Goal: Task Accomplishment & Management: Manage account settings

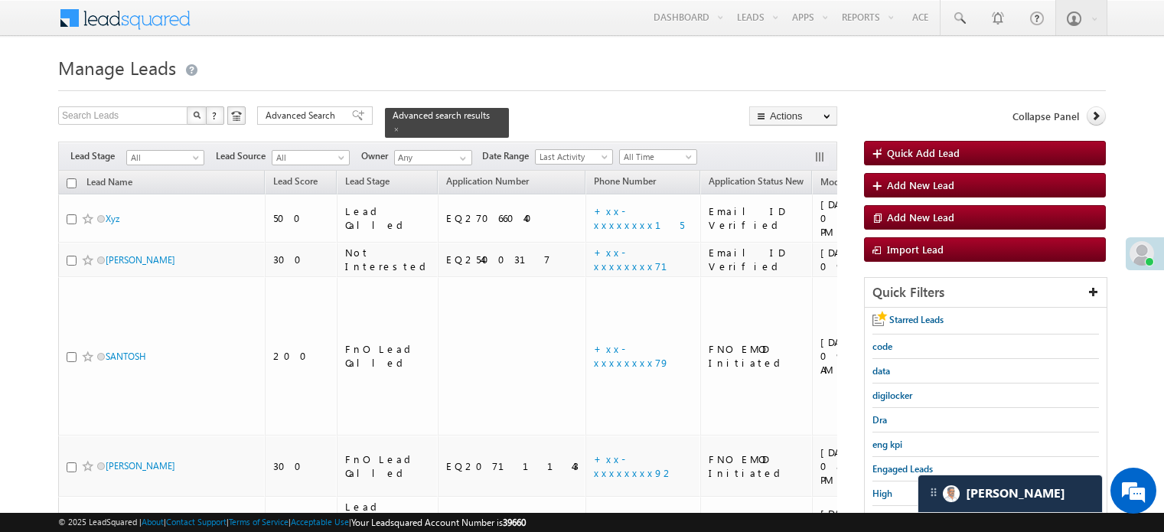
scroll to position [175, 0]
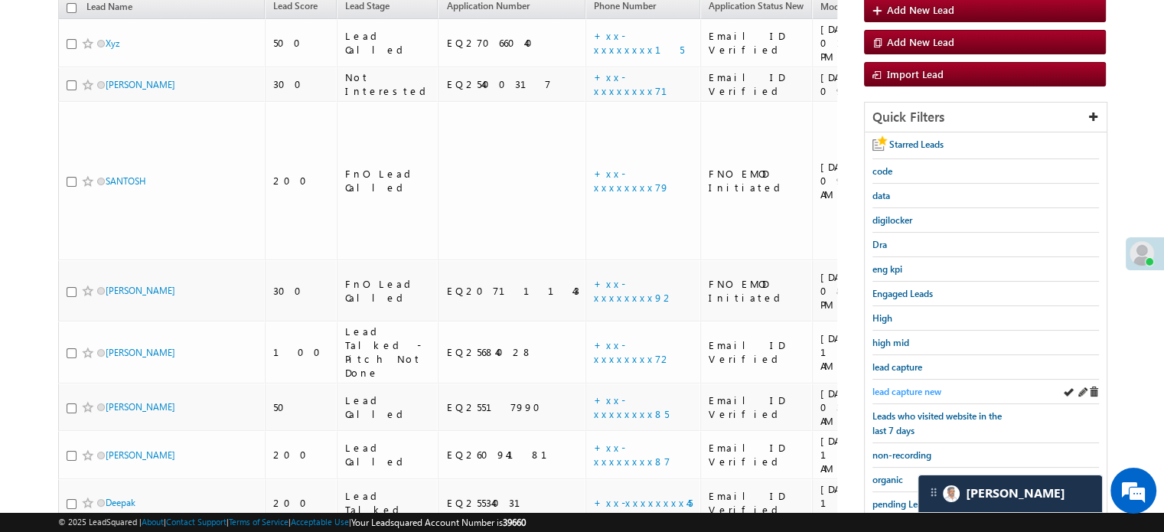
drag, startPoint x: 0, startPoint y: 0, endPoint x: 908, endPoint y: 379, distance: 983.5
click at [910, 373] on div "lead capture" at bounding box center [985, 367] width 227 height 24
click at [902, 388] on span "lead capture new" at bounding box center [906, 391] width 69 height 11
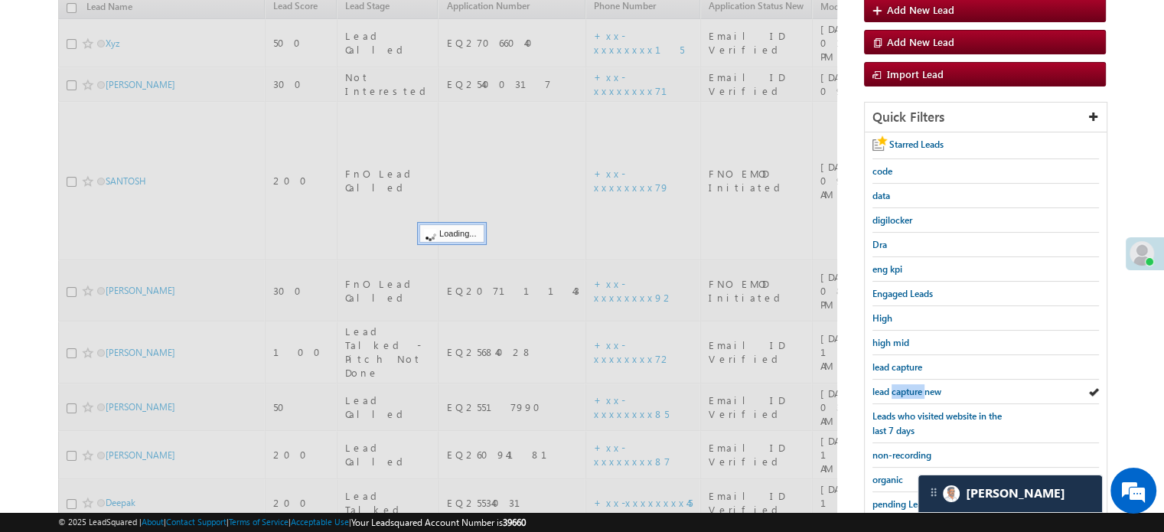
click at [902, 388] on span "lead capture new" at bounding box center [906, 391] width 69 height 11
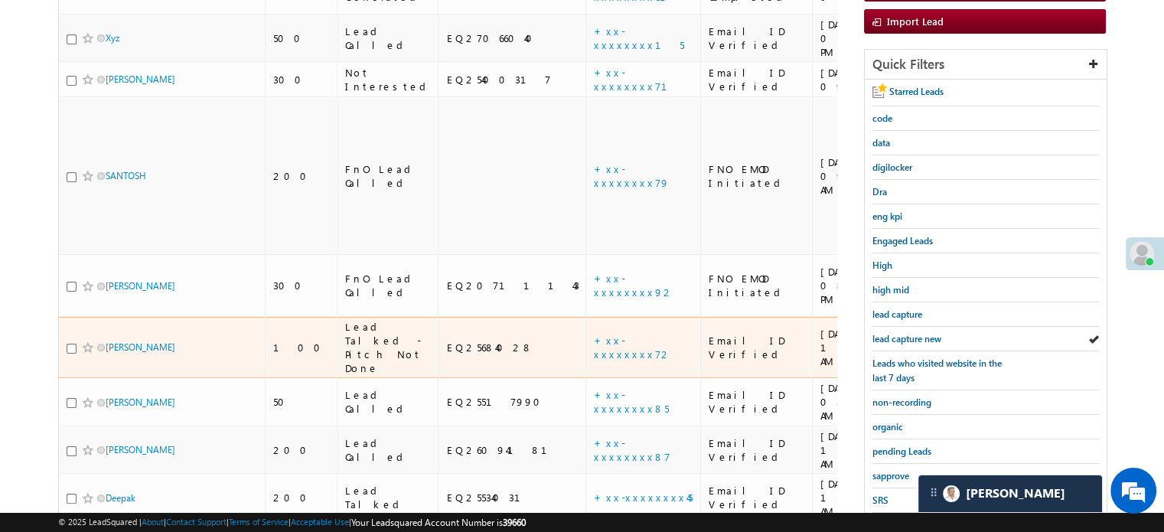
scroll to position [230, 0]
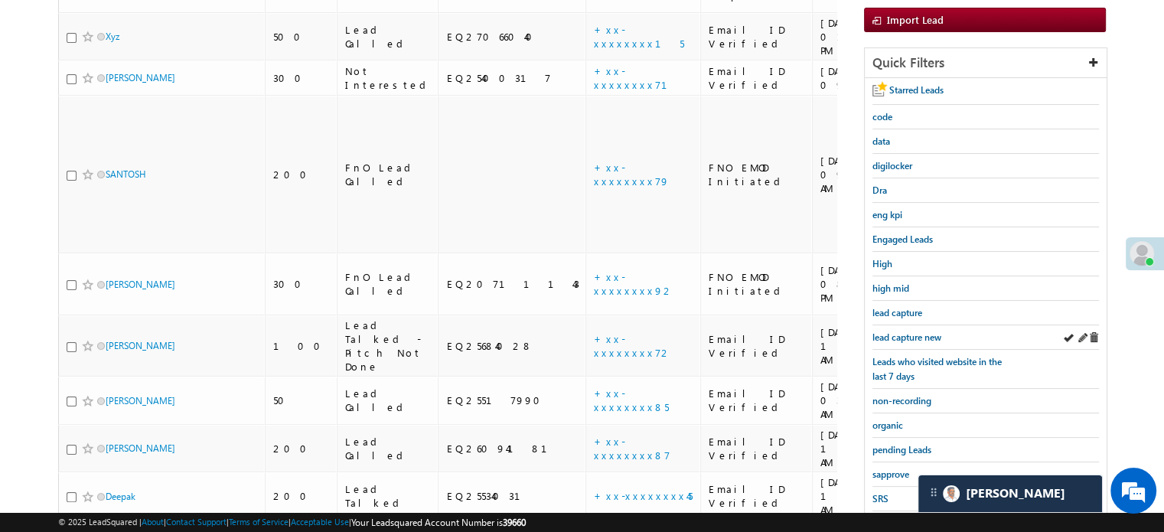
click at [911, 325] on div "lead capture new" at bounding box center [985, 337] width 227 height 24
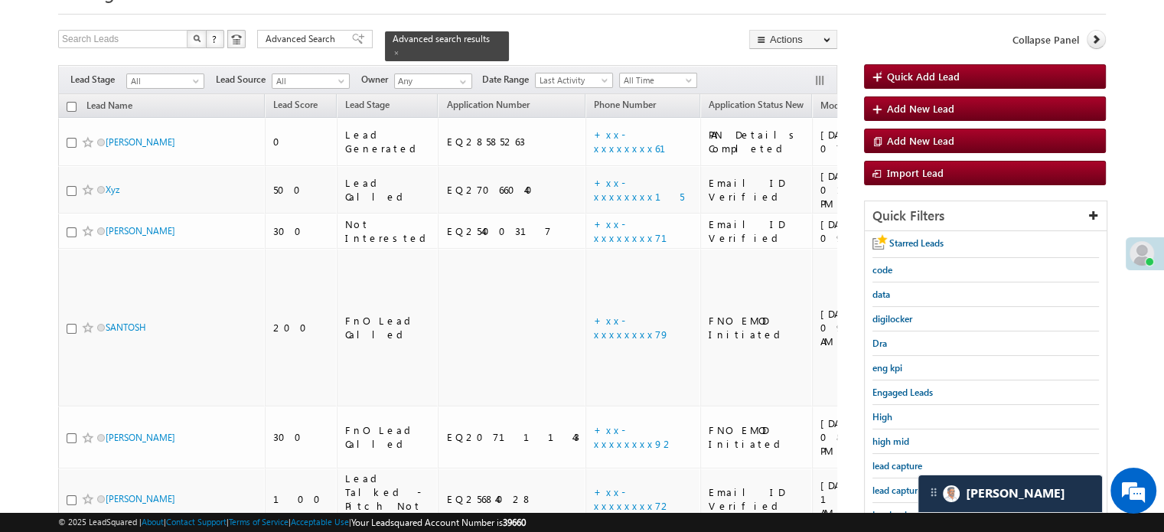
scroll to position [0, 0]
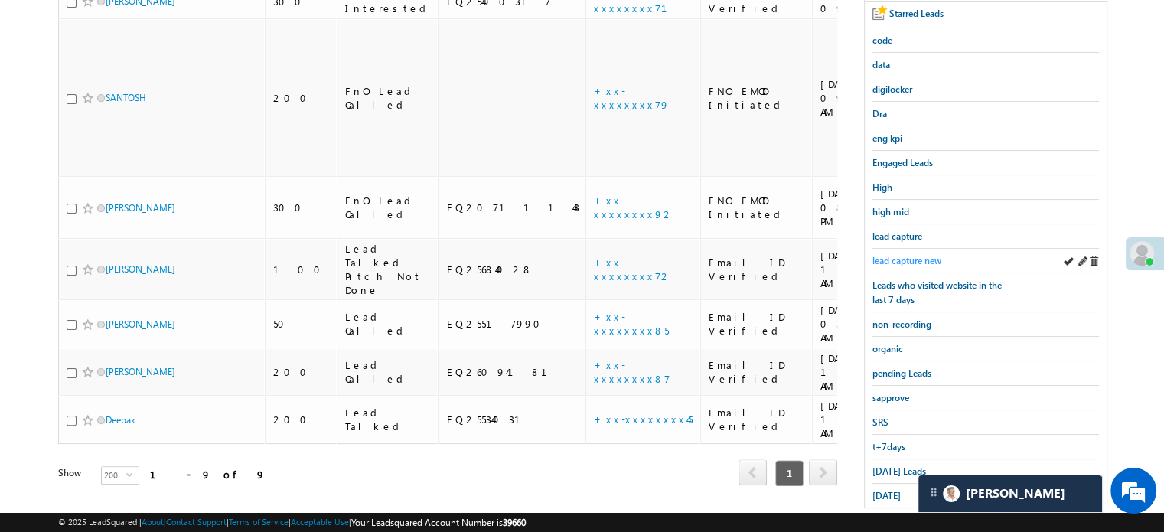
click at [888, 256] on span "lead capture new" at bounding box center [906, 260] width 69 height 11
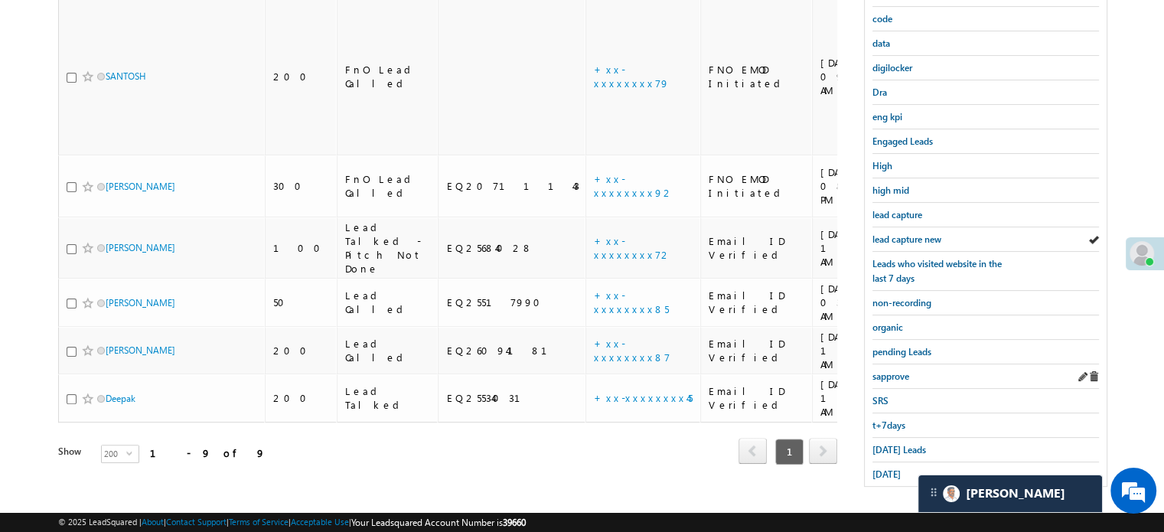
scroll to position [328, 0]
click at [894, 364] on div "sapprove" at bounding box center [985, 376] width 227 height 24
click at [886, 301] on span "non-recording" at bounding box center [901, 301] width 59 height 11
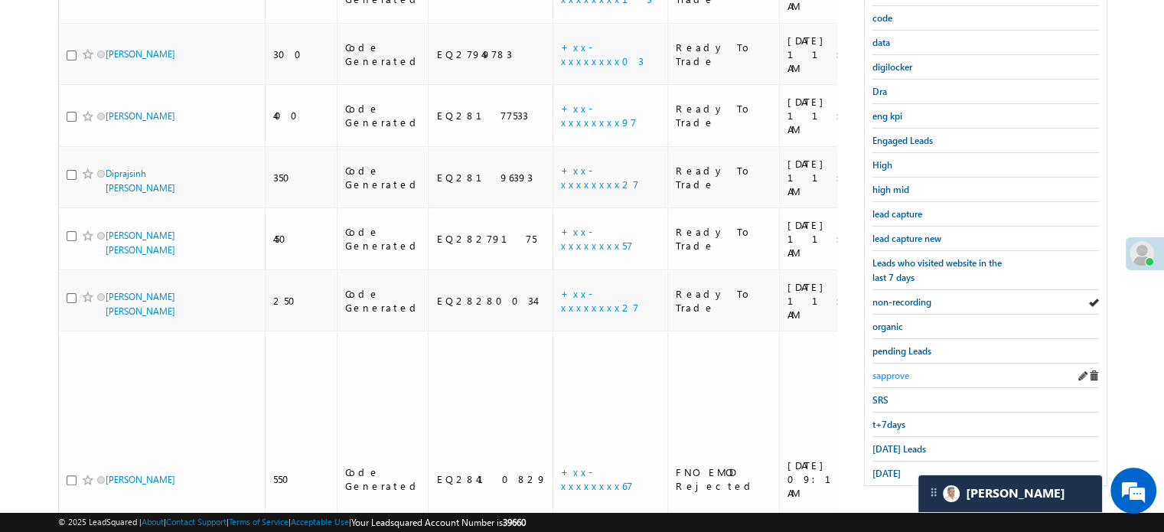
click at [888, 370] on span "sapprove" at bounding box center [890, 375] width 37 height 11
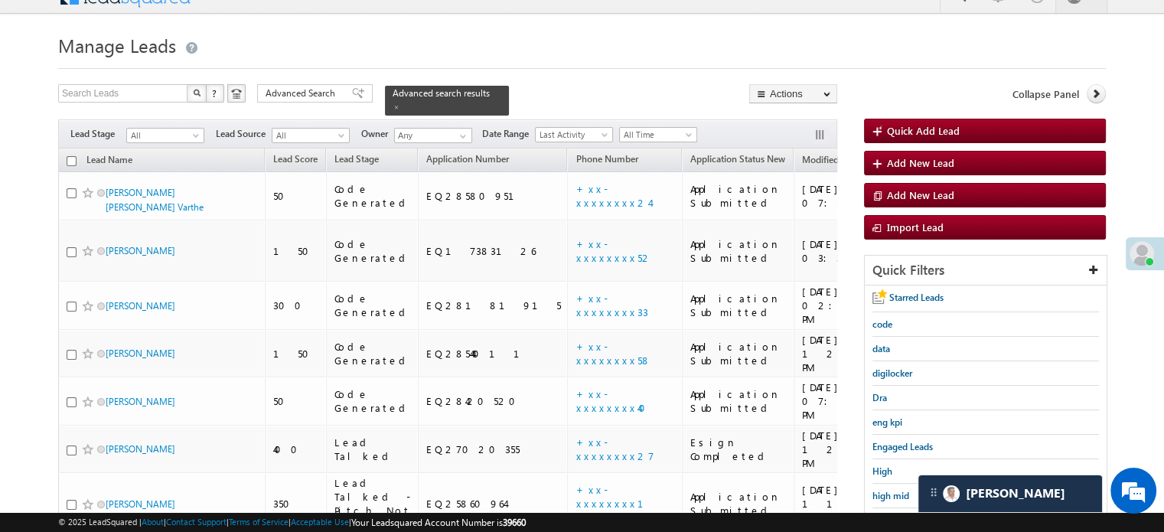
scroll to position [99, 0]
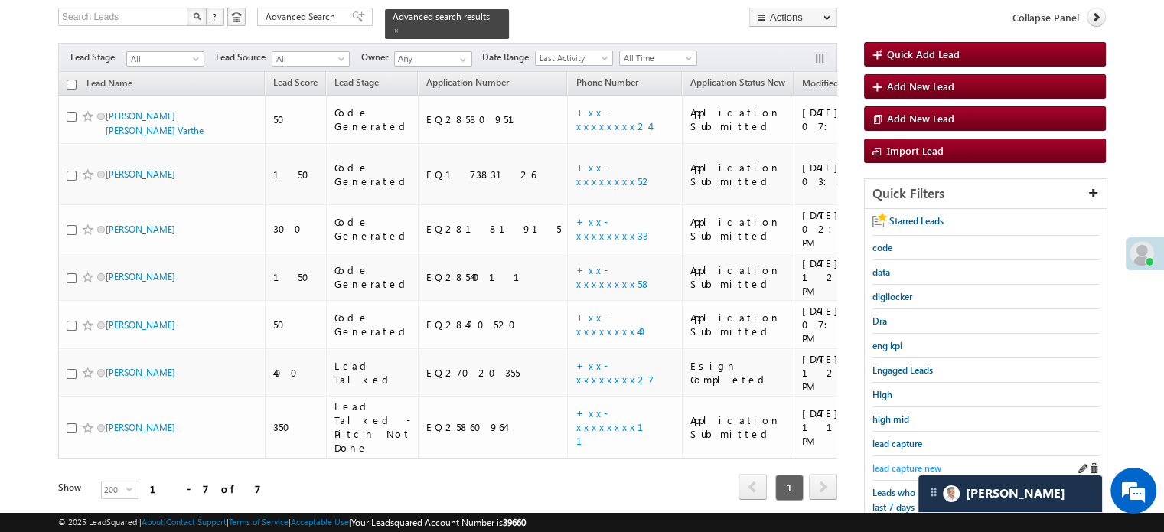
click at [905, 462] on span "lead capture new" at bounding box center [906, 467] width 69 height 11
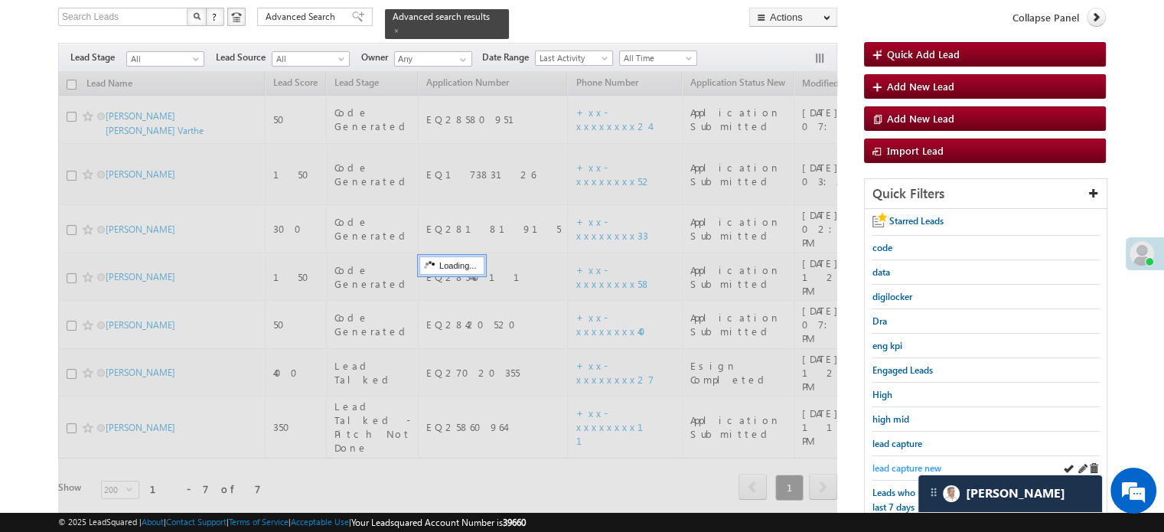
click at [908, 462] on span "lead capture new" at bounding box center [906, 467] width 69 height 11
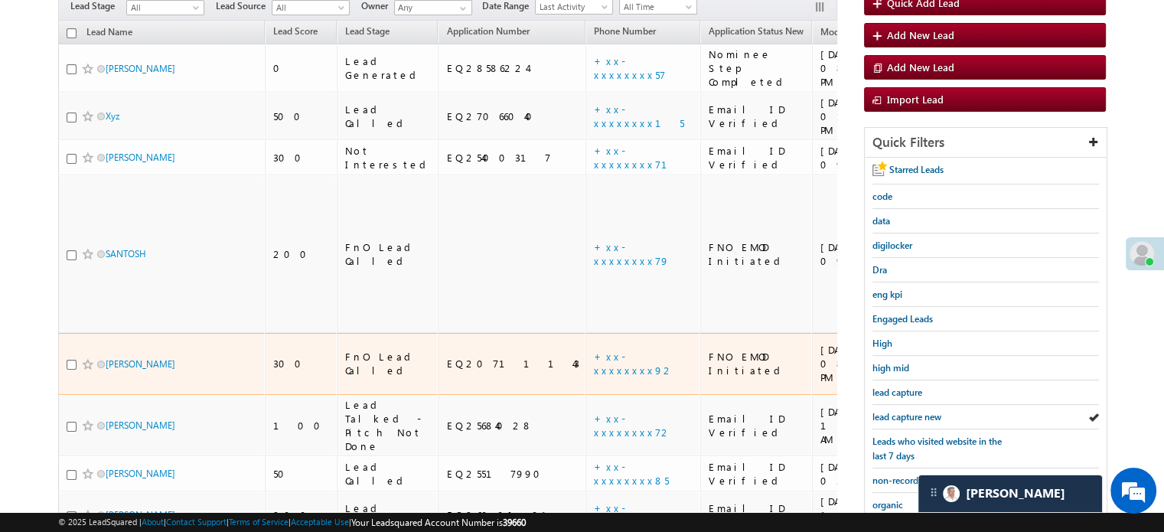
scroll to position [252, 0]
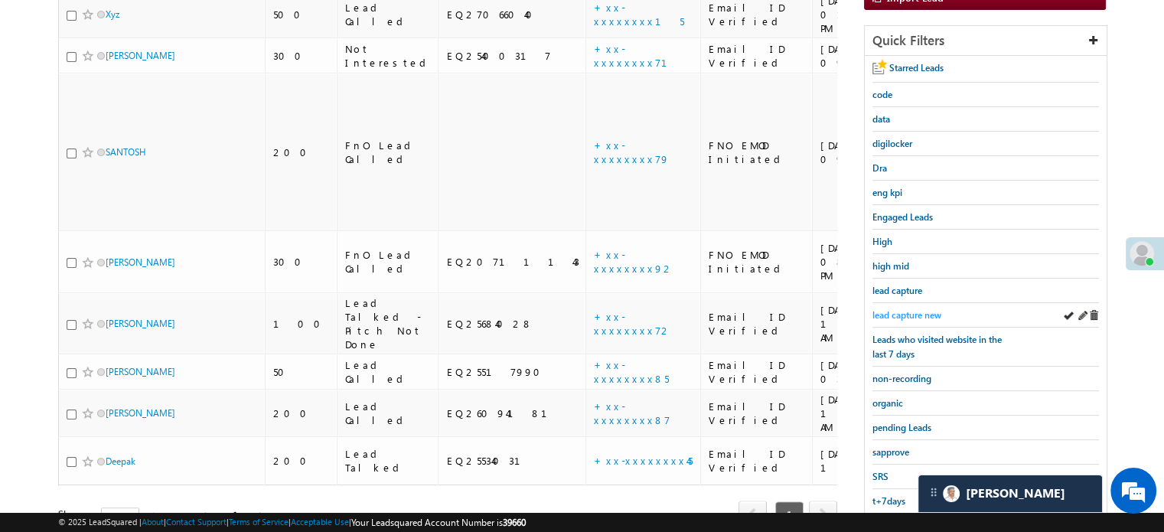
click at [909, 311] on span "lead capture new" at bounding box center [906, 314] width 69 height 11
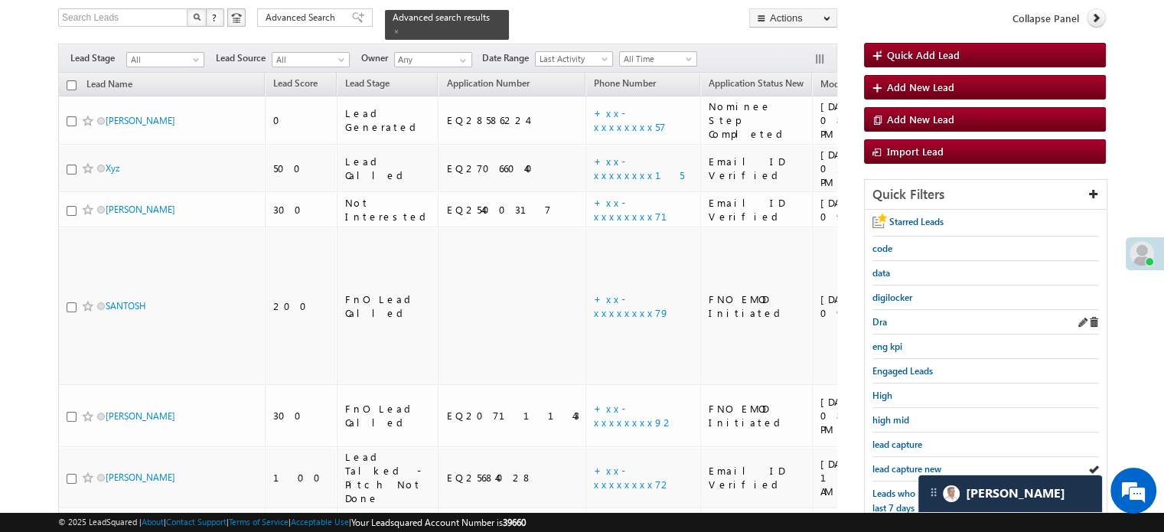
scroll to position [153, 0]
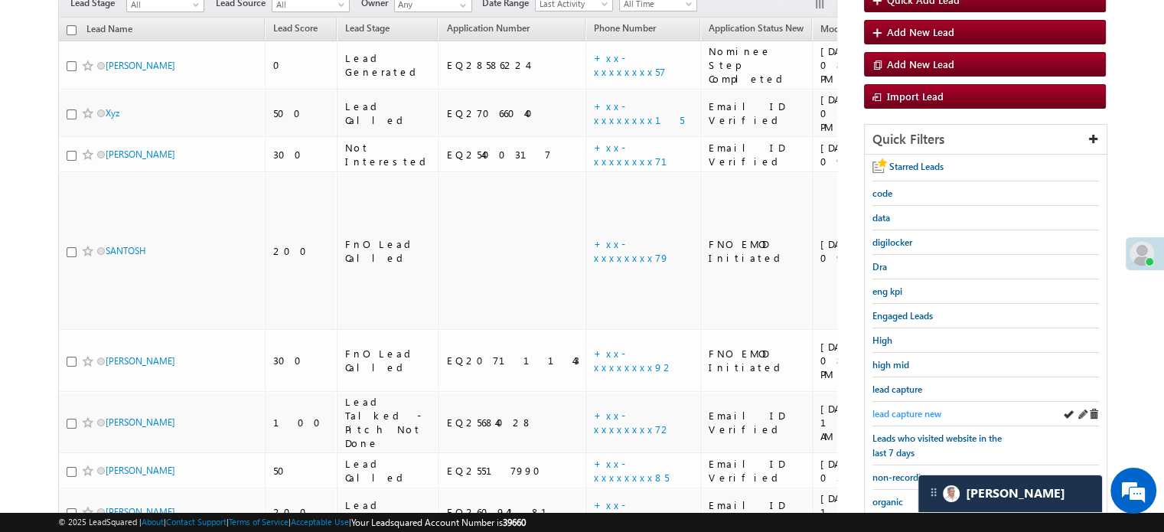
click at [911, 408] on span "lead capture new" at bounding box center [906, 413] width 69 height 11
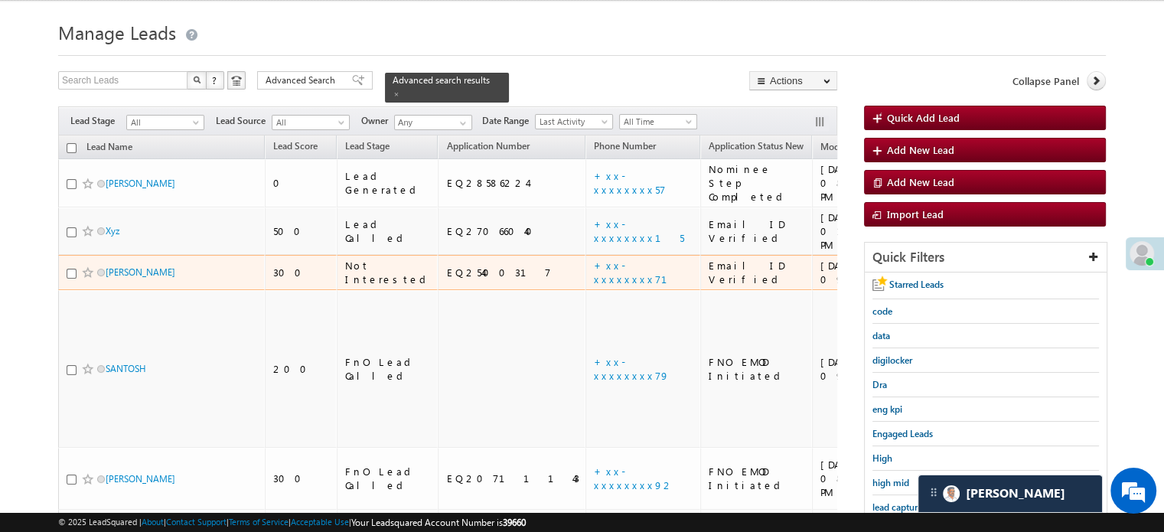
scroll to position [230, 0]
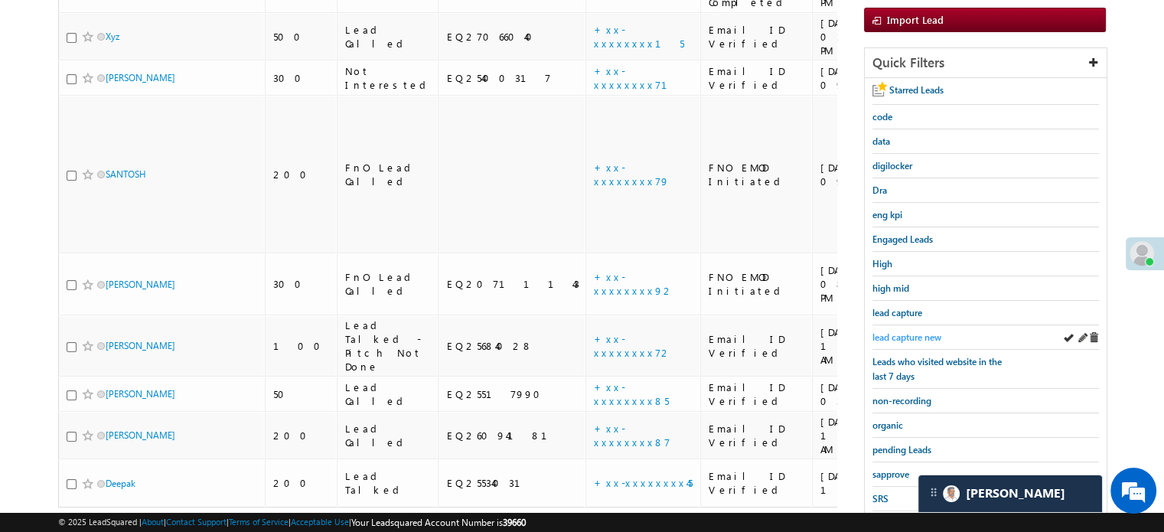
click at [912, 331] on span "lead capture new" at bounding box center [906, 336] width 69 height 11
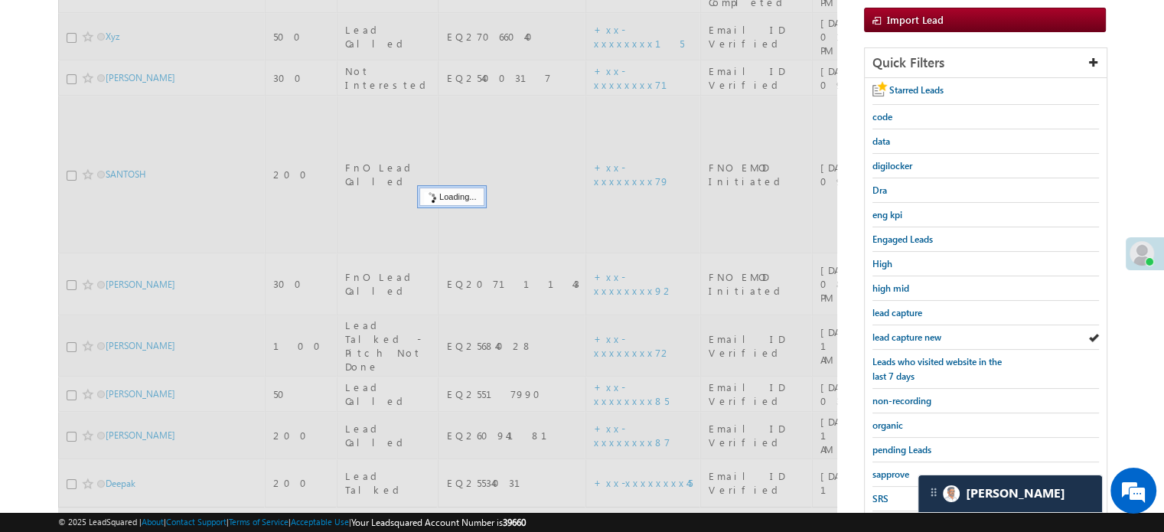
click at [912, 331] on span "lead capture new" at bounding box center [906, 336] width 69 height 11
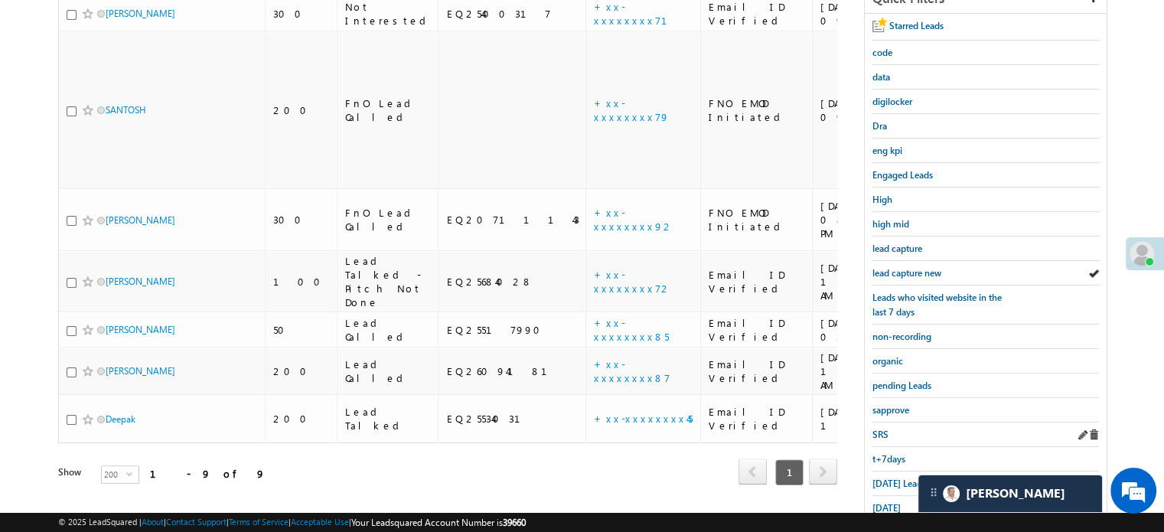
scroll to position [306, 0]
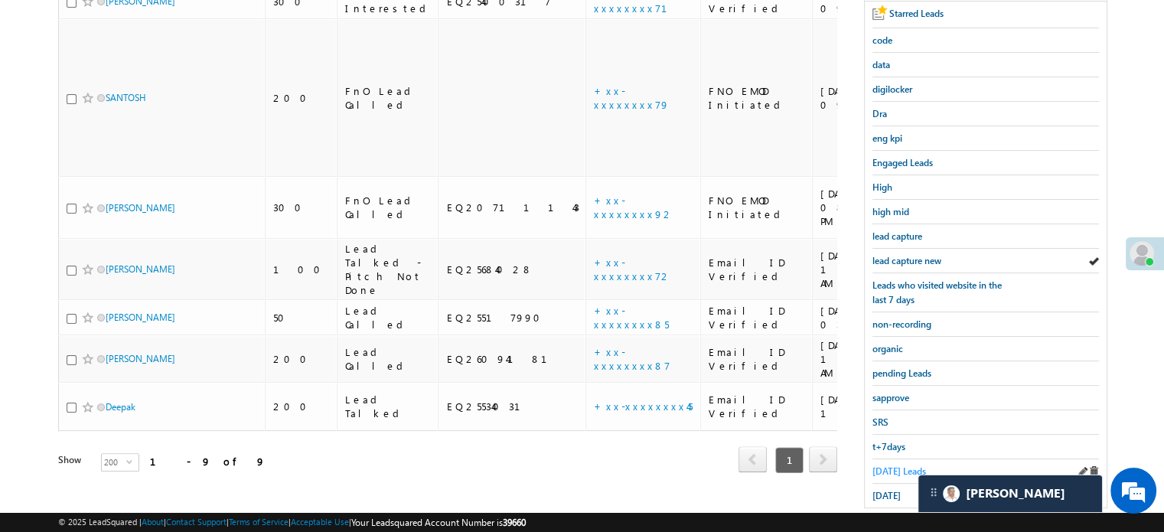
click at [902, 465] on span "Today's Leads" at bounding box center [899, 470] width 54 height 11
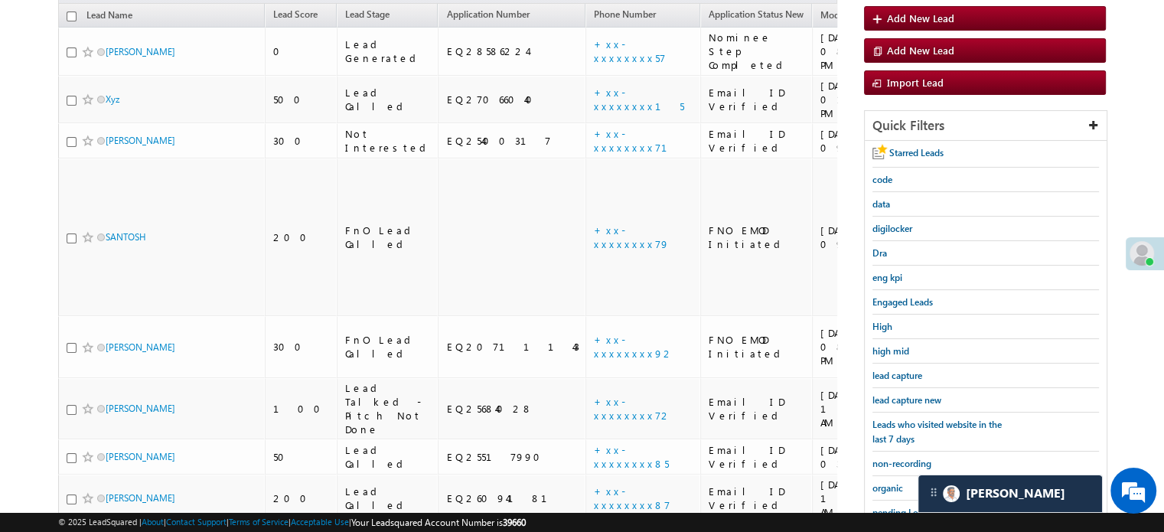
scroll to position [153, 0]
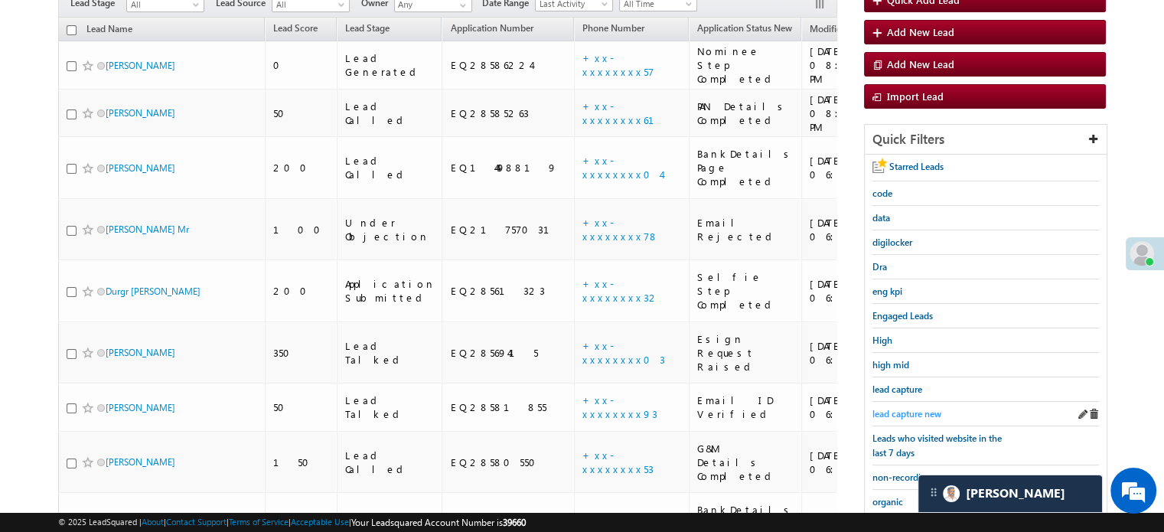
click at [905, 414] on span "lead capture new" at bounding box center [906, 413] width 69 height 11
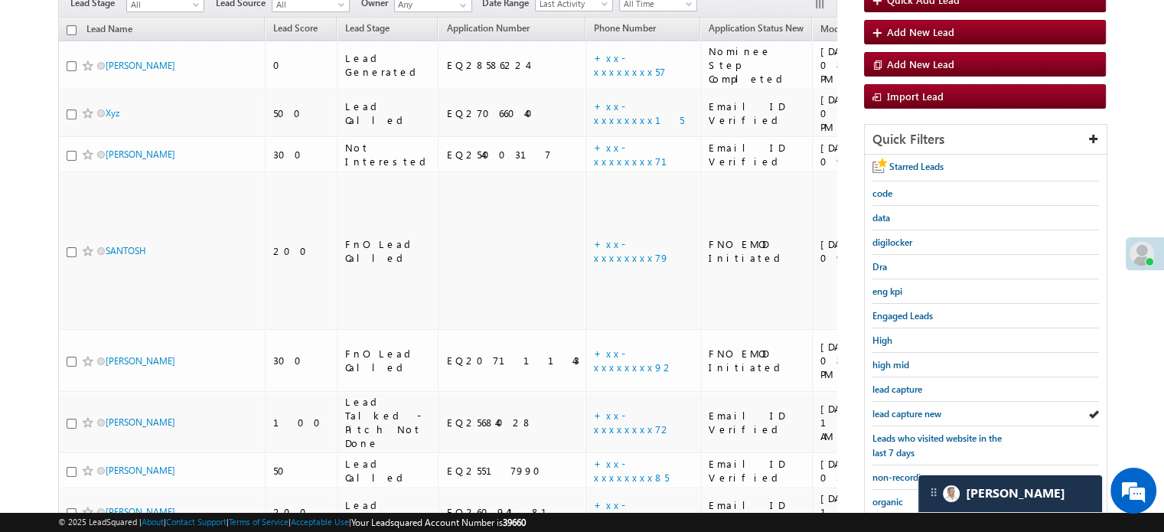
scroll to position [230, 0]
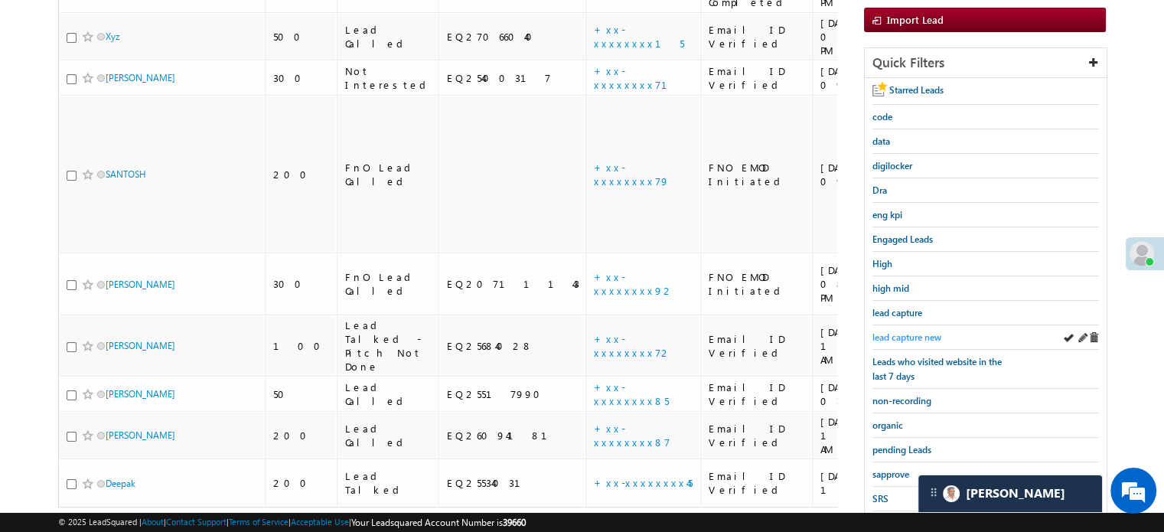
click at [934, 331] on span "lead capture new" at bounding box center [906, 336] width 69 height 11
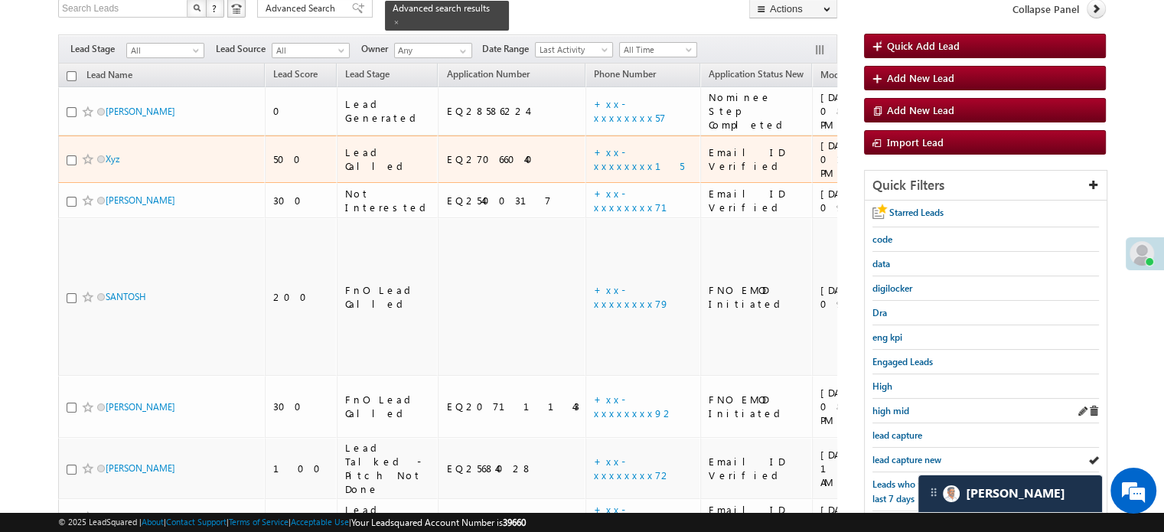
scroll to position [153, 0]
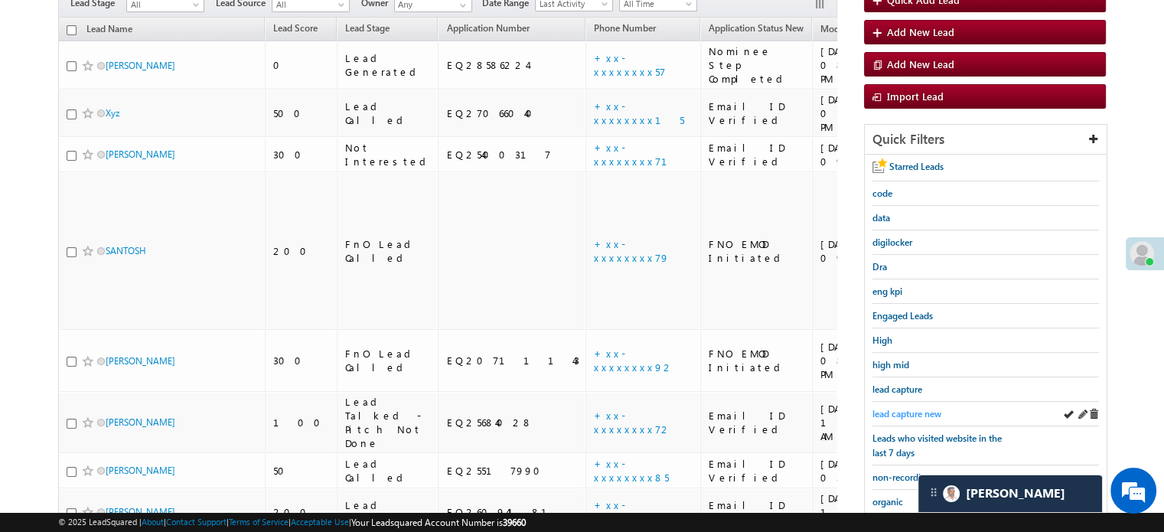
click at [918, 406] on link "lead capture new" at bounding box center [906, 413] width 69 height 15
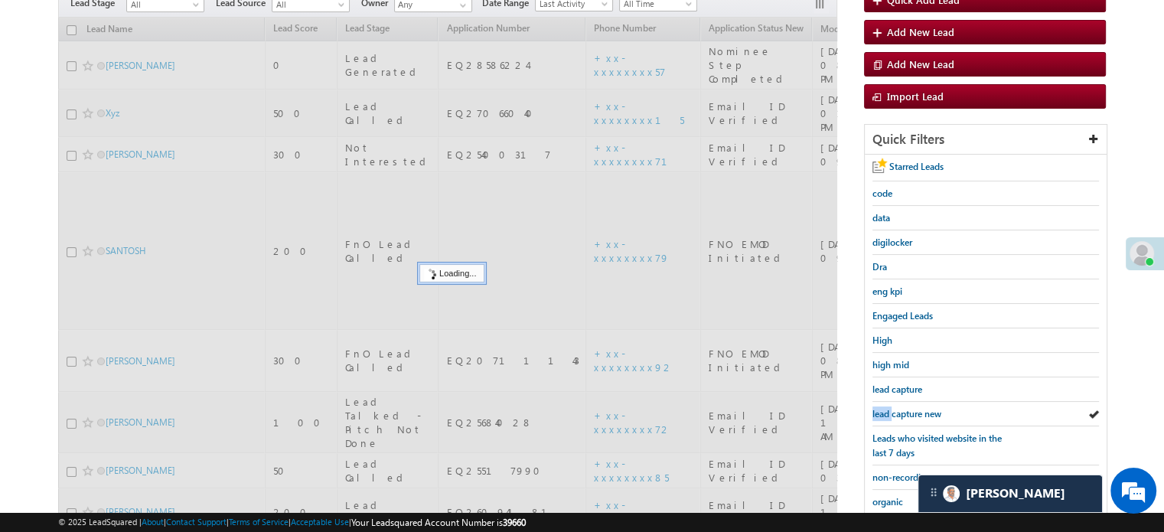
click at [918, 406] on link "lead capture new" at bounding box center [906, 413] width 69 height 15
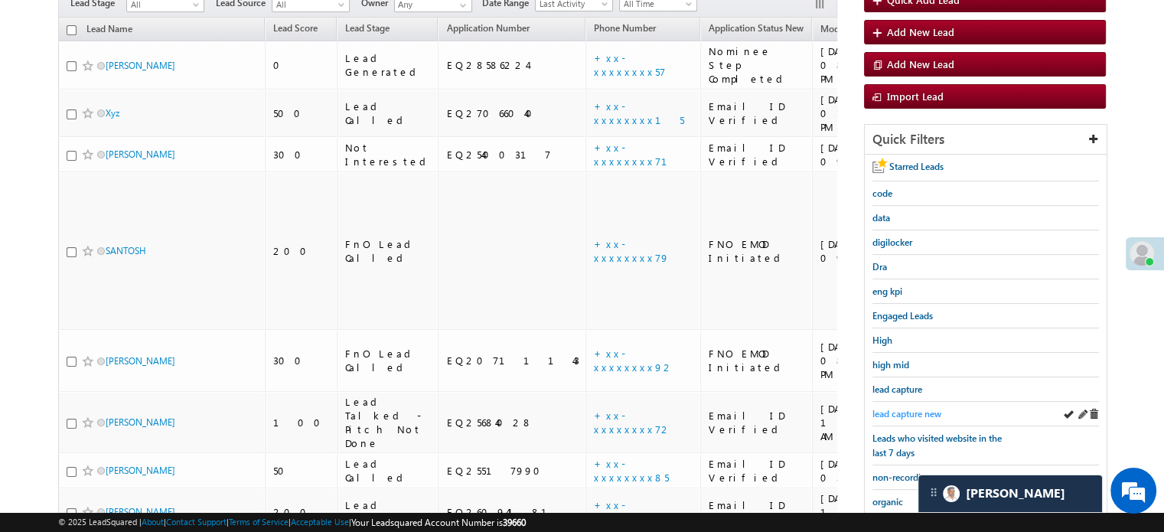
drag, startPoint x: 869, startPoint y: 412, endPoint x: 879, endPoint y: 410, distance: 9.5
click at [872, 412] on div "Starred Leads code data digilocker Dra eng kpi Engaged Leads High high mid lead…" at bounding box center [986, 408] width 242 height 506
click at [879, 410] on span "lead capture new" at bounding box center [906, 413] width 69 height 11
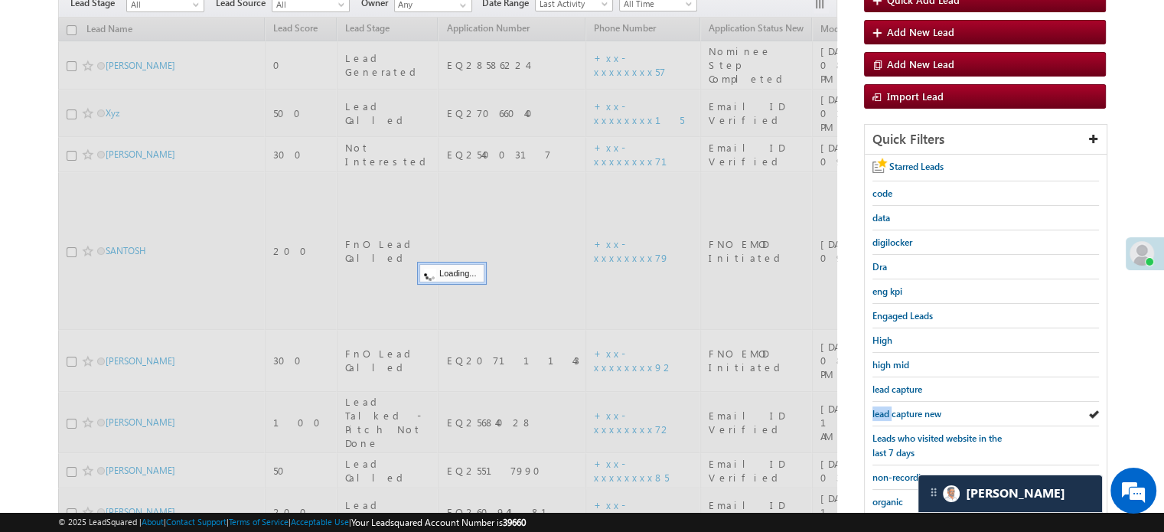
click at [879, 410] on span "lead capture new" at bounding box center [906, 413] width 69 height 11
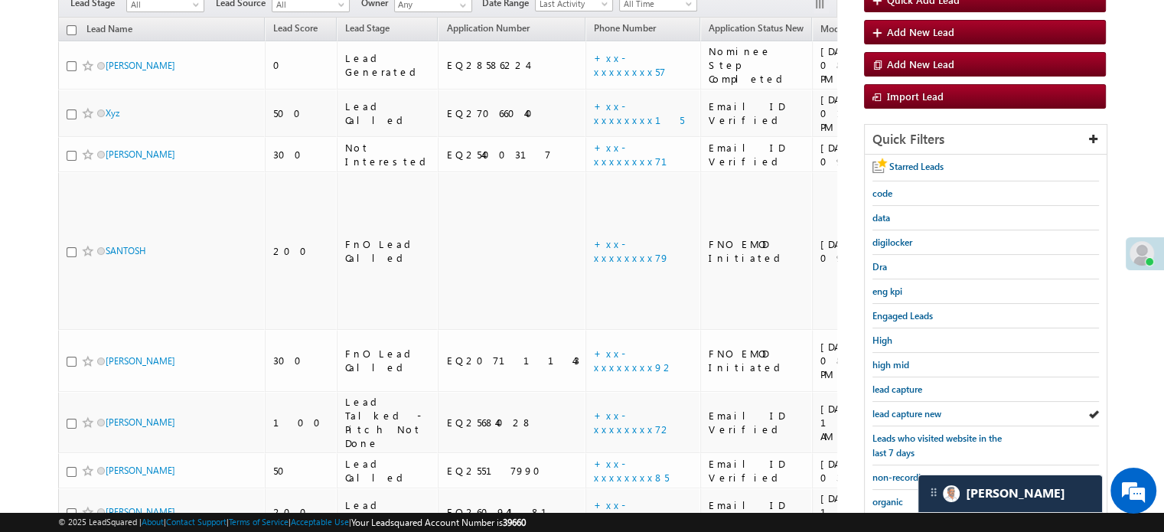
click at [879, 410] on span "lead capture new" at bounding box center [906, 413] width 69 height 11
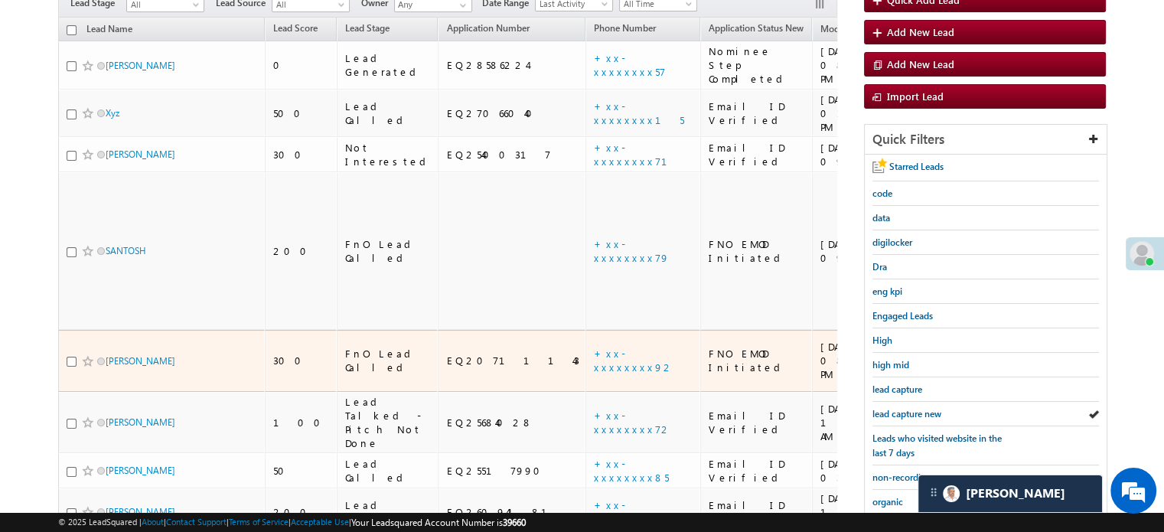
scroll to position [306, 0]
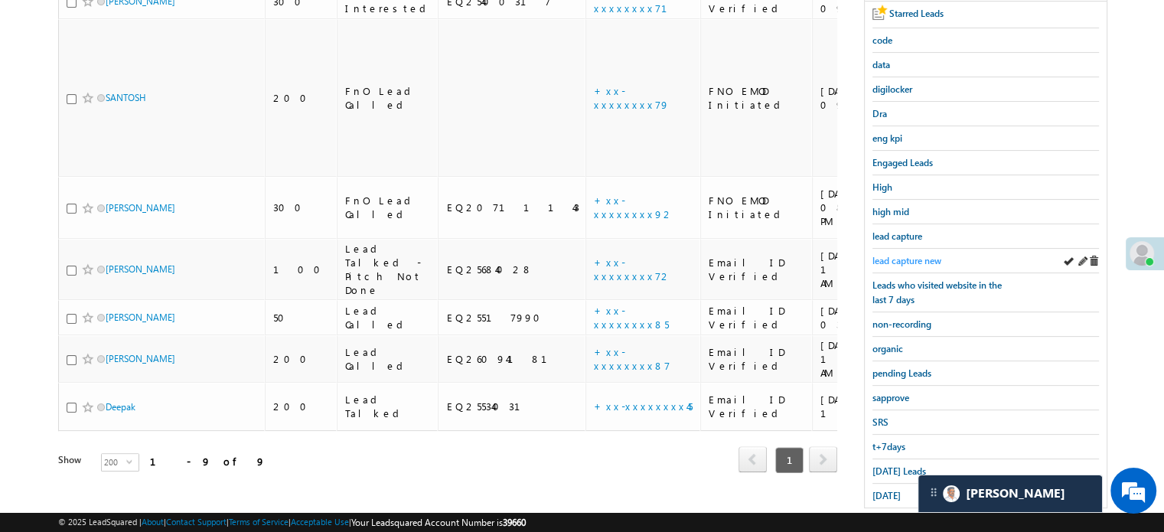
click at [891, 255] on span "lead capture new" at bounding box center [906, 260] width 69 height 11
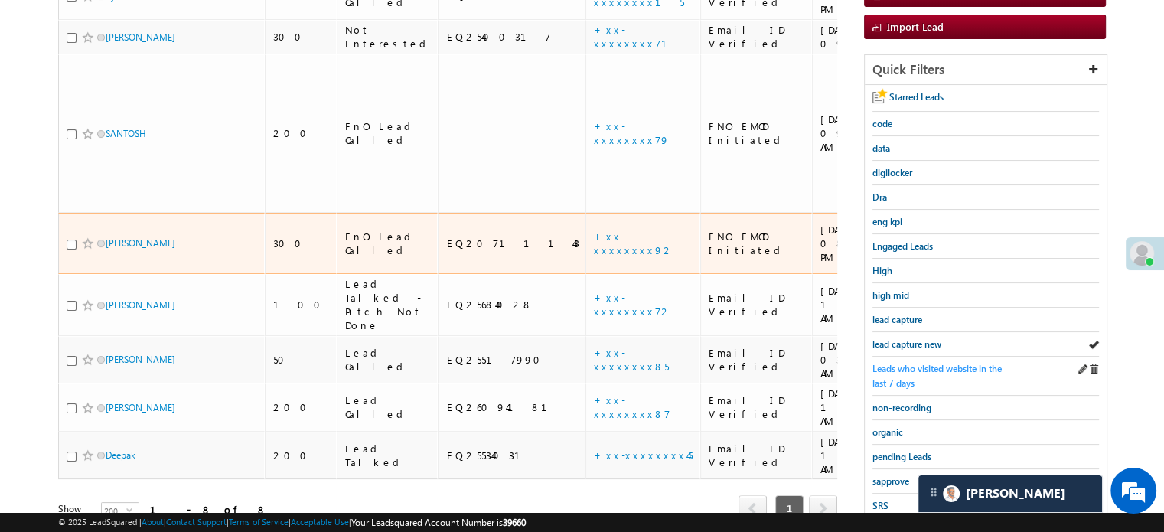
scroll to position [230, 0]
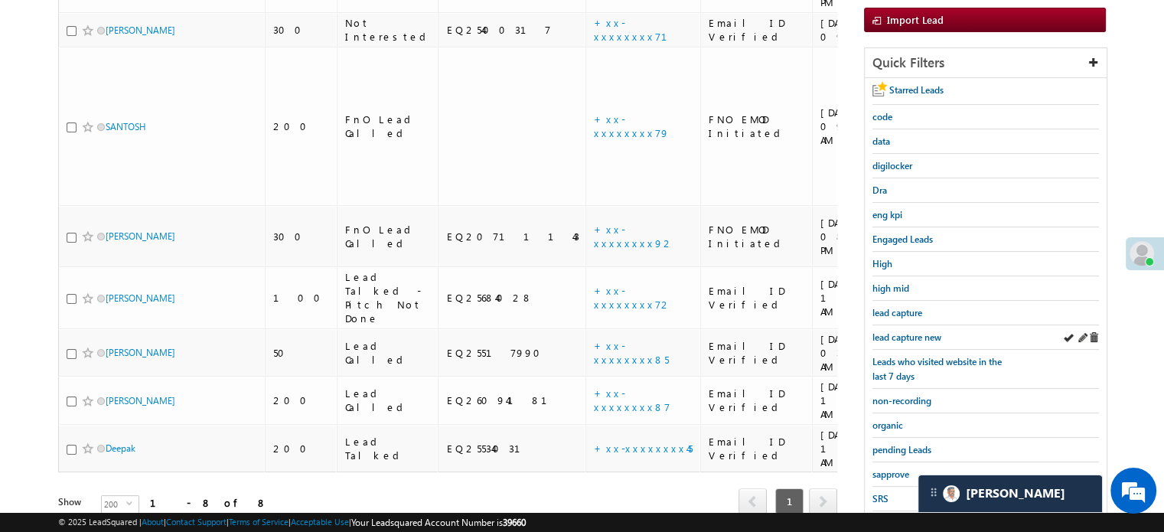
click at [908, 341] on div "lead capture new" at bounding box center [985, 337] width 227 height 24
click at [903, 337] on span "lead capture new" at bounding box center [906, 336] width 69 height 11
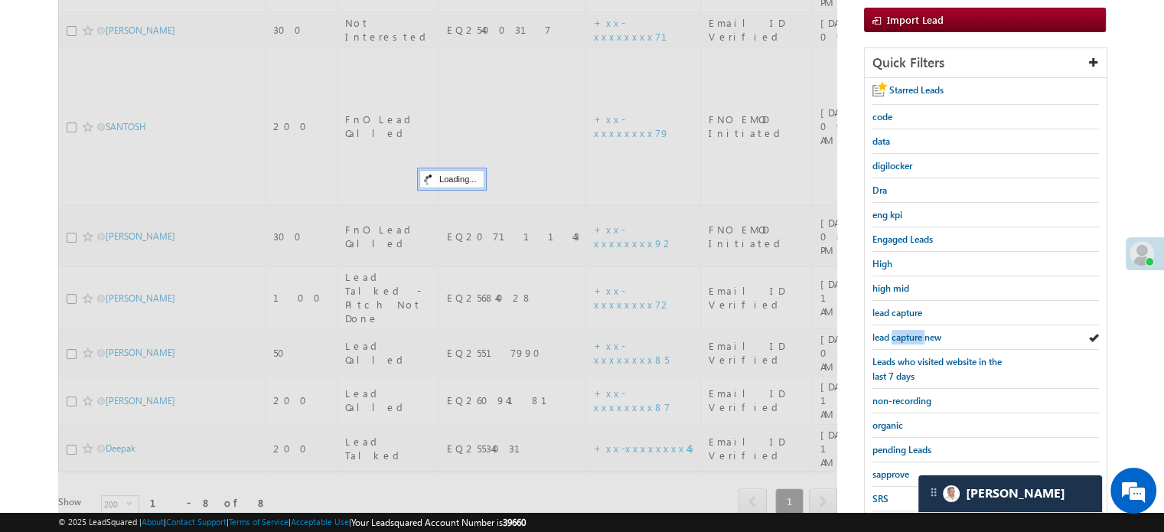
click at [903, 337] on span "lead capture new" at bounding box center [906, 336] width 69 height 11
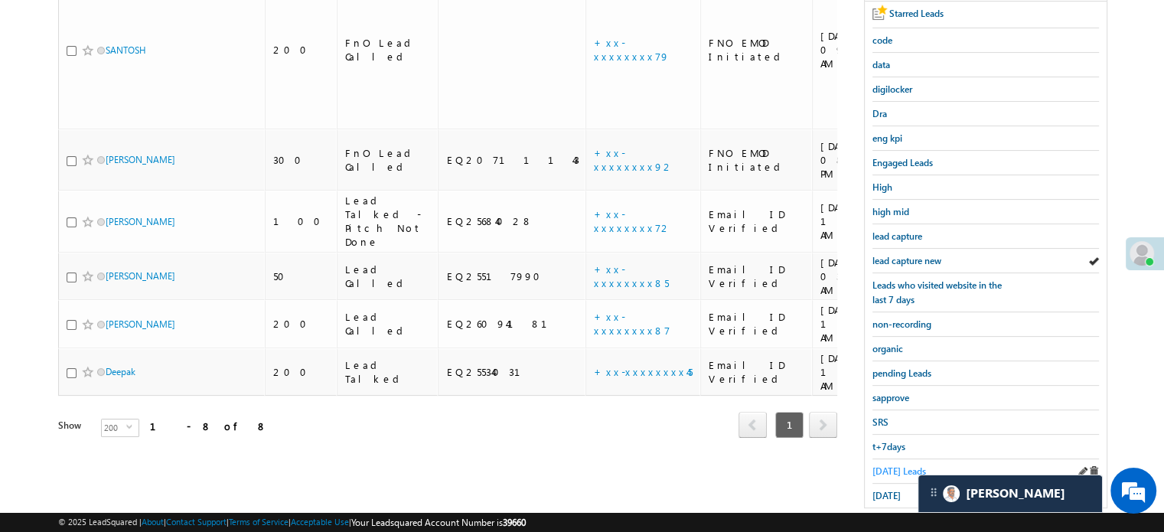
click at [902, 466] on span "Today's Leads" at bounding box center [899, 470] width 54 height 11
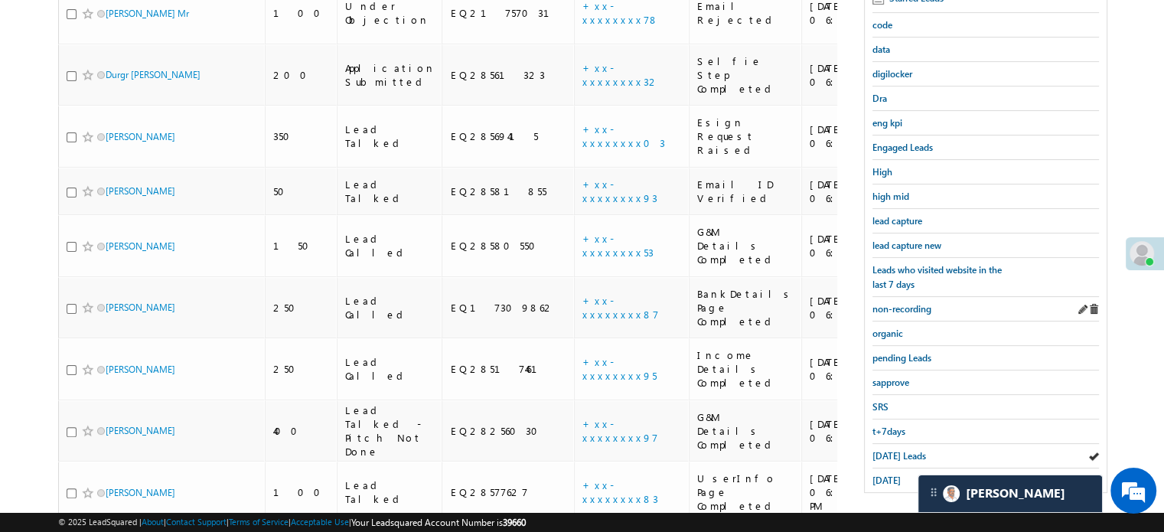
scroll to position [197, 0]
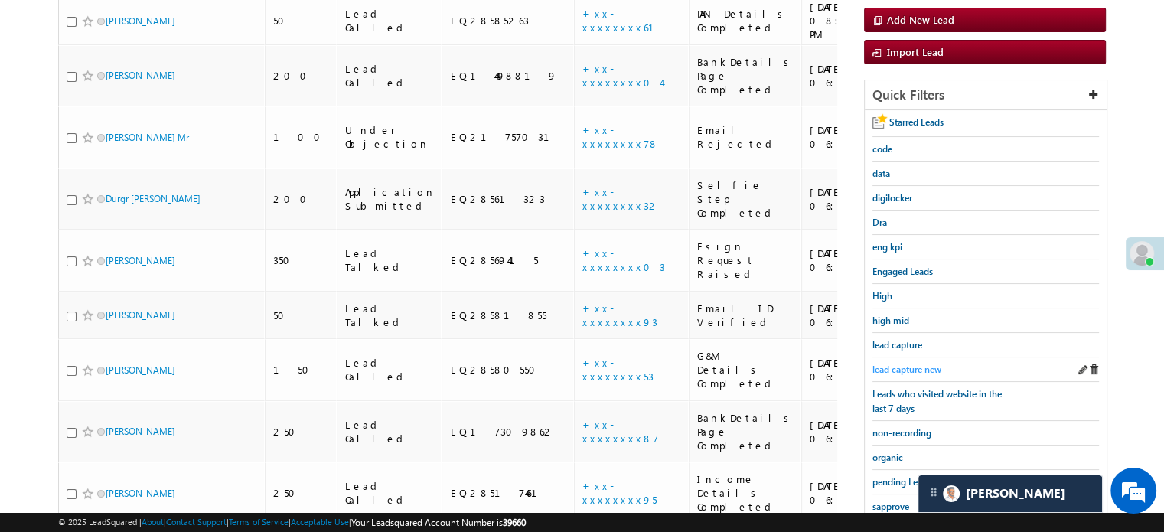
click at [925, 367] on span "lead capture new" at bounding box center [906, 369] width 69 height 11
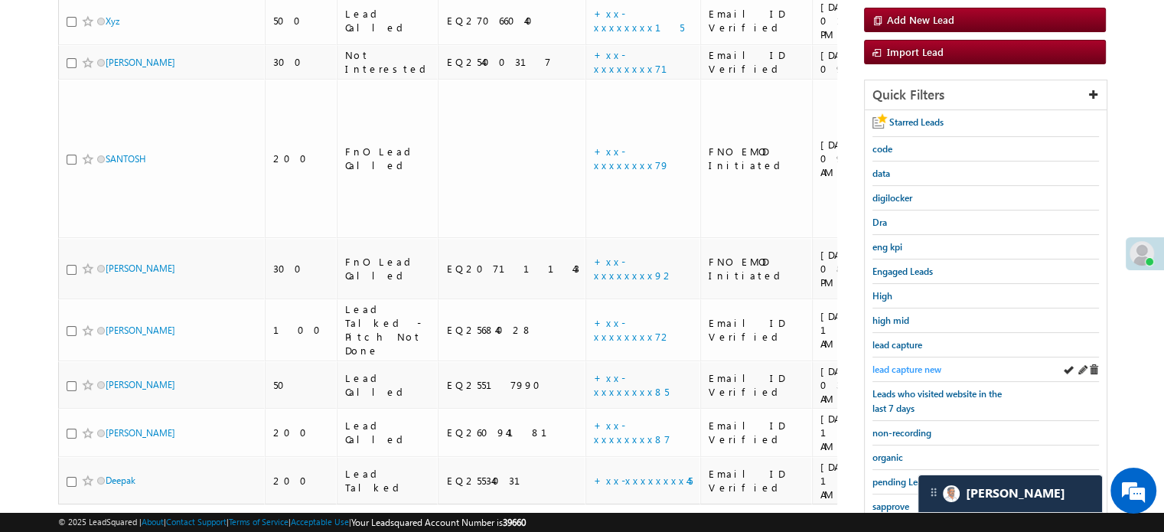
click at [911, 362] on link "lead capture new" at bounding box center [906, 369] width 69 height 15
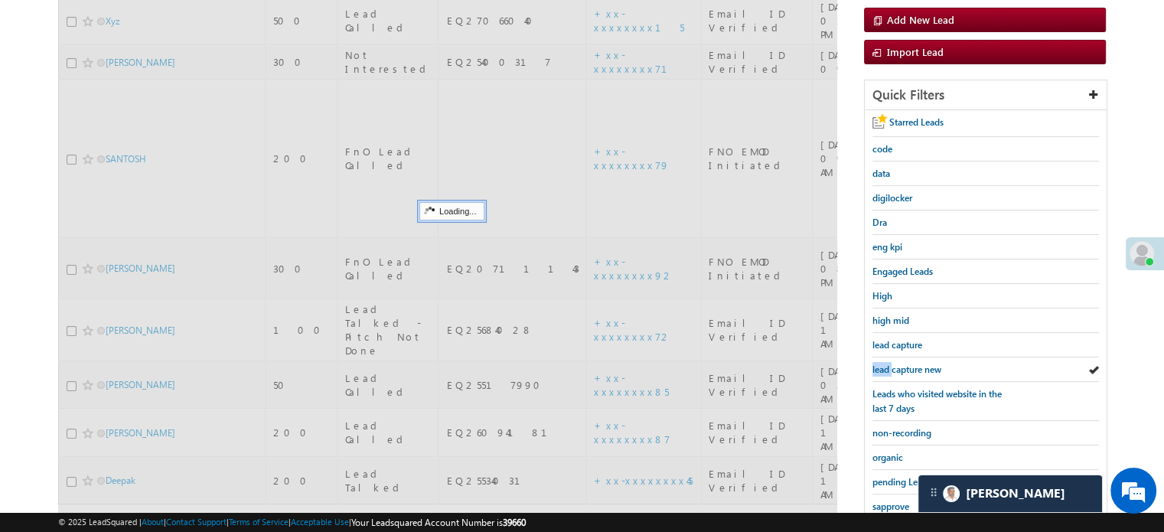
click at [911, 362] on link "lead capture new" at bounding box center [906, 369] width 69 height 15
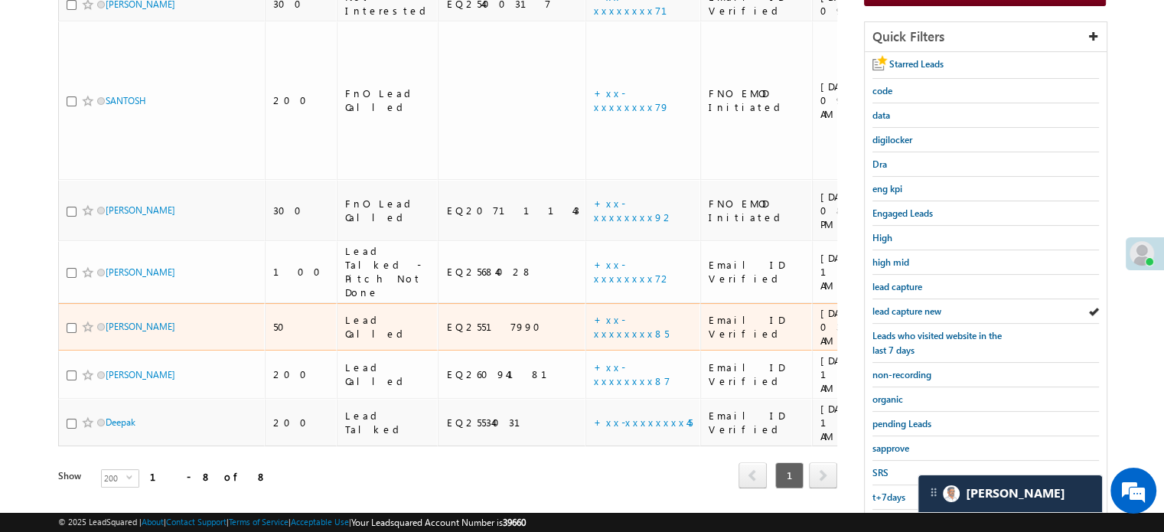
scroll to position [274, 0]
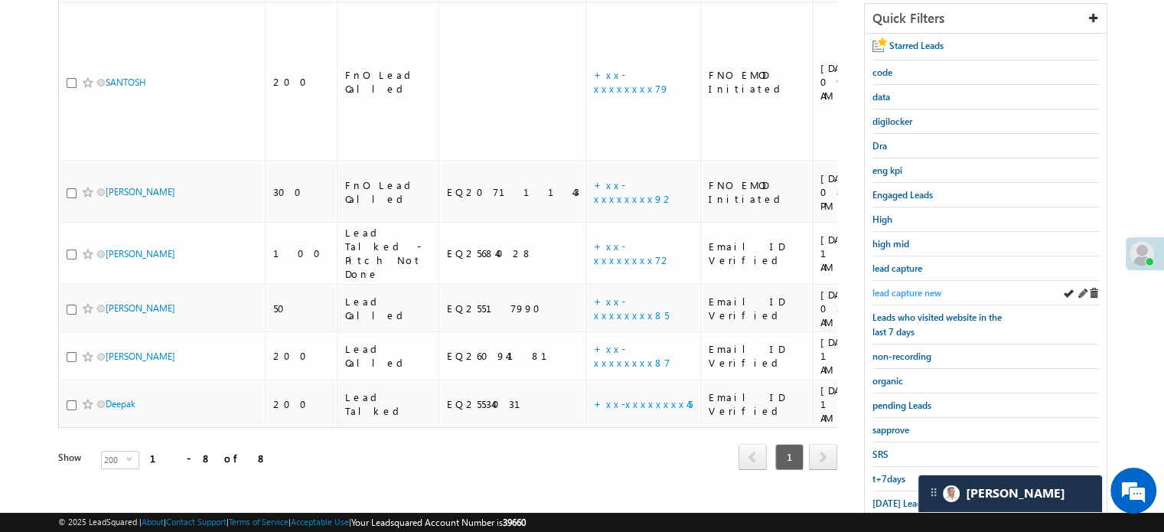
click at [895, 288] on span "lead capture new" at bounding box center [906, 292] width 69 height 11
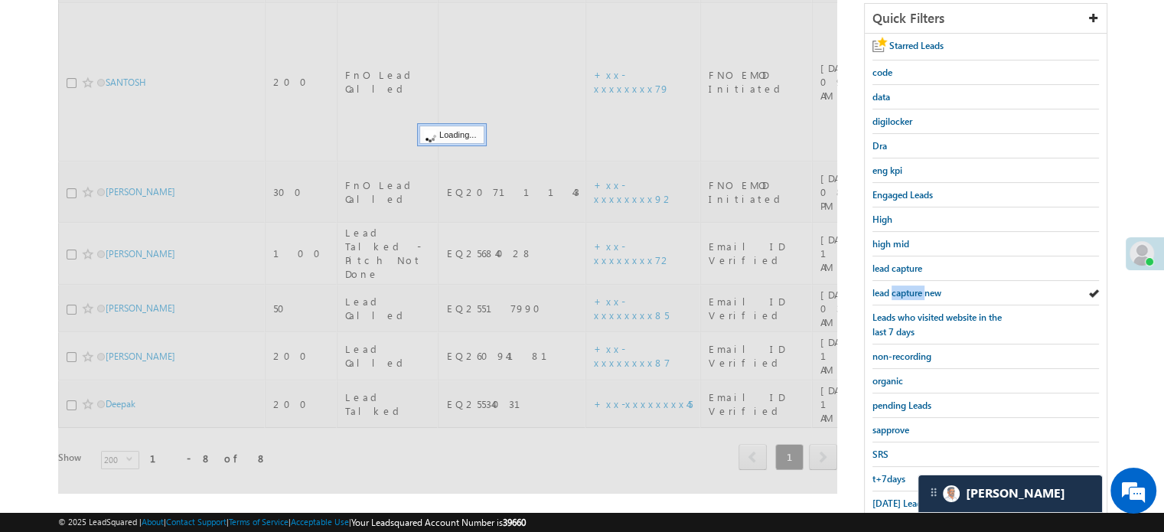
click at [895, 288] on span "lead capture new" at bounding box center [906, 292] width 69 height 11
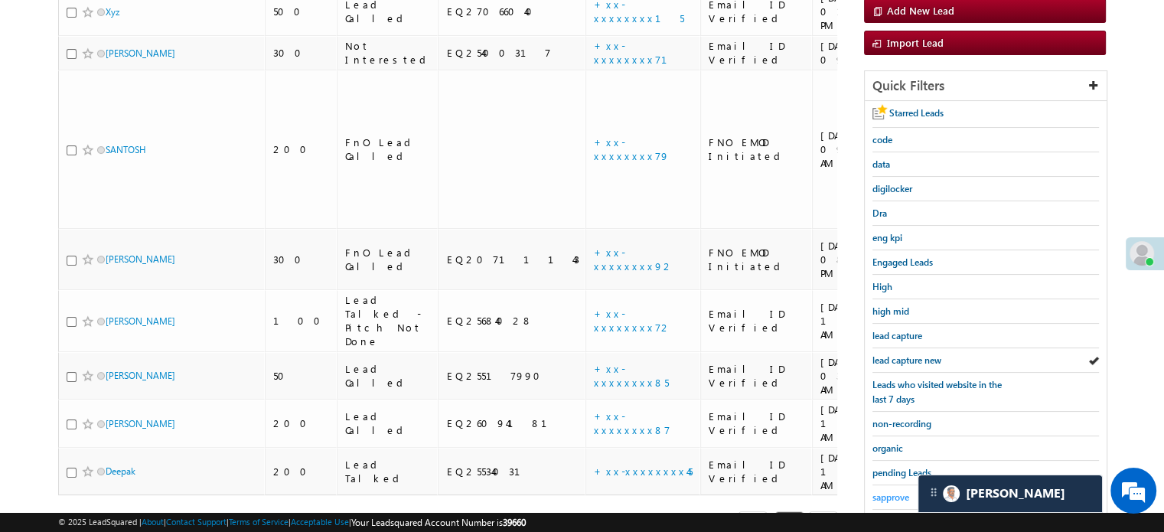
scroll to position [328, 0]
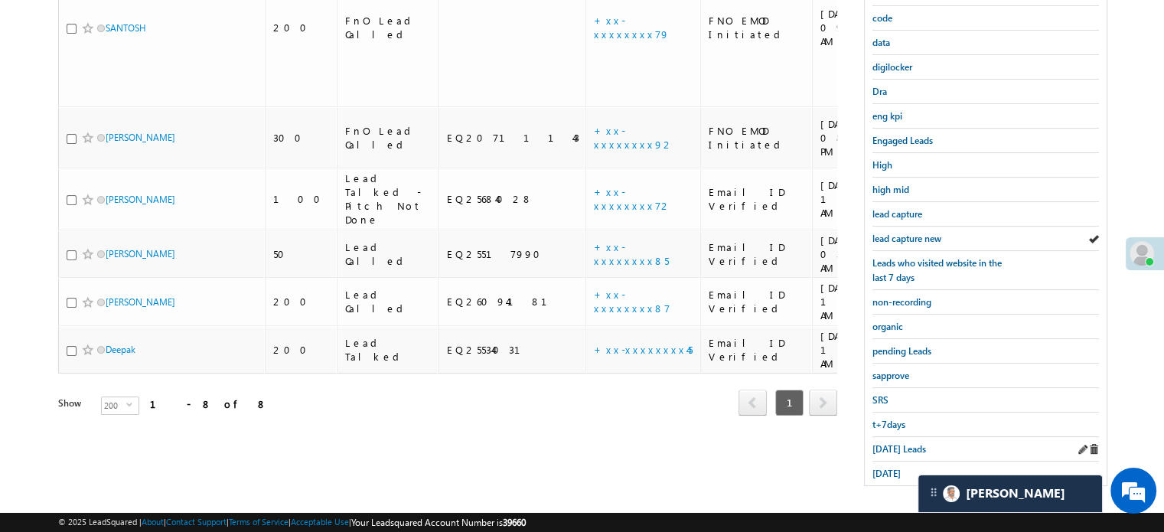
click at [888, 437] on div "Today's Leads" at bounding box center [985, 449] width 227 height 24
click at [888, 443] on span "Today's Leads" at bounding box center [899, 448] width 54 height 11
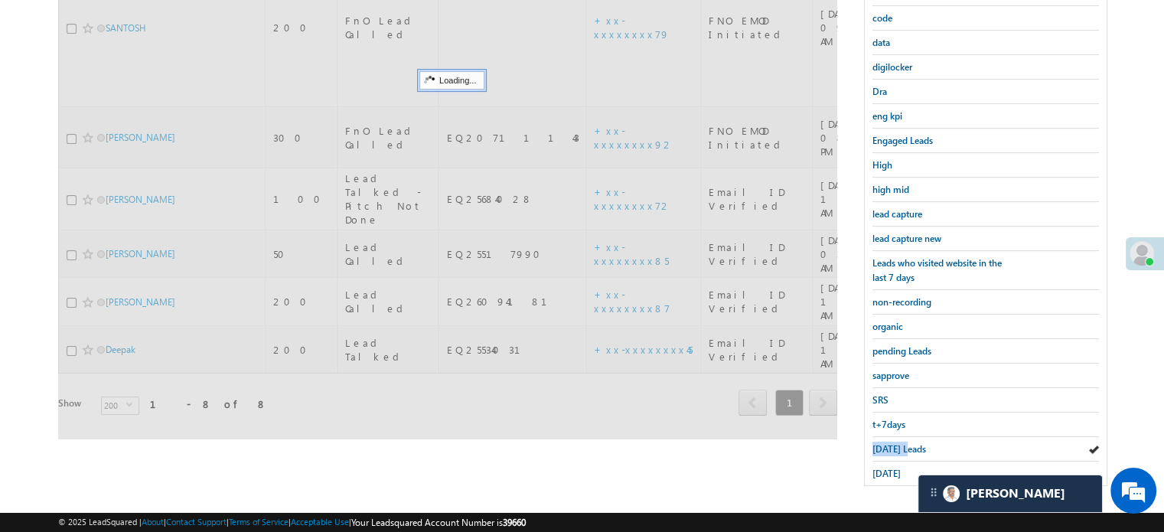
click at [888, 443] on span "Today's Leads" at bounding box center [899, 448] width 54 height 11
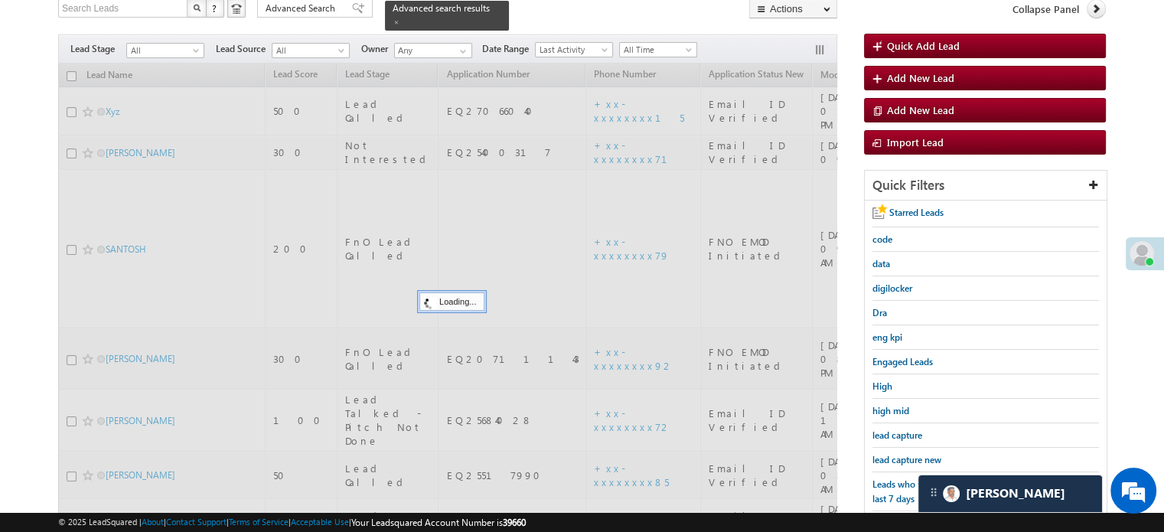
scroll to position [99, 0]
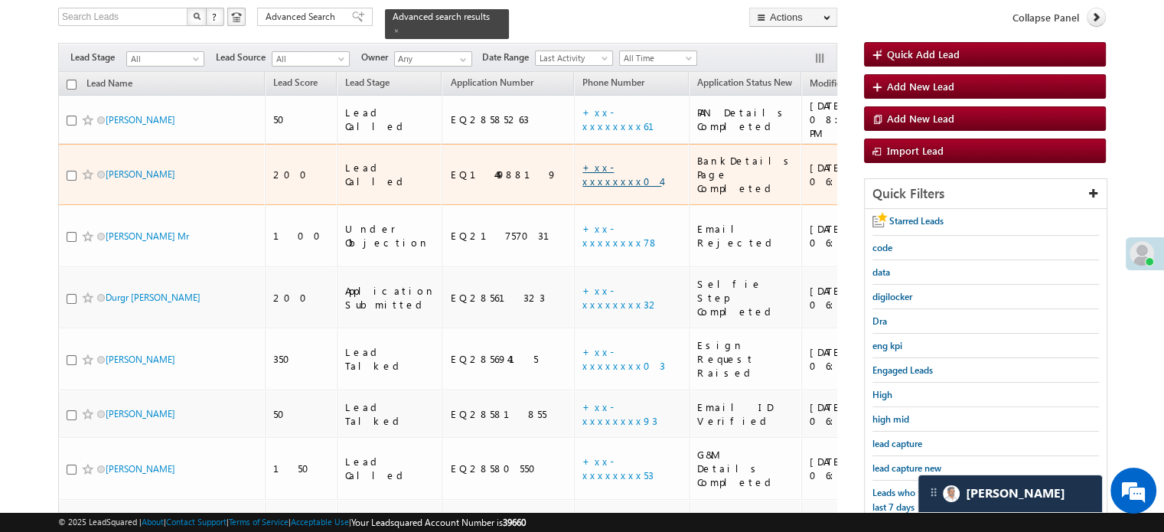
click at [582, 161] on link "+xx-xxxxxxxx04" at bounding box center [621, 174] width 79 height 27
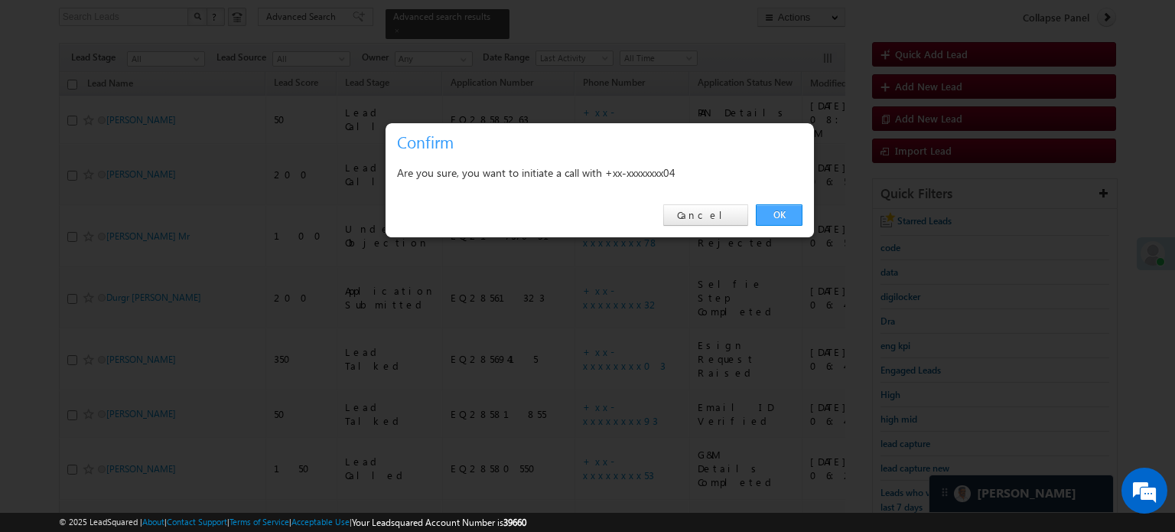
click at [762, 220] on link "OK" at bounding box center [779, 214] width 47 height 21
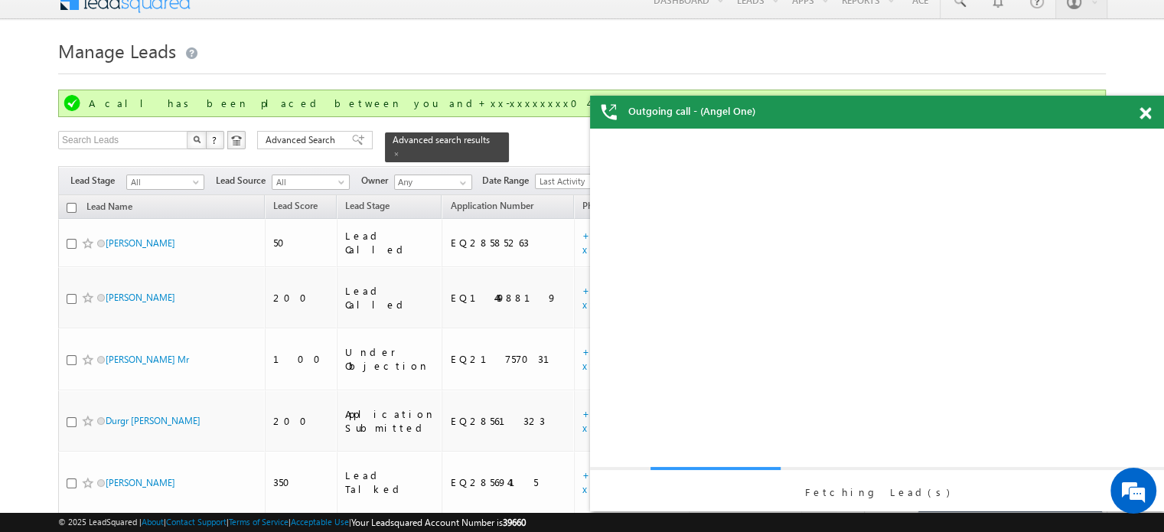
scroll to position [0, 0]
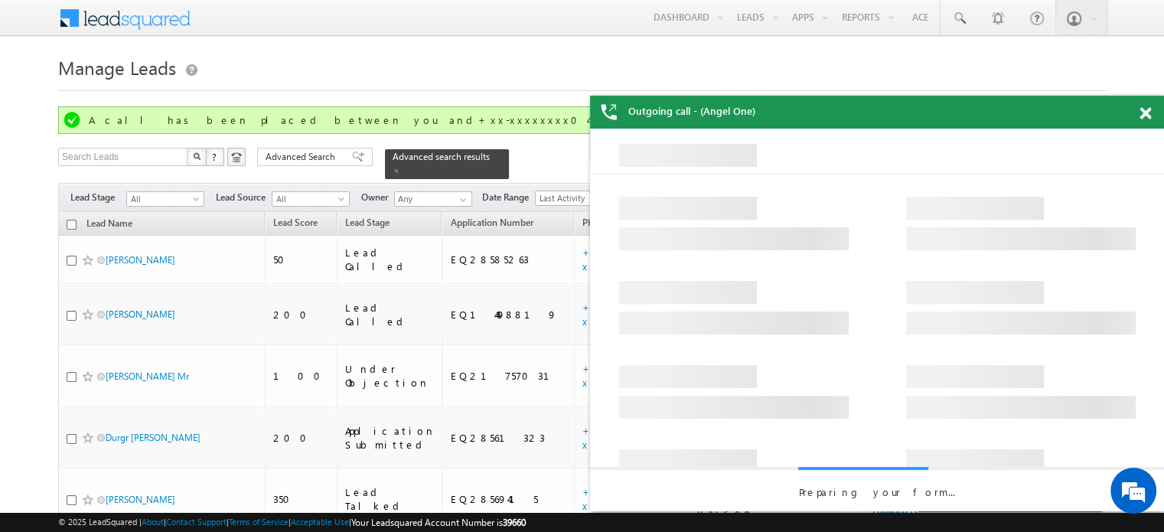
click at [1151, 103] on div at bounding box center [1153, 111] width 21 height 30
click at [1136, 120] on div "Outgoing call - (Angel One)" at bounding box center [877, 112] width 574 height 33
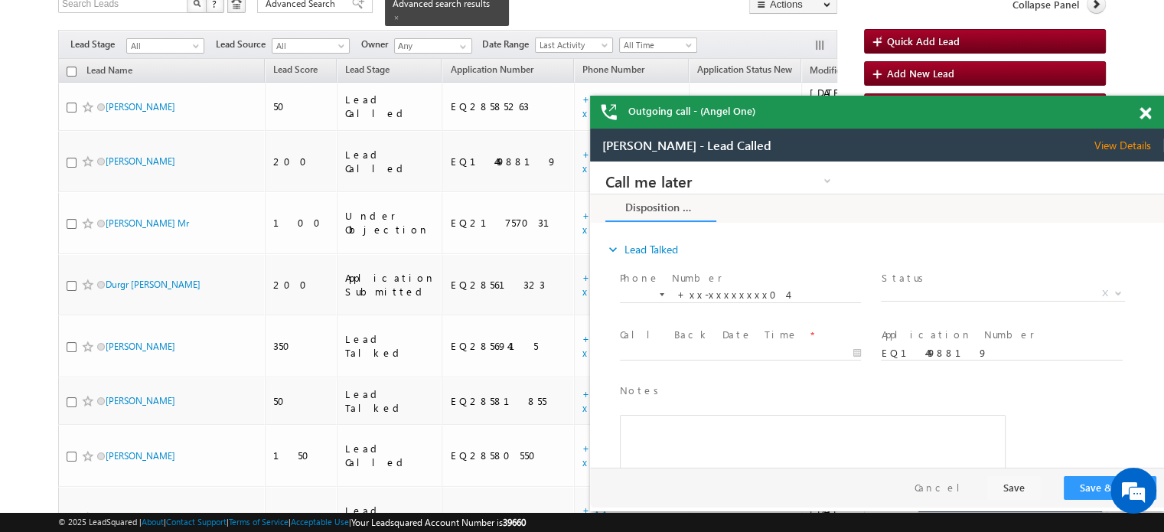
drag, startPoint x: 1131, startPoint y: 105, endPoint x: 1143, endPoint y: 116, distance: 16.3
click at [1132, 105] on div "Outgoing call - (Angel One)" at bounding box center [877, 112] width 574 height 33
click at [1144, 116] on span at bounding box center [1144, 113] width 11 height 13
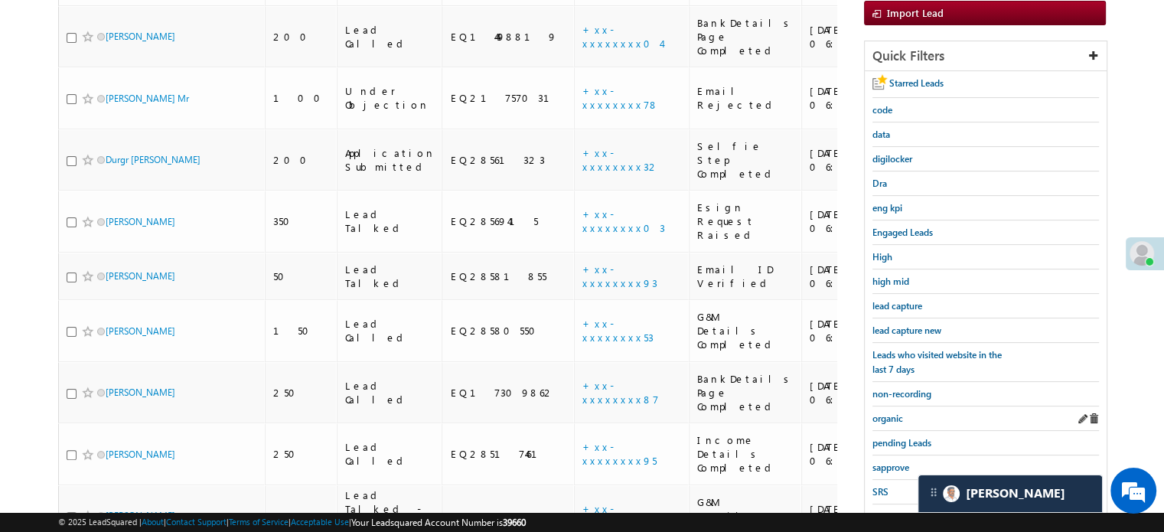
scroll to position [306, 0]
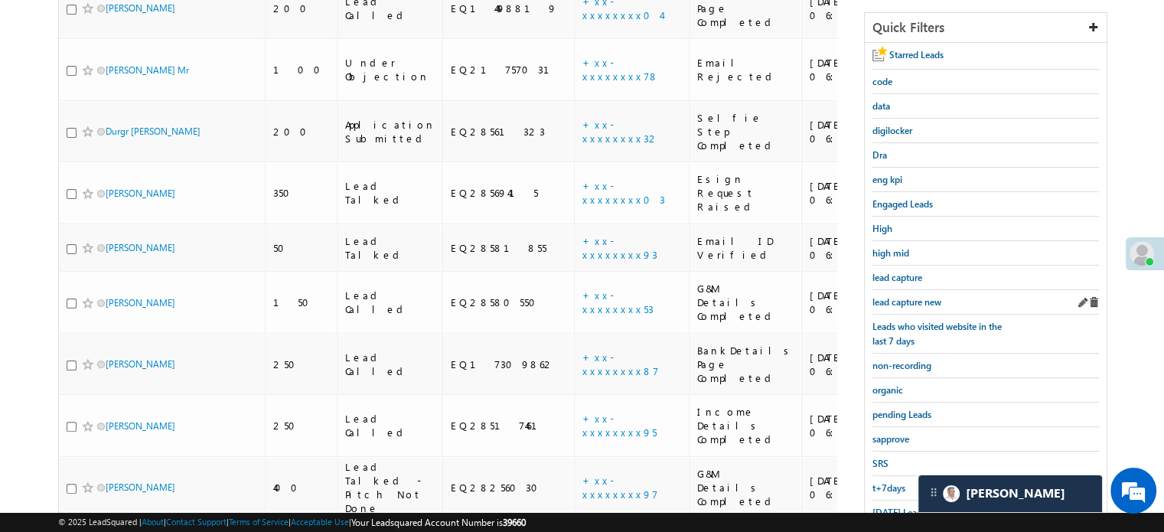
drag, startPoint x: 926, startPoint y: 283, endPoint x: 916, endPoint y: 289, distance: 11.7
click at [924, 283] on div "lead capture" at bounding box center [985, 278] width 227 height 24
click at [909, 296] on span "lead capture new" at bounding box center [906, 301] width 69 height 11
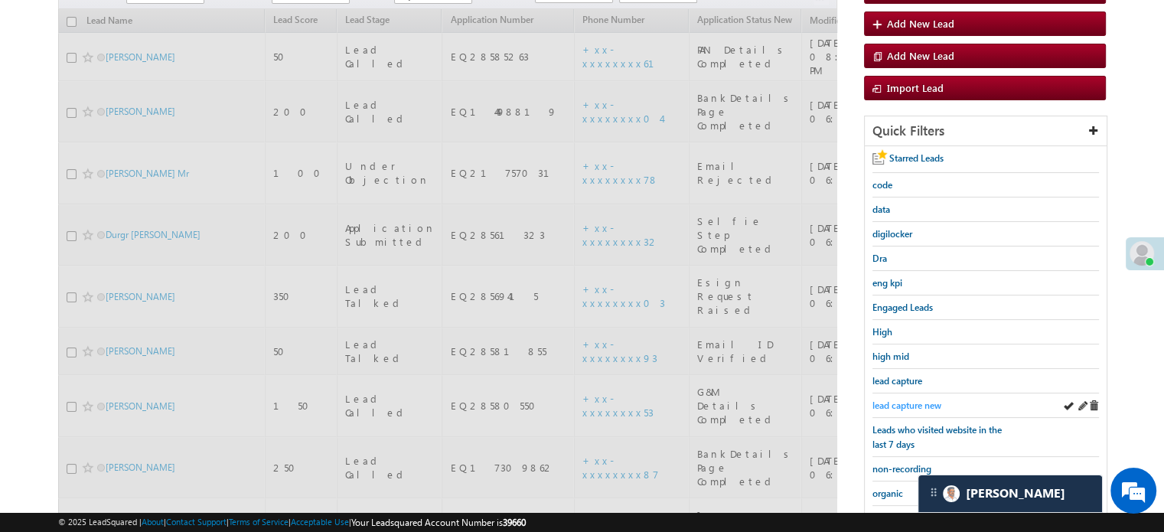
scroll to position [77, 0]
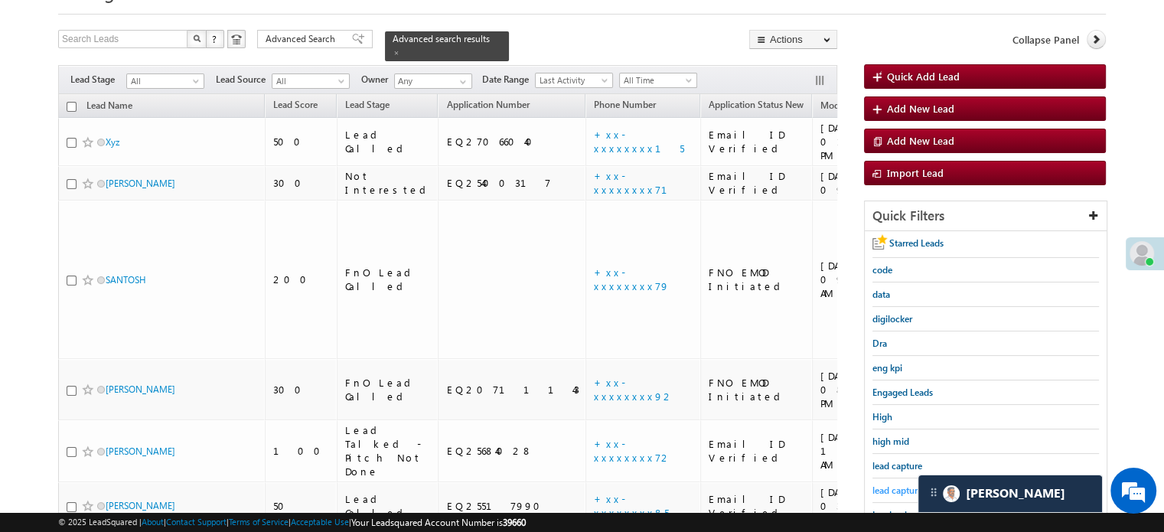
click at [909, 487] on span "lead capture new" at bounding box center [906, 489] width 69 height 11
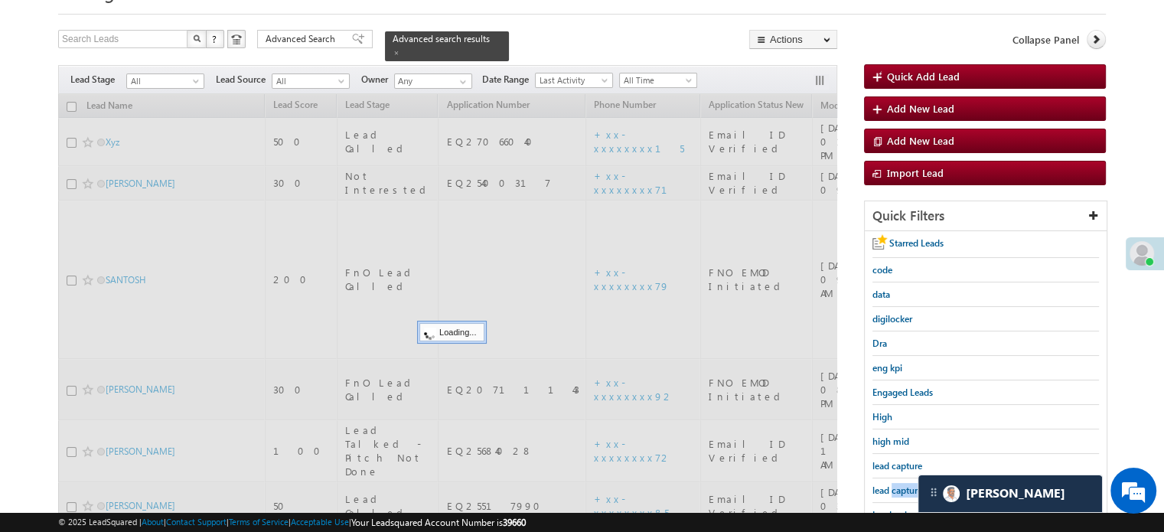
click at [909, 487] on span "lead capture new" at bounding box center [906, 489] width 69 height 11
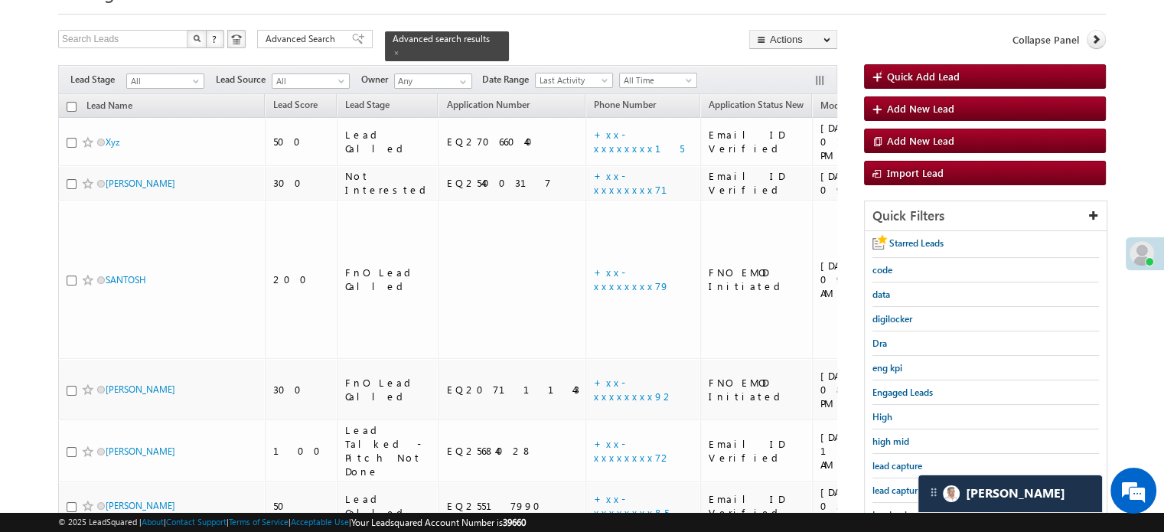
click at [909, 487] on span "lead capture new" at bounding box center [906, 489] width 69 height 11
drag, startPoint x: 897, startPoint y: 475, endPoint x: 902, endPoint y: 495, distance: 20.6
click at [900, 478] on div "lead capture new" at bounding box center [985, 490] width 227 height 24
click at [900, 488] on span "lead capture new" at bounding box center [906, 489] width 69 height 11
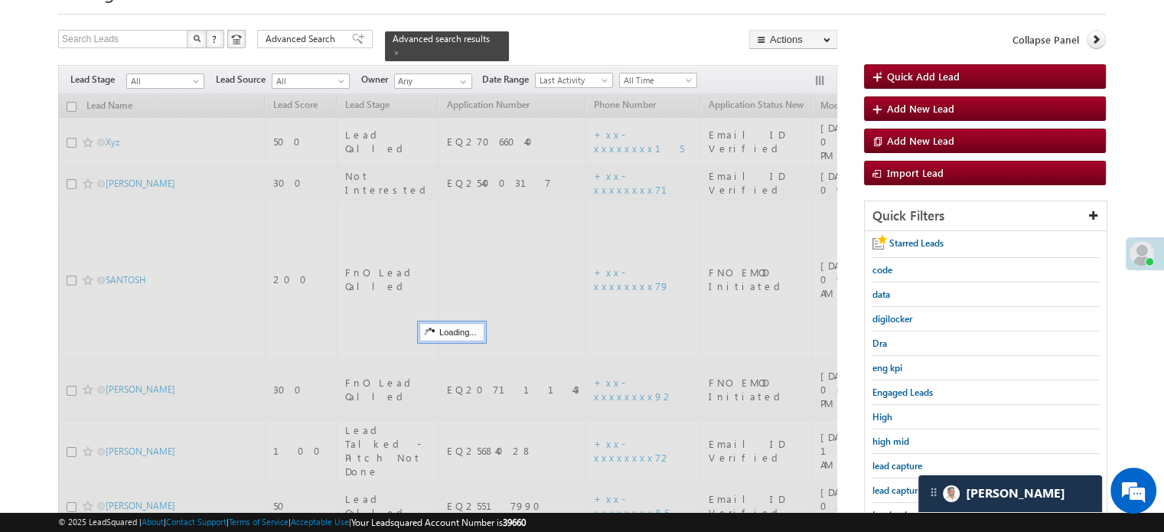
click at [900, 488] on span "lead capture new" at bounding box center [906, 489] width 69 height 11
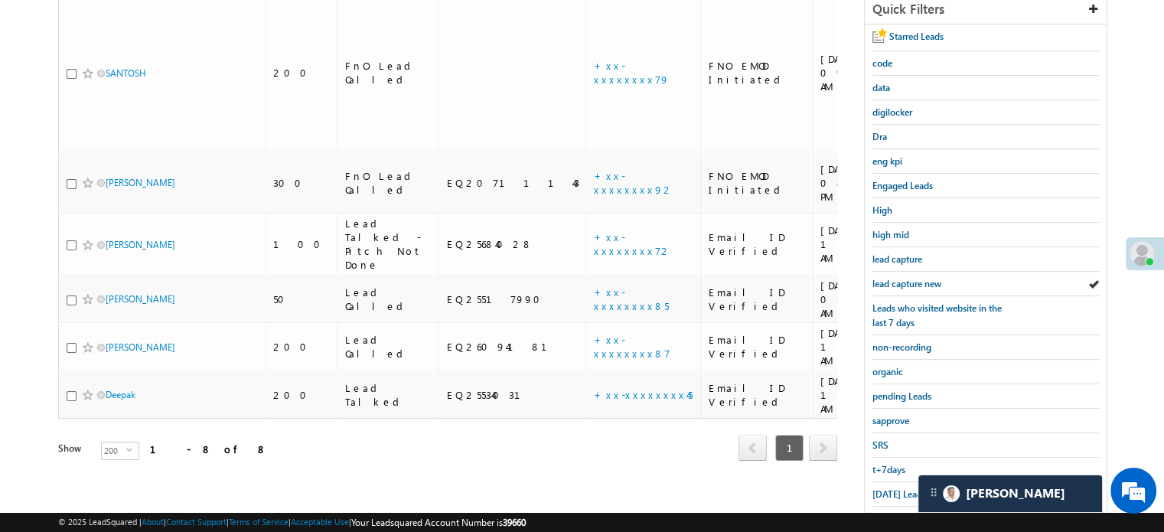
scroll to position [306, 0]
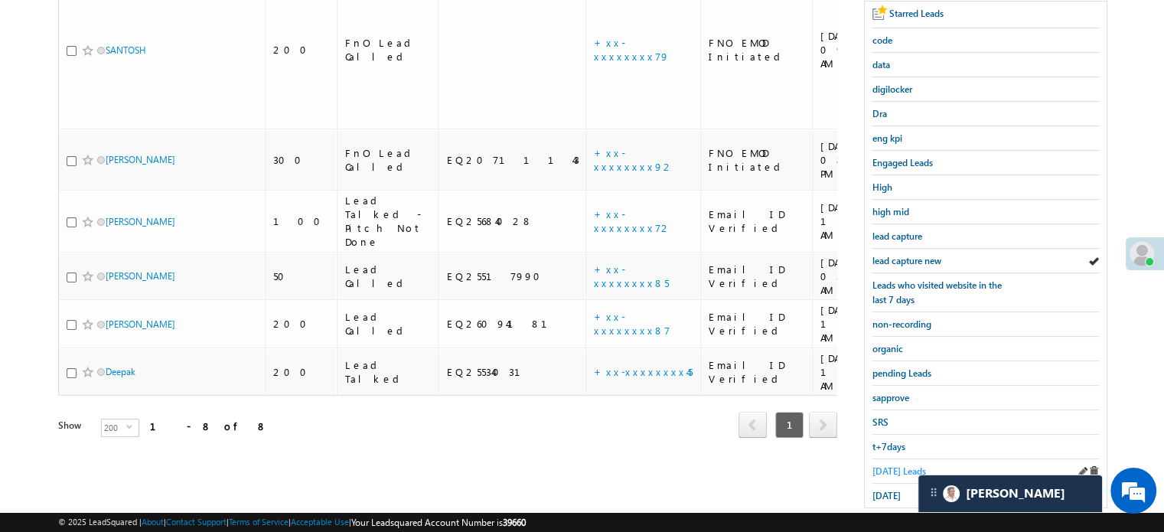
click at [902, 465] on span "Today's Leads" at bounding box center [899, 470] width 54 height 11
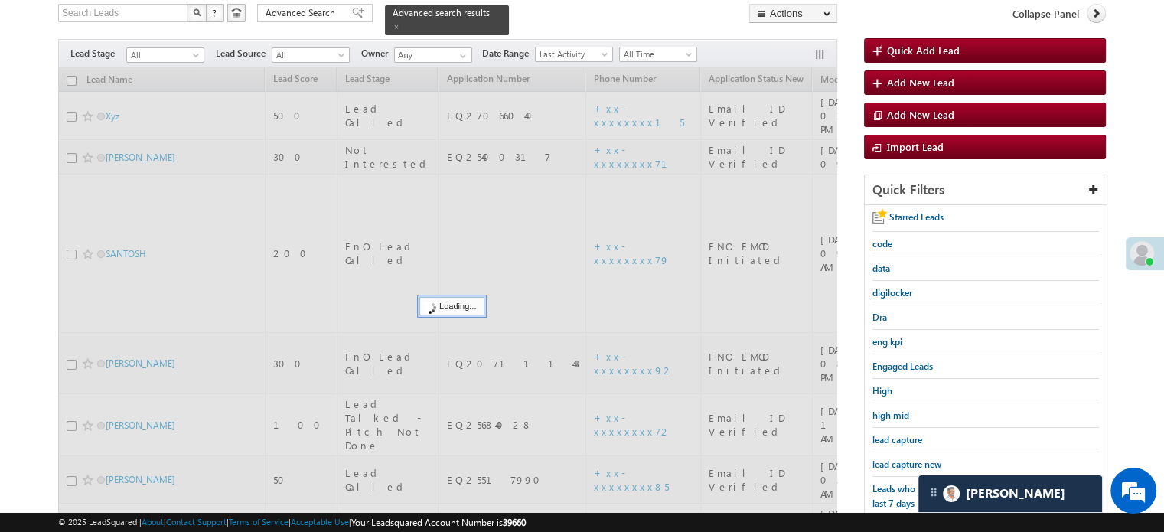
scroll to position [77, 0]
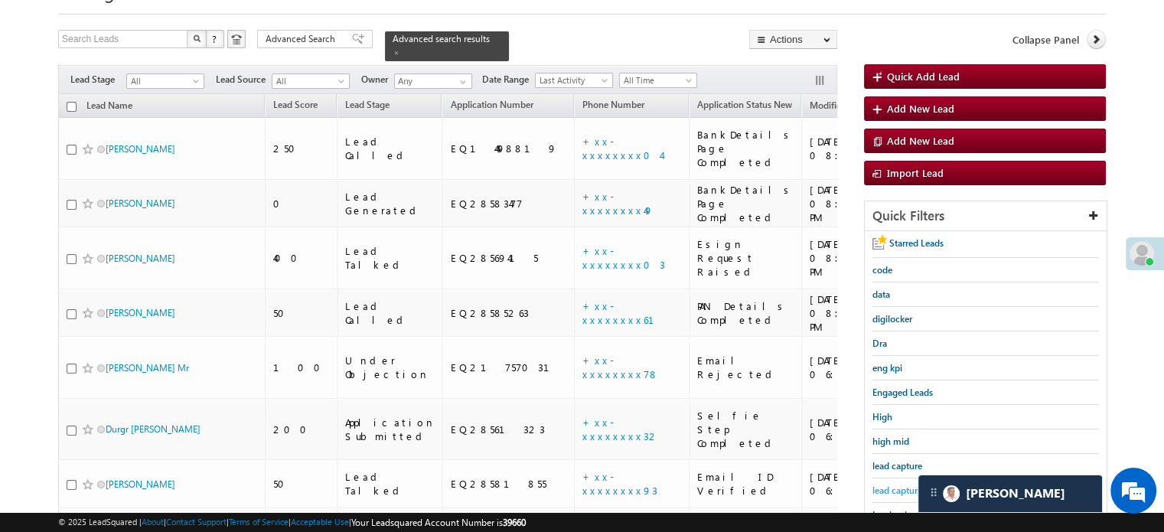
click at [896, 486] on span "lead capture new" at bounding box center [906, 489] width 69 height 11
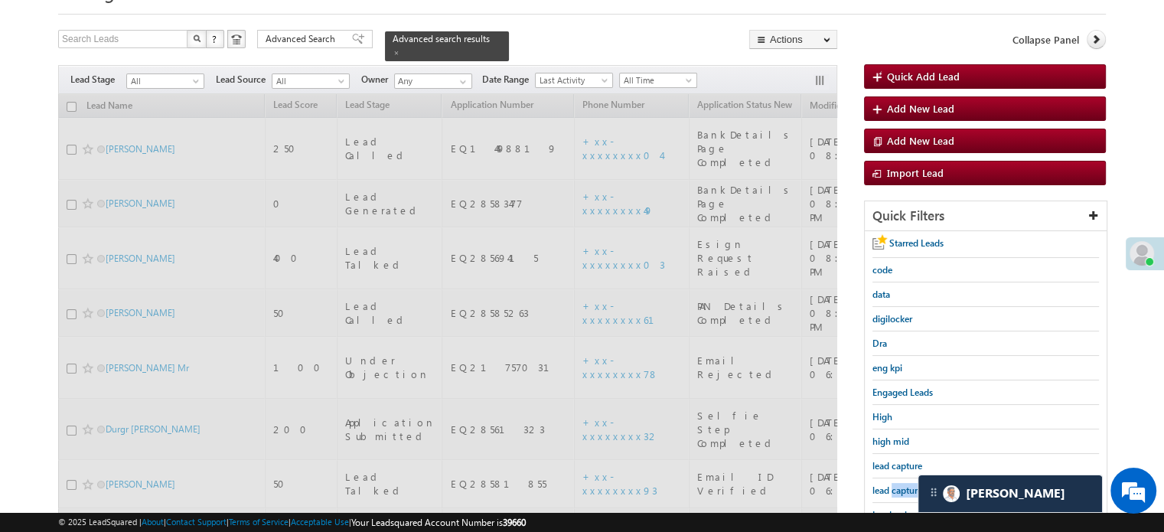
click at [896, 486] on span "lead capture new" at bounding box center [906, 489] width 69 height 11
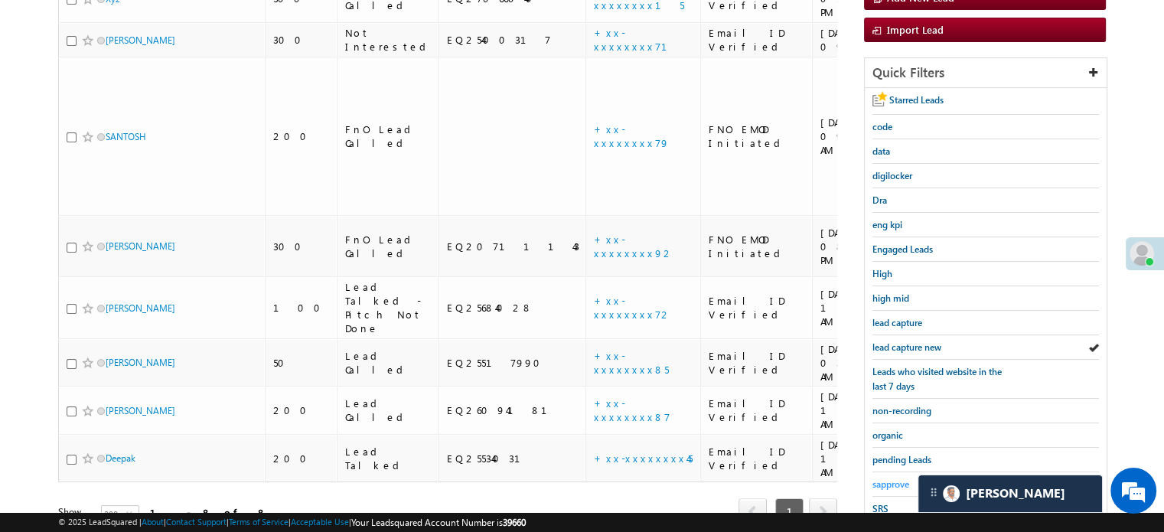
scroll to position [230, 0]
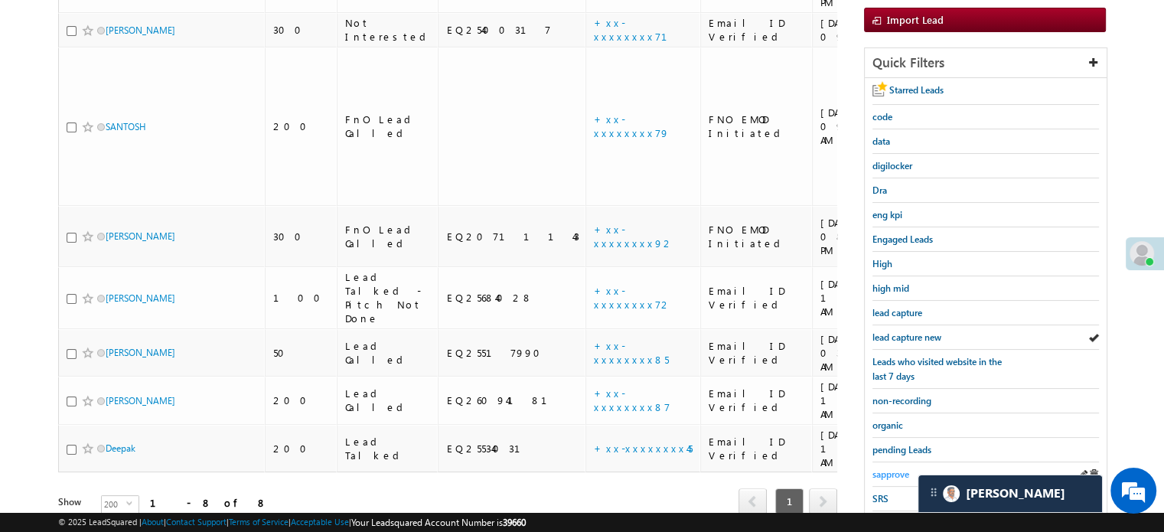
click at [887, 470] on span "sapprove" at bounding box center [890, 473] width 37 height 11
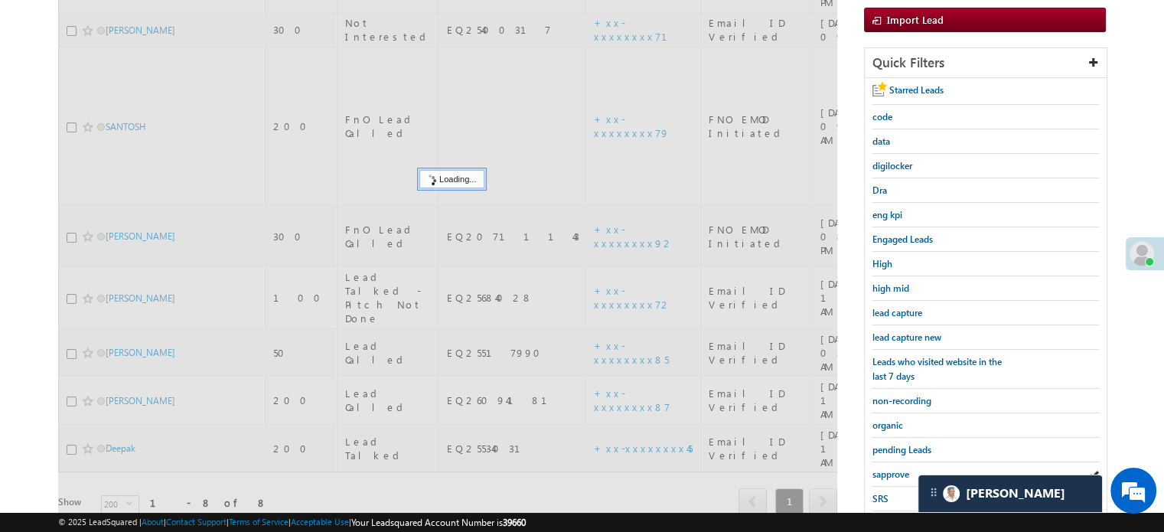
click at [887, 470] on span "sapprove" at bounding box center [890, 473] width 37 height 11
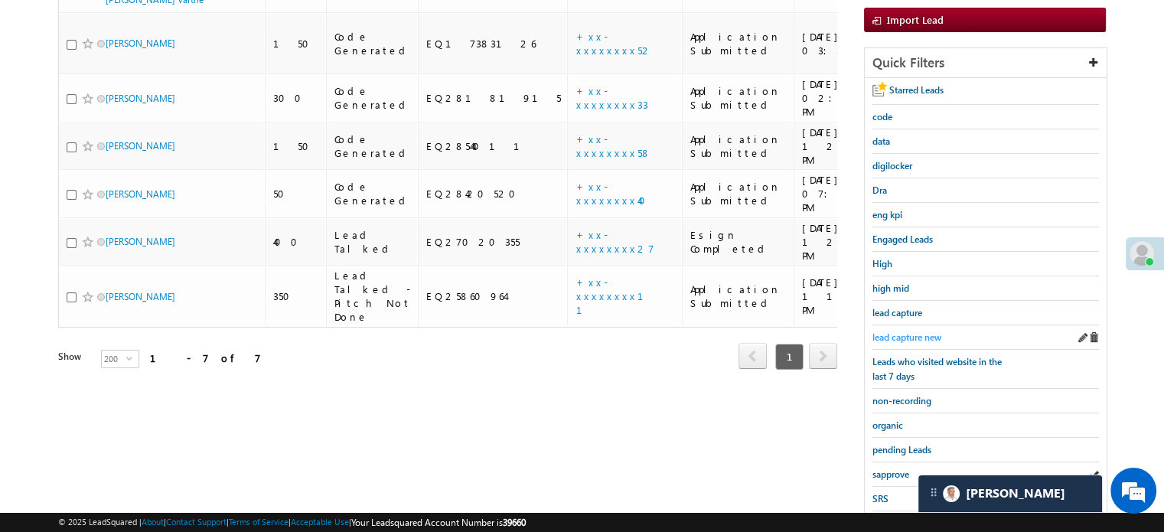
click at [908, 334] on span "lead capture new" at bounding box center [906, 336] width 69 height 11
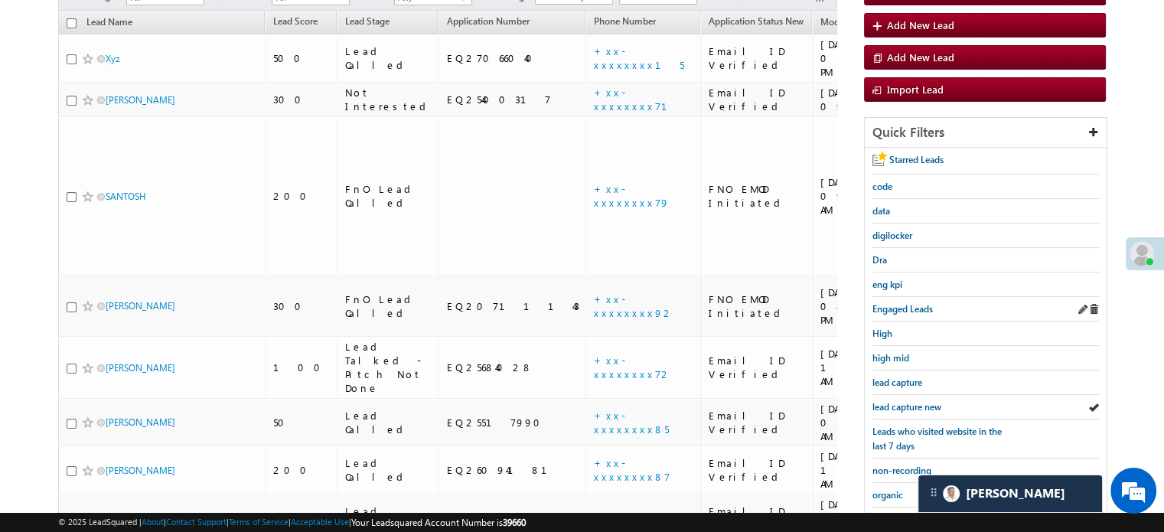
scroll to position [306, 0]
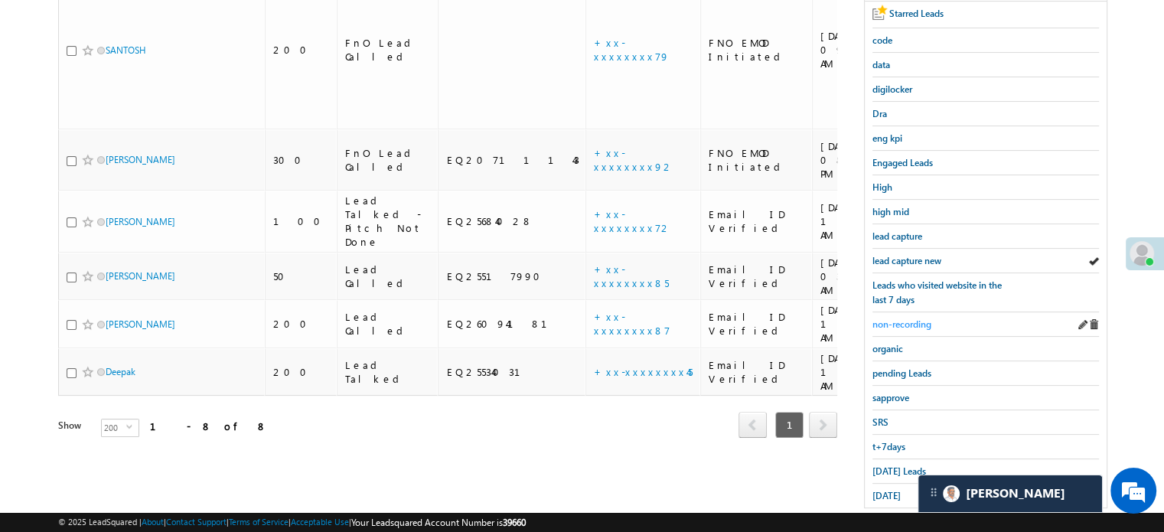
click at [912, 318] on span "non-recording" at bounding box center [901, 323] width 59 height 11
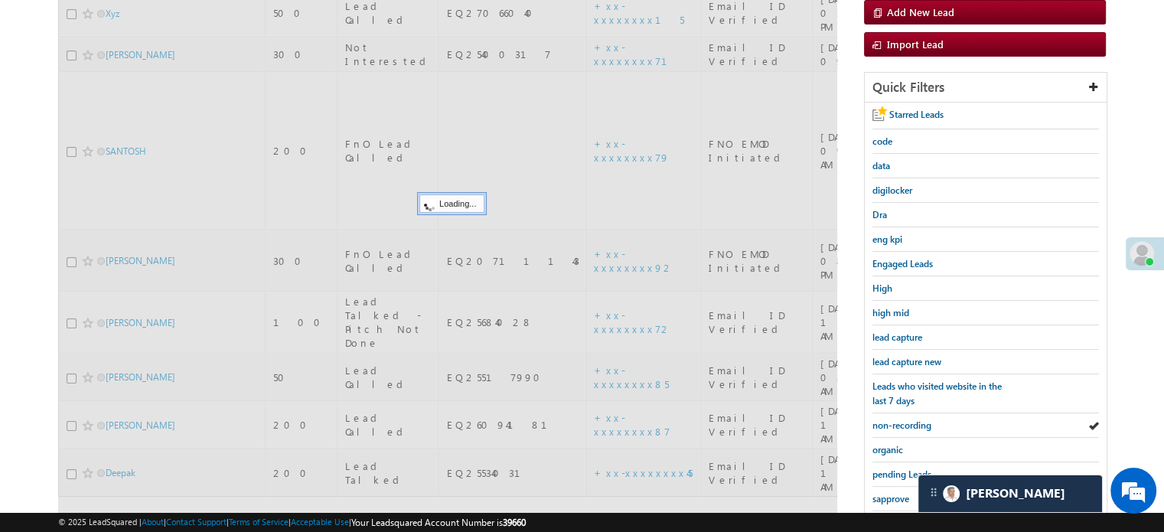
scroll to position [77, 0]
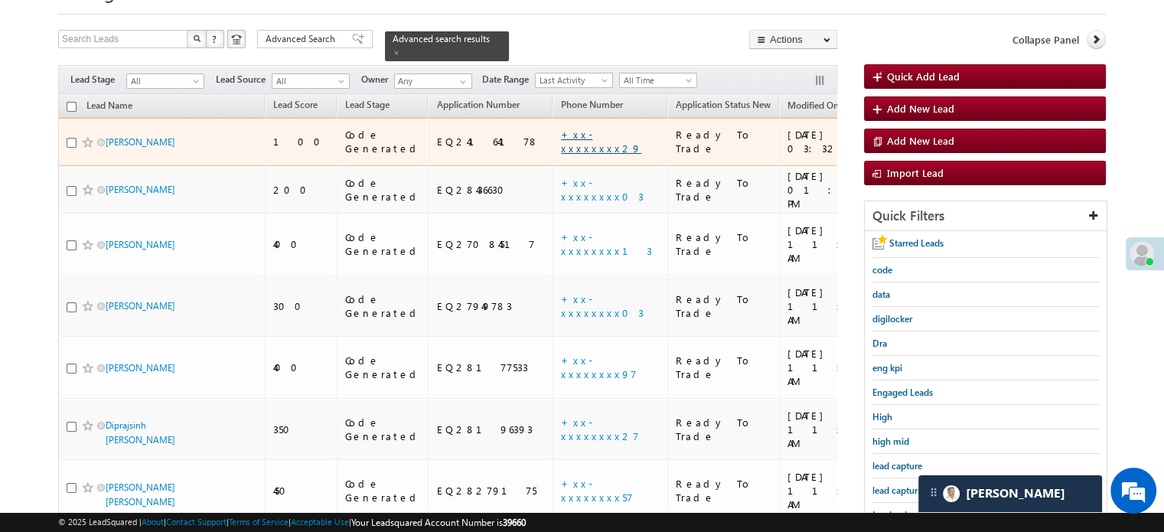
click at [561, 128] on link "+xx-xxxxxxxx29" at bounding box center [601, 141] width 80 height 27
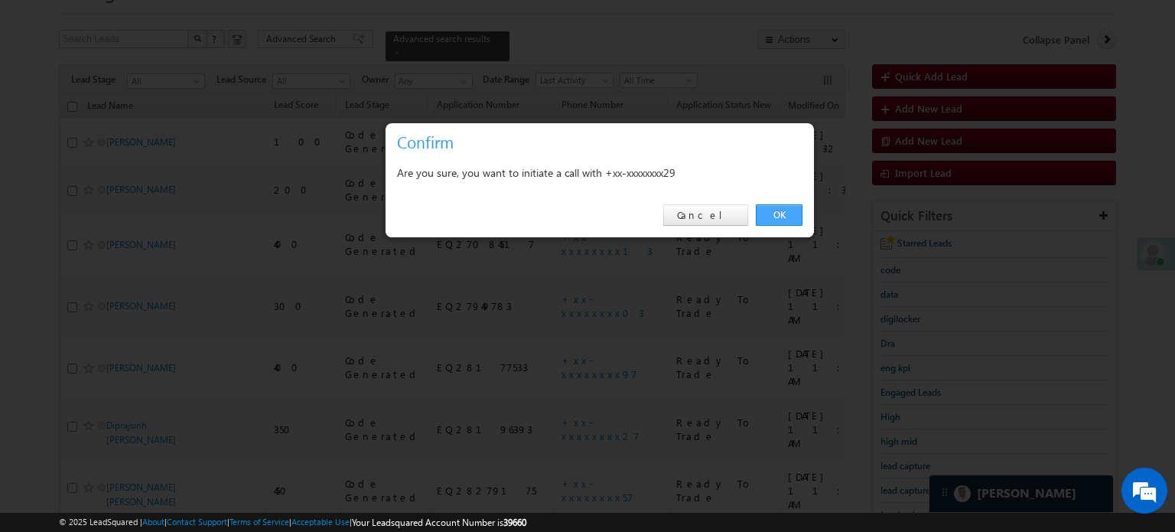
click at [799, 215] on link "OK" at bounding box center [779, 214] width 47 height 21
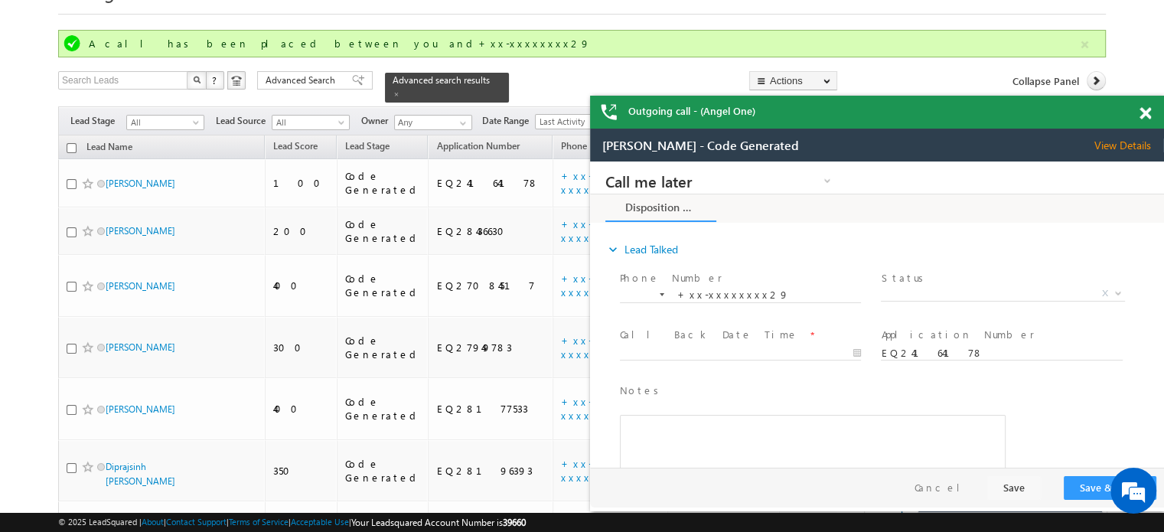
scroll to position [0, 0]
click at [1146, 107] on span at bounding box center [1144, 113] width 11 height 13
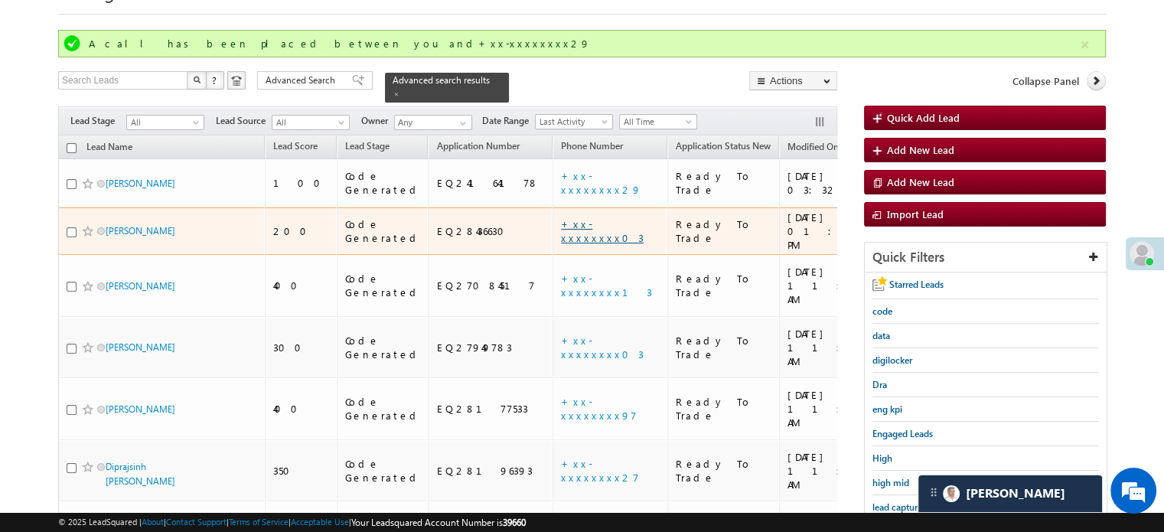
click at [561, 217] on link "+xx-xxxxxxxx03" at bounding box center [602, 230] width 83 height 27
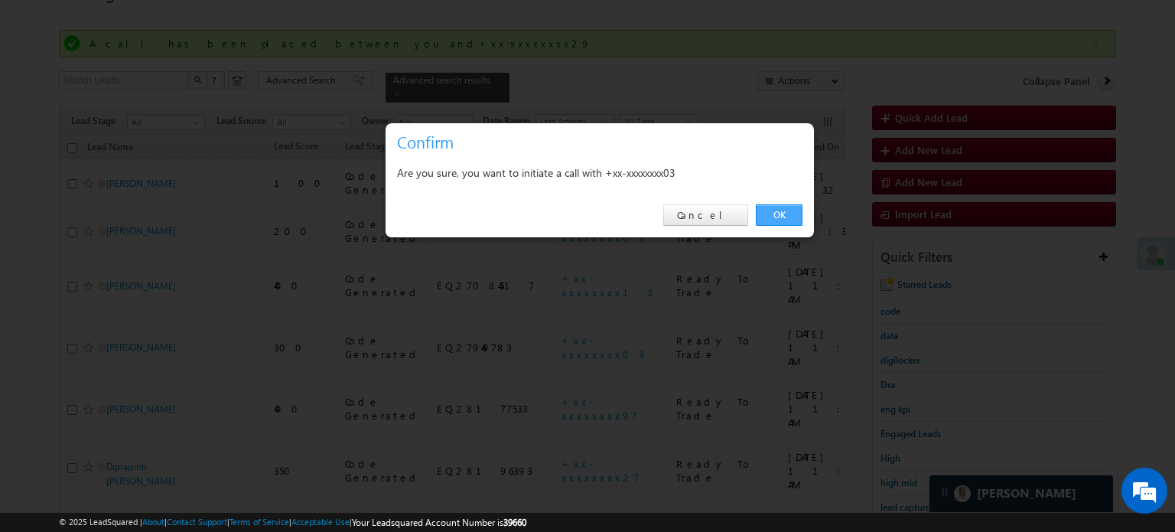
click at [794, 215] on link "OK" at bounding box center [779, 214] width 47 height 21
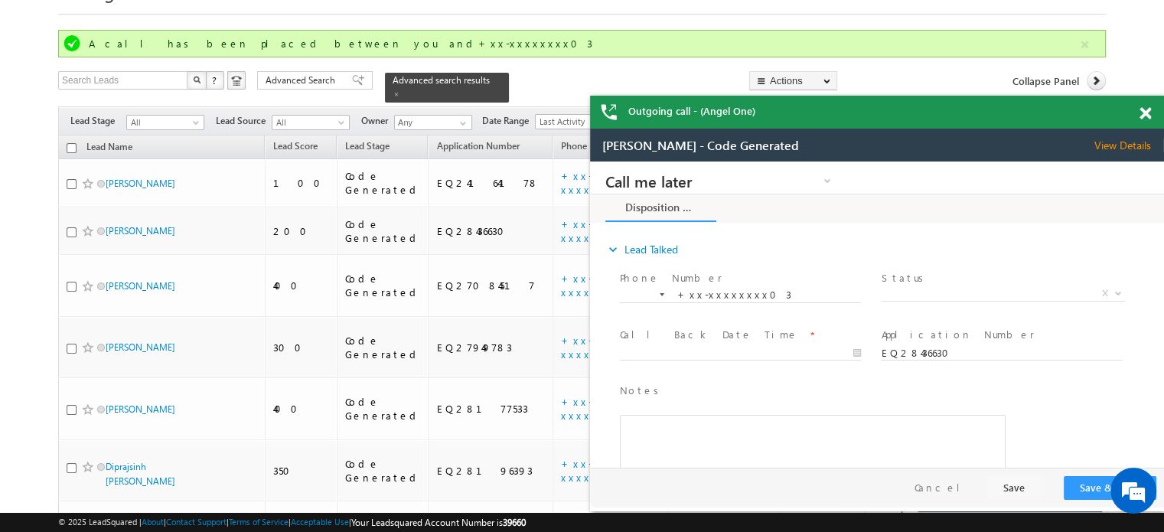
click at [1146, 120] on div at bounding box center [1153, 111] width 21 height 30
click at [1141, 104] on div "Outgoing call - (Angel One)" at bounding box center [877, 112] width 574 height 33
drag, startPoint x: 1145, startPoint y: 108, endPoint x: 181, endPoint y: 8, distance: 969.4
click at [1145, 108] on span at bounding box center [1144, 113] width 11 height 13
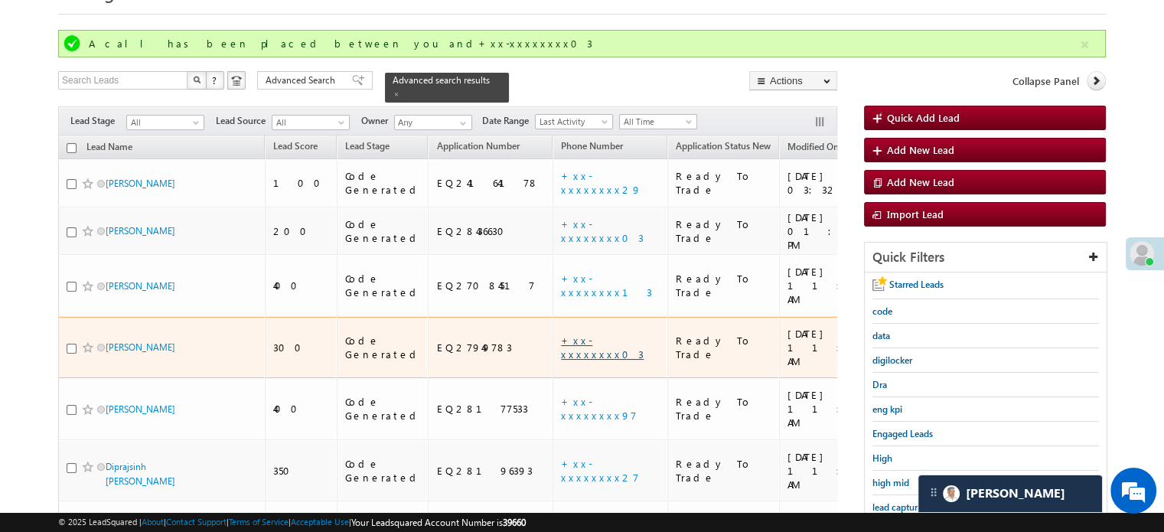
click at [561, 334] on link "+xx-xxxxxxxx03" at bounding box center [602, 347] width 83 height 27
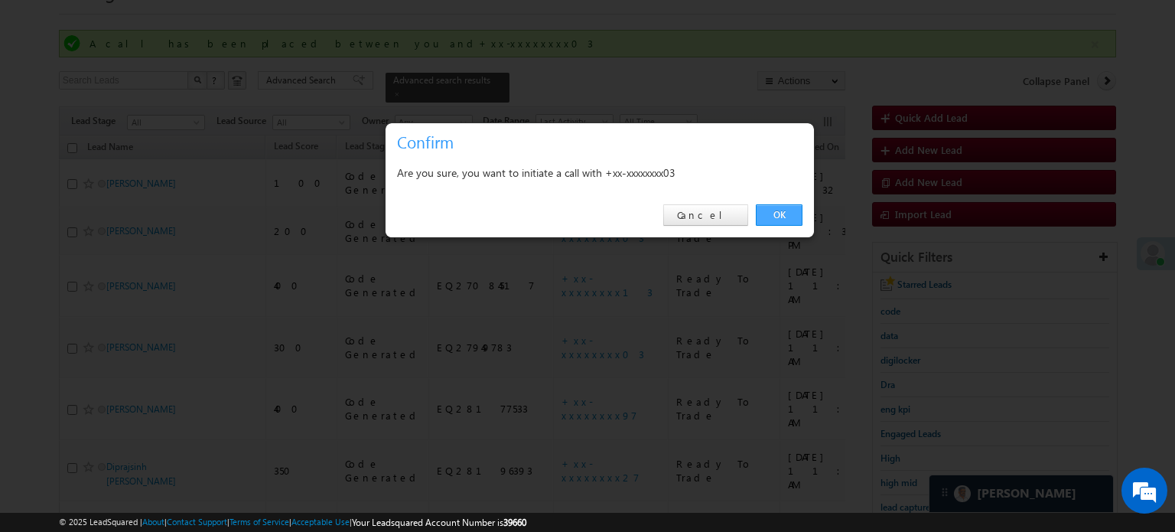
click at [781, 213] on link "OK" at bounding box center [779, 214] width 47 height 21
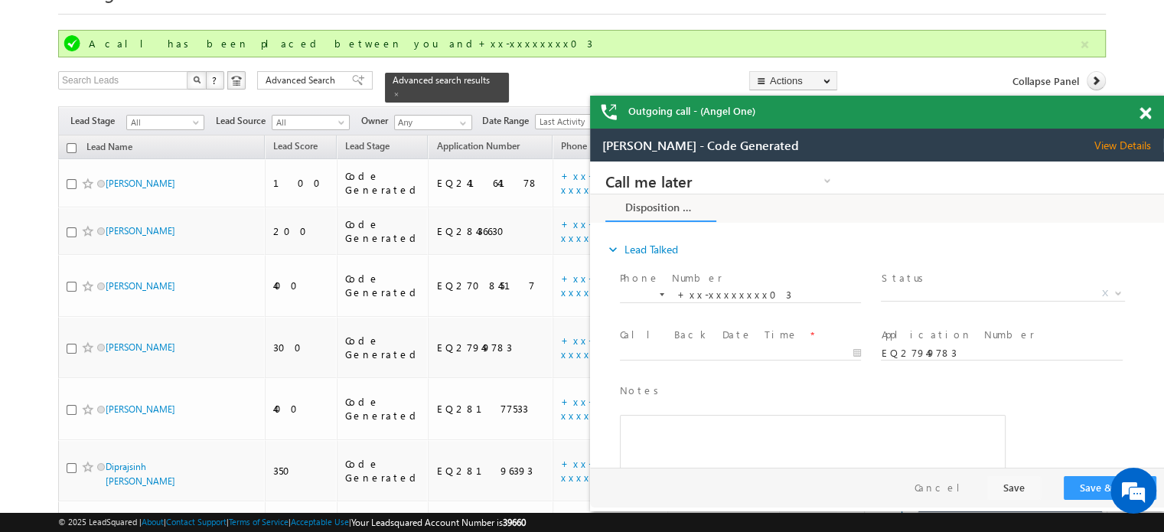
click at [1145, 111] on span at bounding box center [1144, 113] width 11 height 13
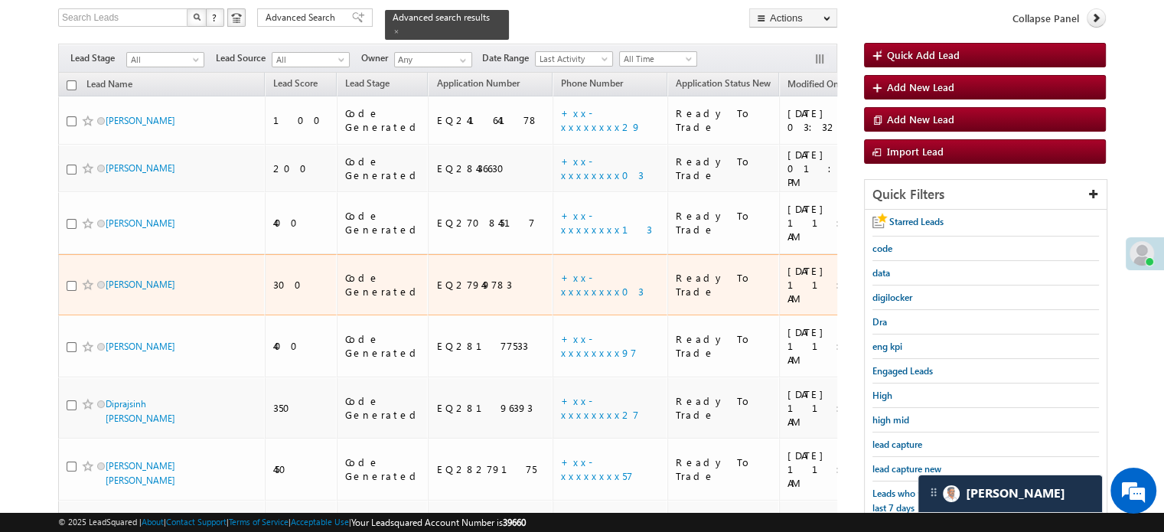
scroll to position [230, 0]
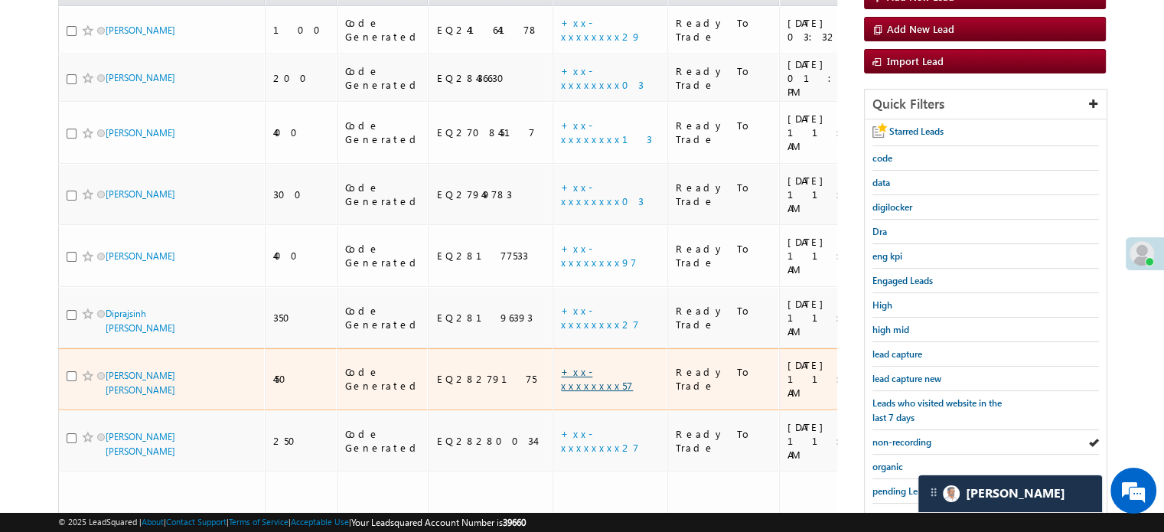
click at [561, 365] on link "+xx-xxxxxxxx57" at bounding box center [597, 378] width 72 height 27
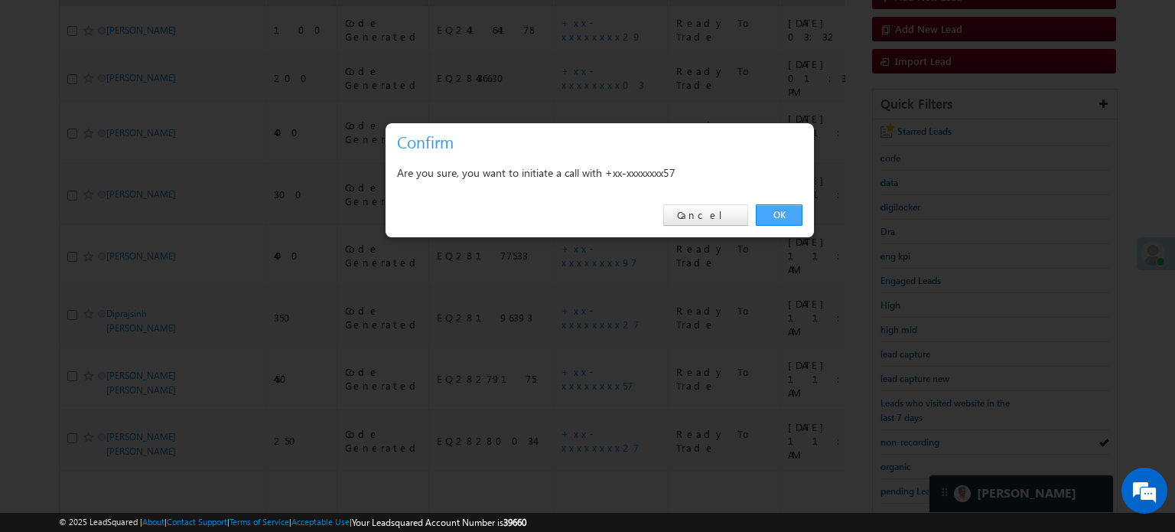
click at [762, 218] on link "OK" at bounding box center [779, 214] width 47 height 21
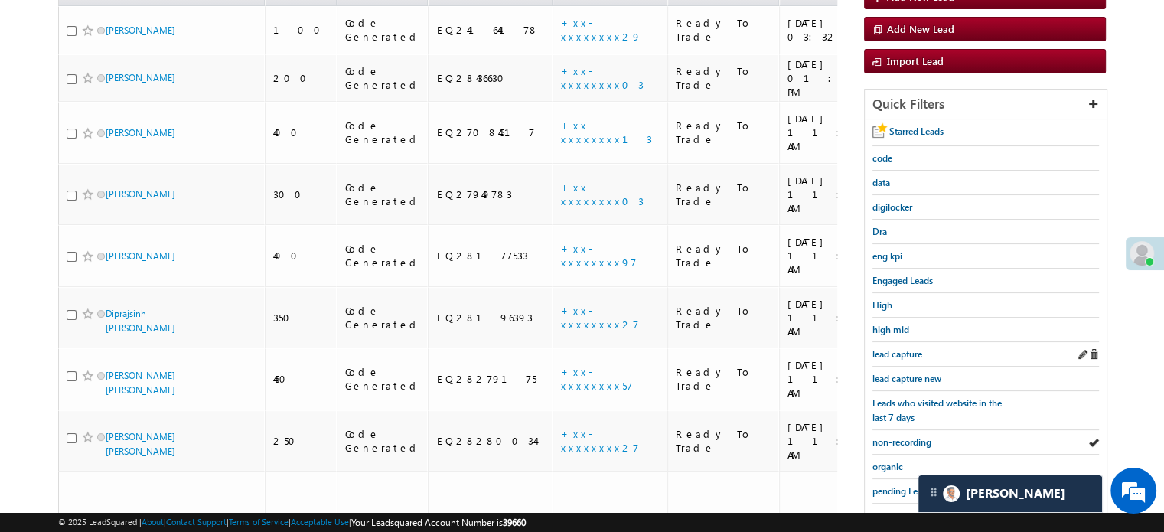
click at [879, 360] on div "lead capture" at bounding box center [985, 354] width 227 height 24
click at [886, 373] on span "lead capture new" at bounding box center [906, 378] width 69 height 11
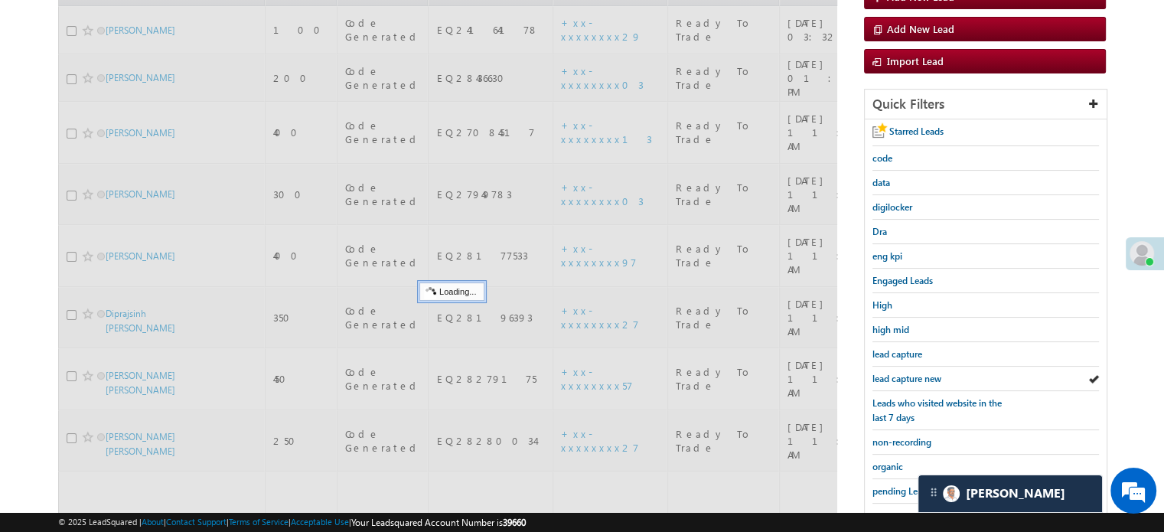
click at [886, 373] on span "lead capture new" at bounding box center [906, 378] width 69 height 11
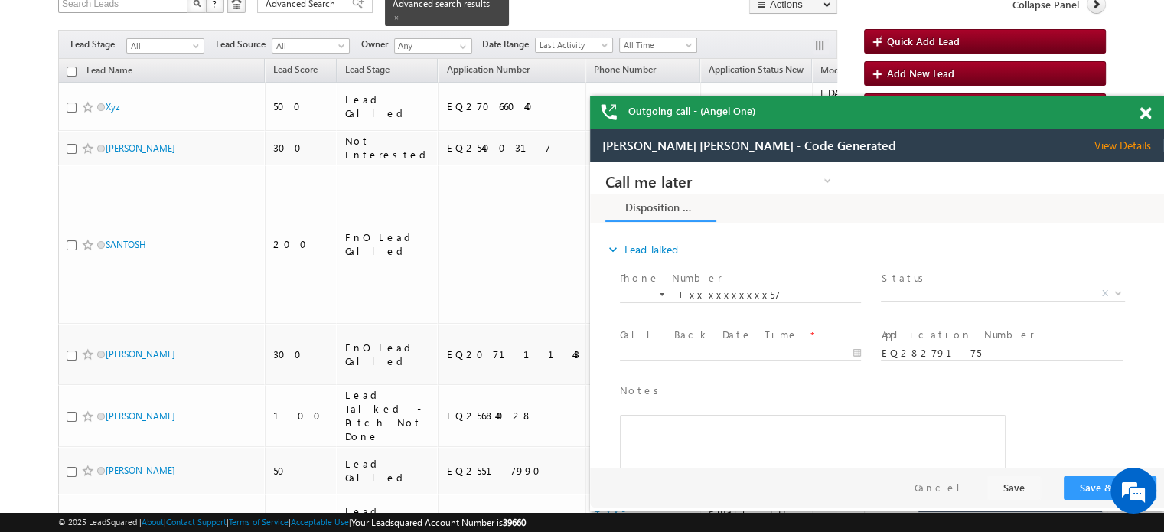
scroll to position [0, 0]
click at [1143, 107] on span at bounding box center [1144, 113] width 11 height 13
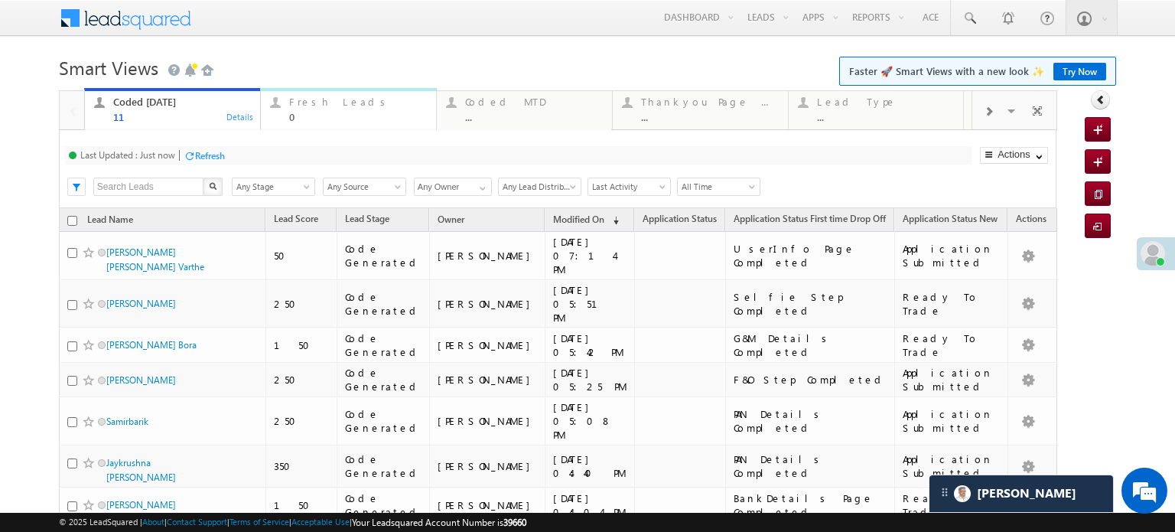
drag, startPoint x: 0, startPoint y: 0, endPoint x: 312, endPoint y: 109, distance: 330.6
click at [312, 109] on div "Fresh Leads 0" at bounding box center [358, 108] width 138 height 30
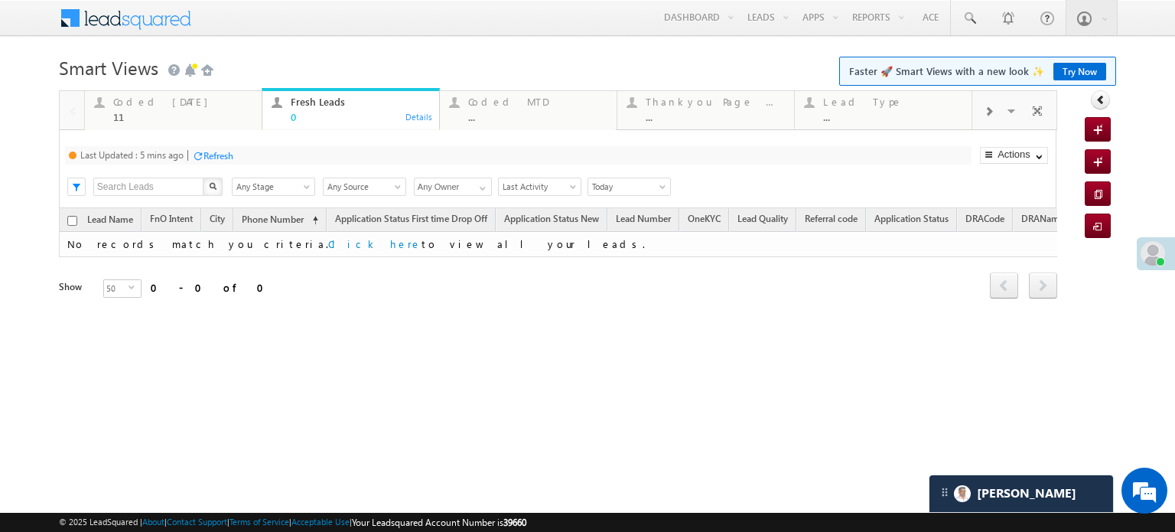
click at [220, 153] on div "Refresh" at bounding box center [219, 155] width 30 height 11
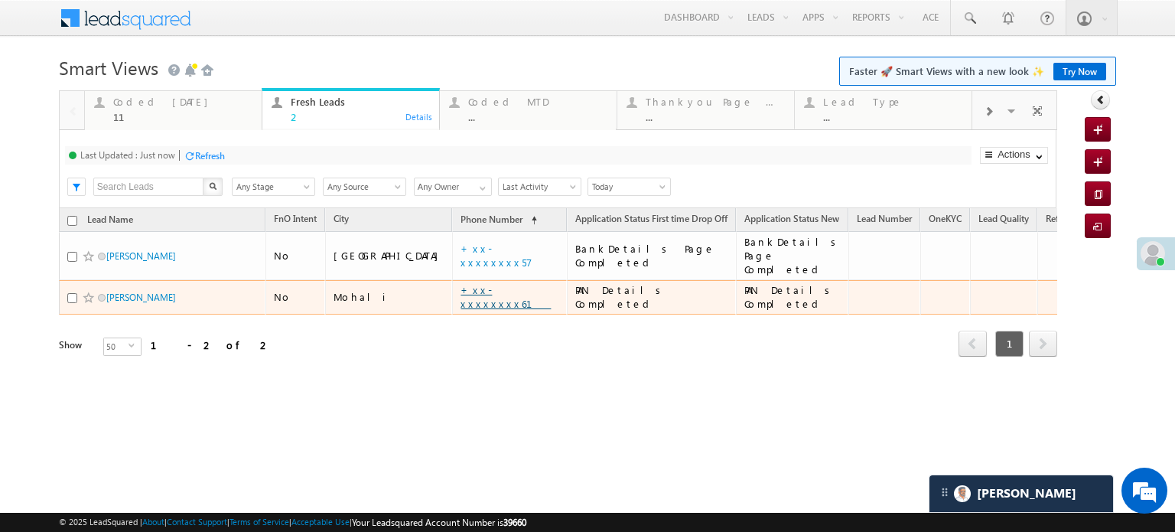
click at [461, 283] on link "+xx-xxxxxxxx61" at bounding box center [506, 296] width 90 height 27
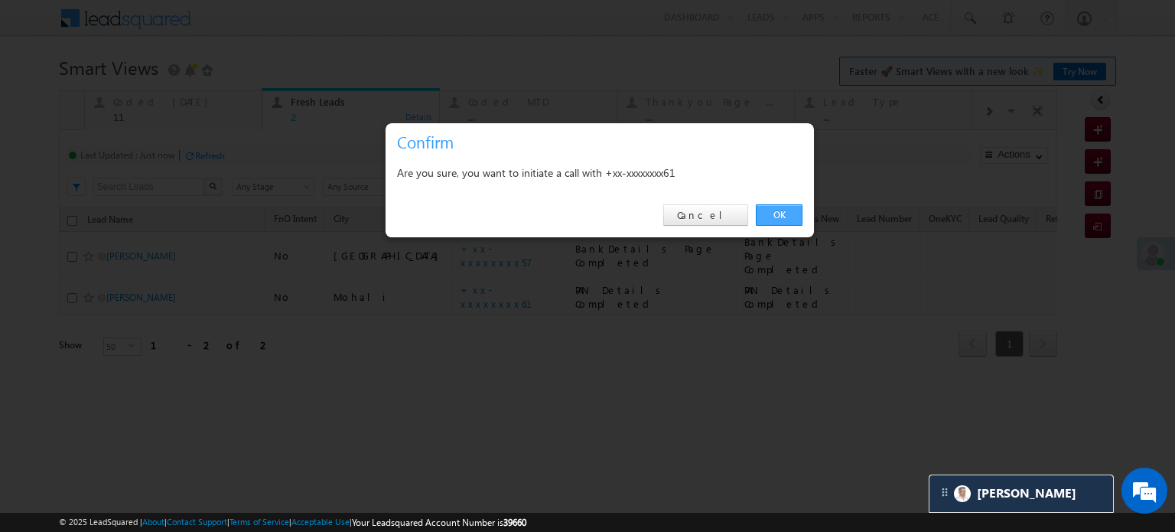
click at [765, 209] on link "OK" at bounding box center [779, 214] width 47 height 21
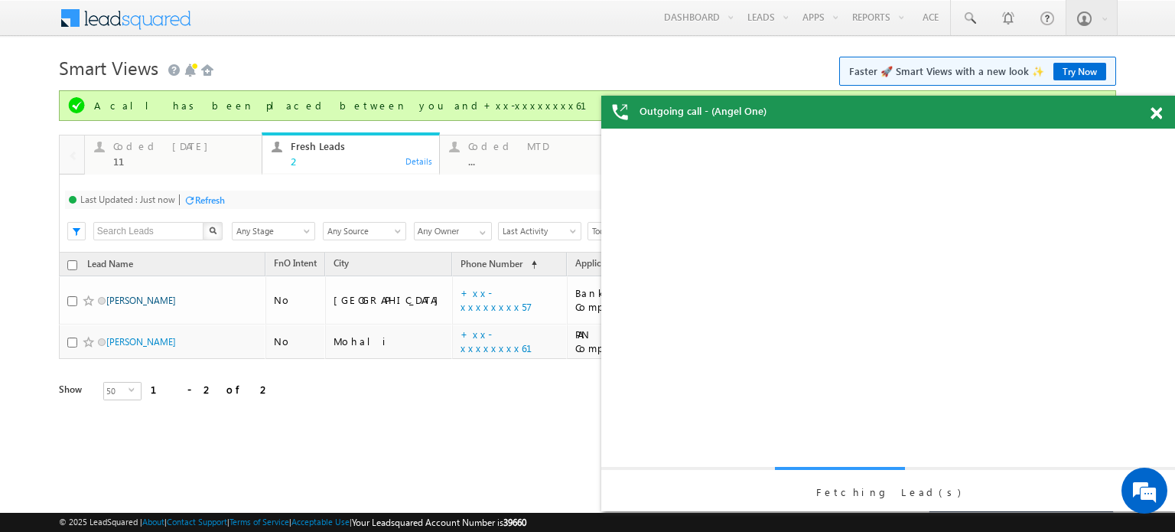
drag, startPoint x: 156, startPoint y: 248, endPoint x: 135, endPoint y: 293, distance: 49.7
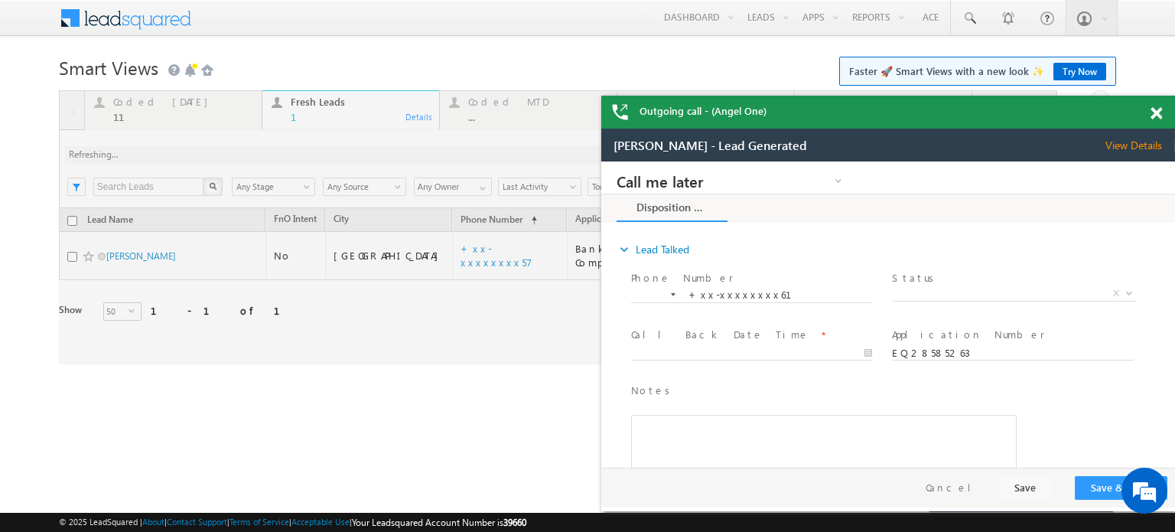
drag, startPoint x: 530, startPoint y: 7, endPoint x: 1162, endPoint y: 109, distance: 641.0
click at [1162, 109] on div at bounding box center [1165, 111] width 21 height 30
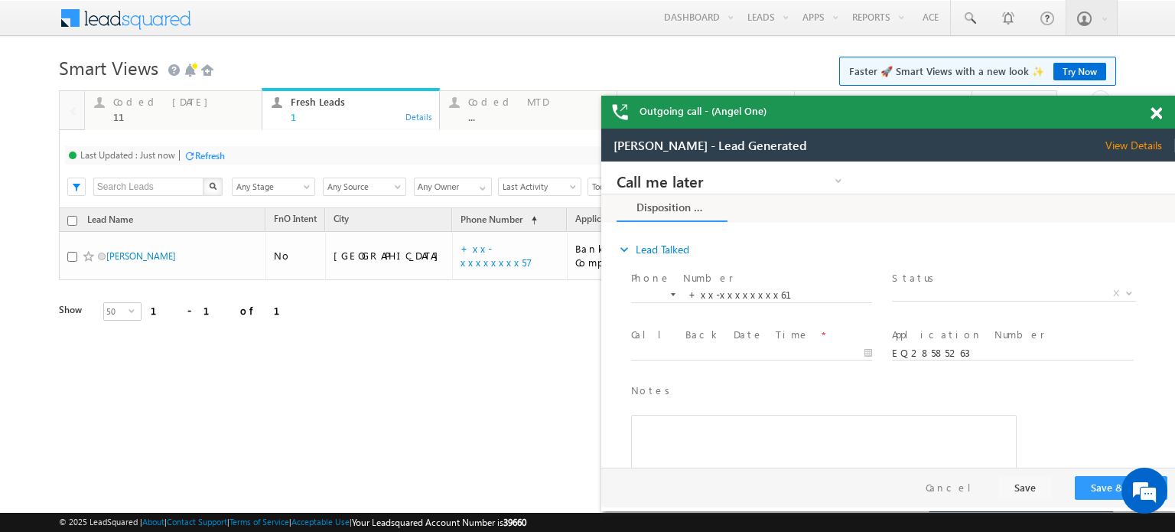
click at [1154, 109] on span at bounding box center [1156, 113] width 11 height 13
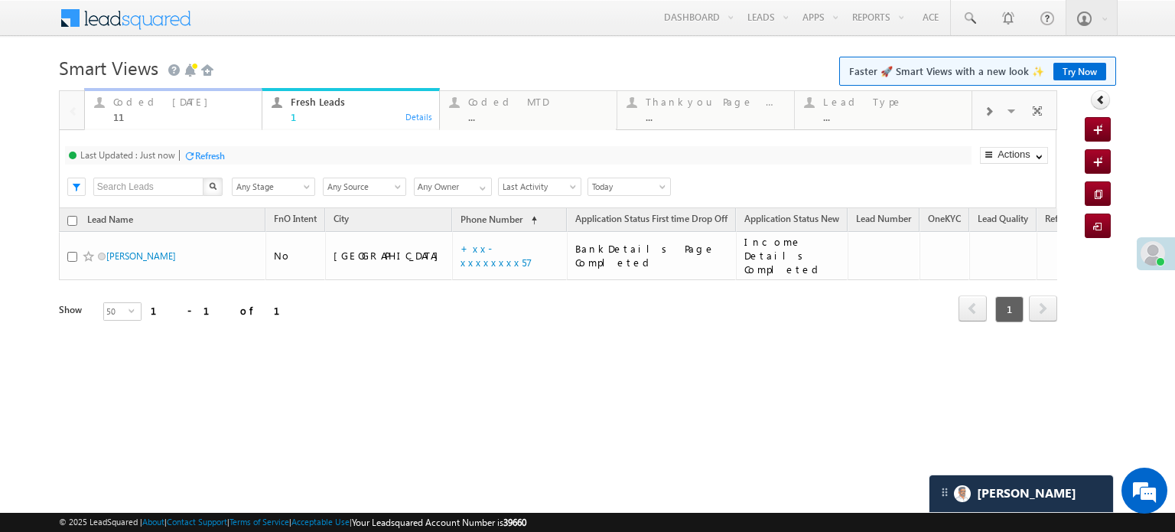
drag, startPoint x: 148, startPoint y: 115, endPoint x: 187, endPoint y: 157, distance: 56.9
click at [148, 115] on div "11" at bounding box center [182, 116] width 139 height 11
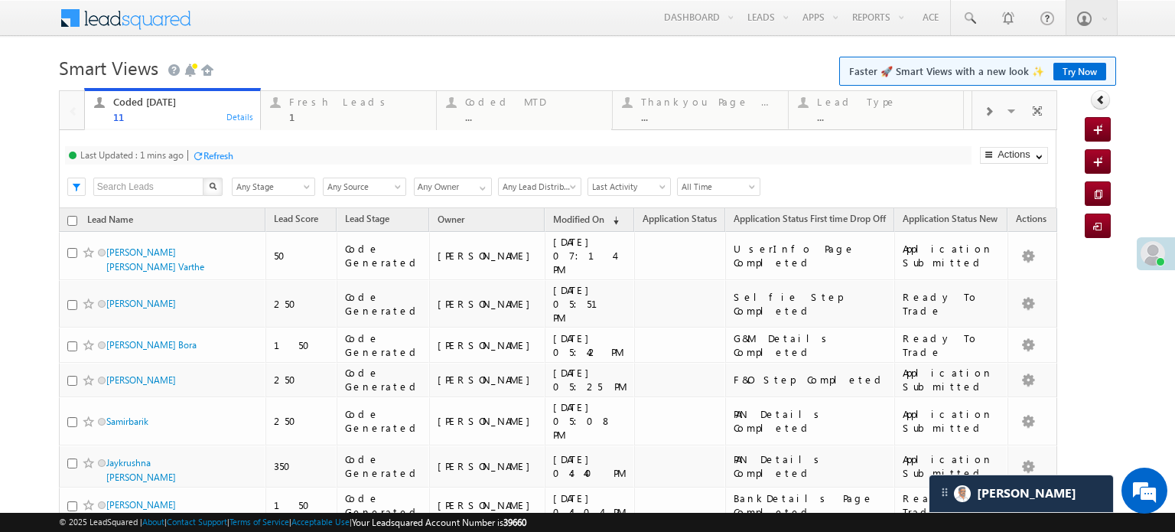
click at [205, 162] on div "Refresh" at bounding box center [212, 155] width 41 height 15
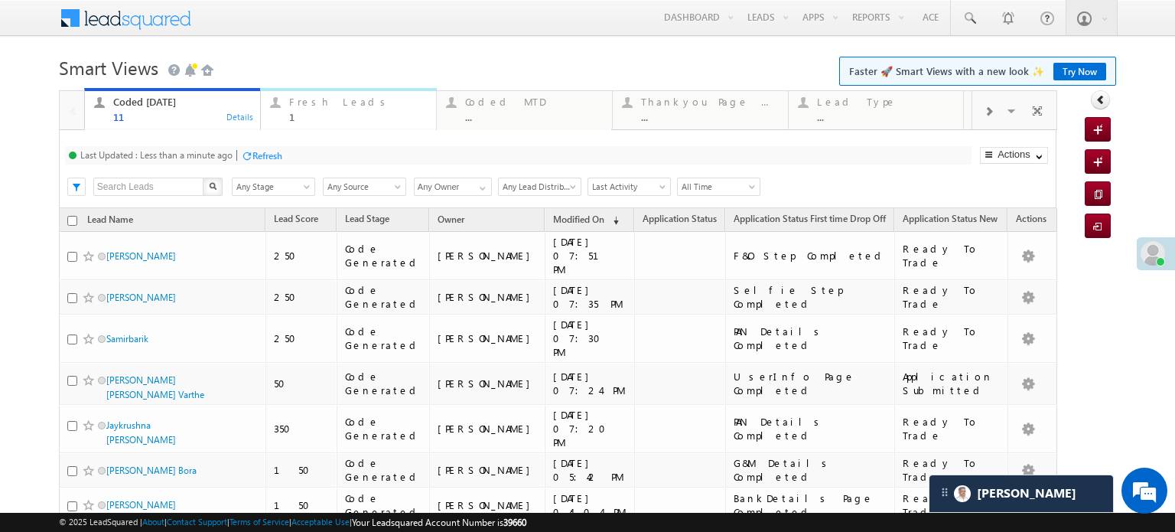
click at [337, 125] on link "Fresh Leads 1 Details" at bounding box center [348, 108] width 177 height 41
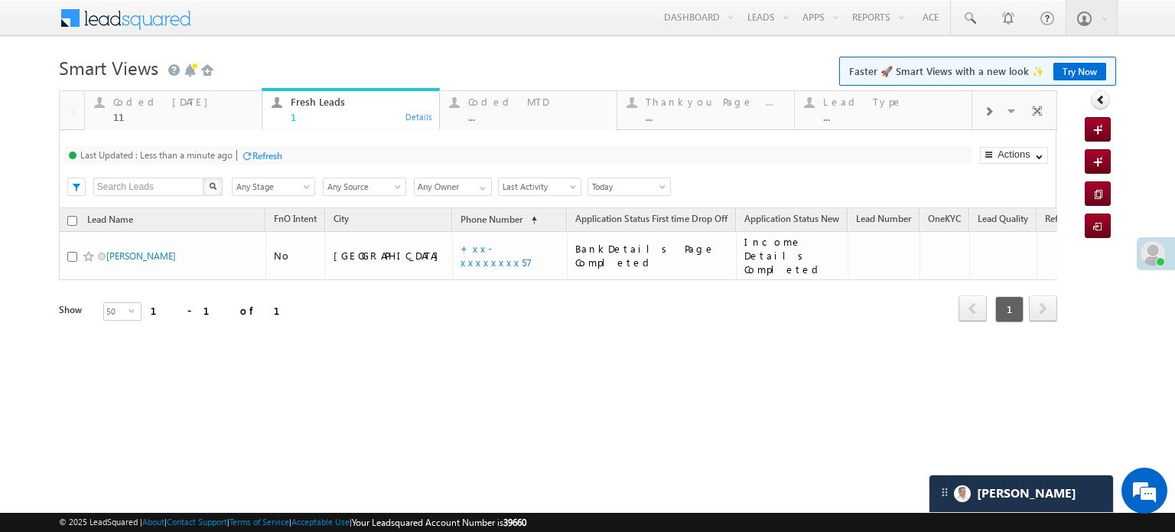
click at [272, 150] on div "Refresh" at bounding box center [268, 155] width 30 height 11
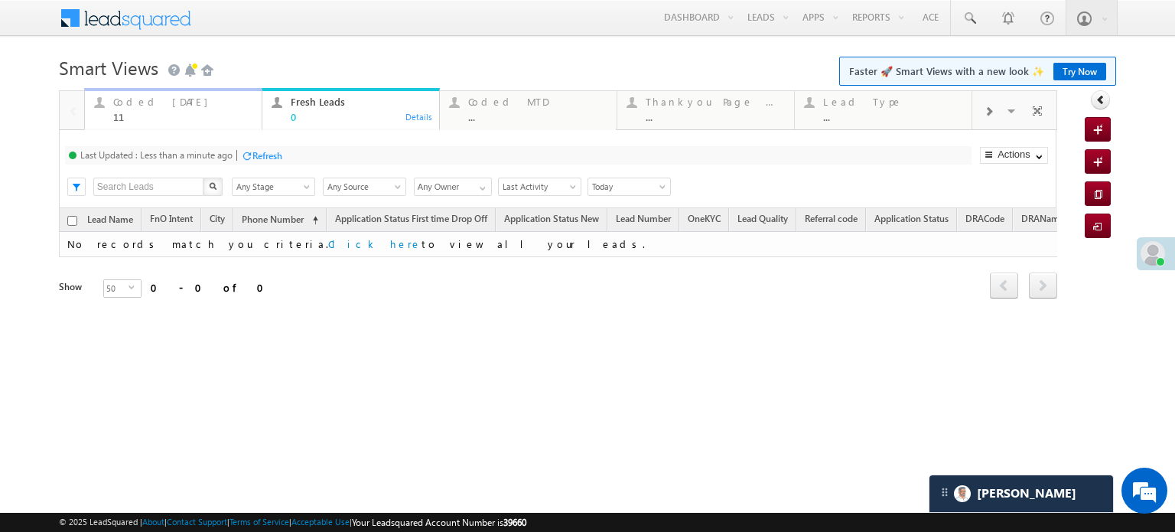
click at [153, 95] on div "Coded Today 11" at bounding box center [182, 108] width 139 height 30
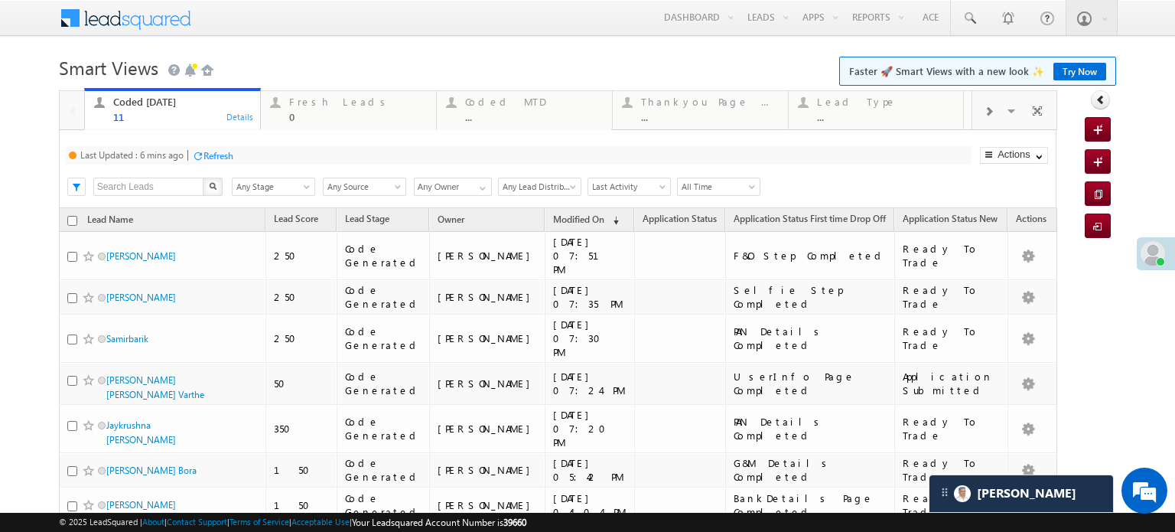
click at [220, 155] on div "Refresh" at bounding box center [219, 155] width 30 height 11
click at [220, 155] on div "Refresh" at bounding box center [210, 155] width 30 height 11
click at [258, 161] on div "Refresh" at bounding box center [268, 155] width 30 height 11
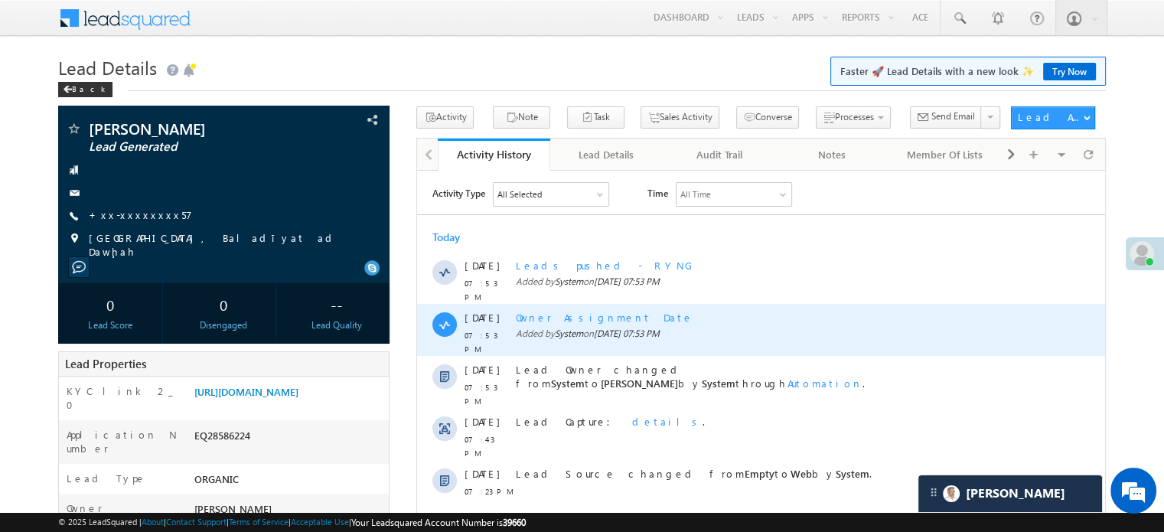
scroll to position [153, 0]
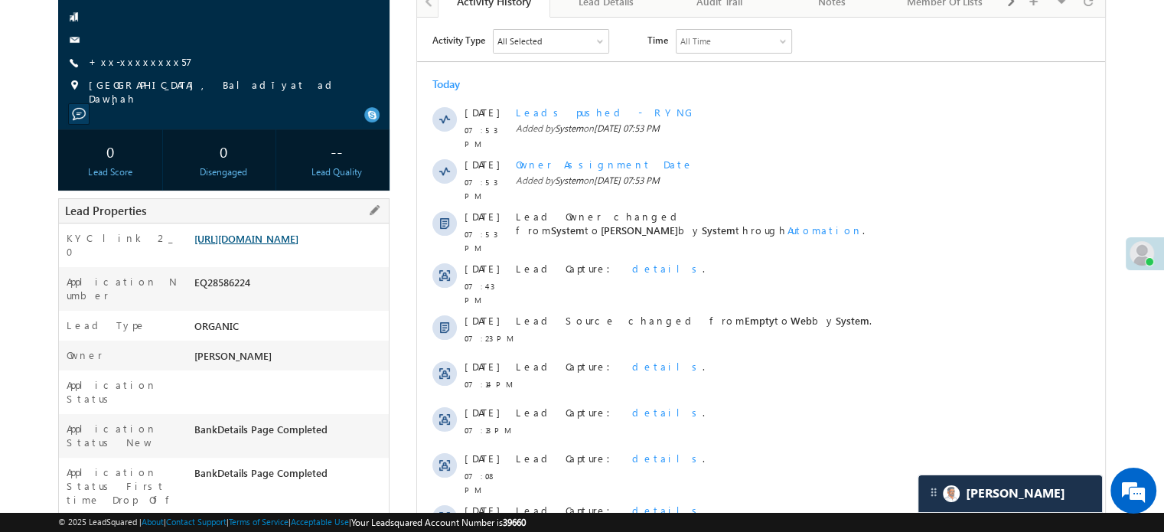
click at [298, 245] on link "https://angelbroking1-pk3em7sa.customui-test.leadsquared.com?leadId=2d4a7147-2a…" at bounding box center [246, 238] width 104 height 13
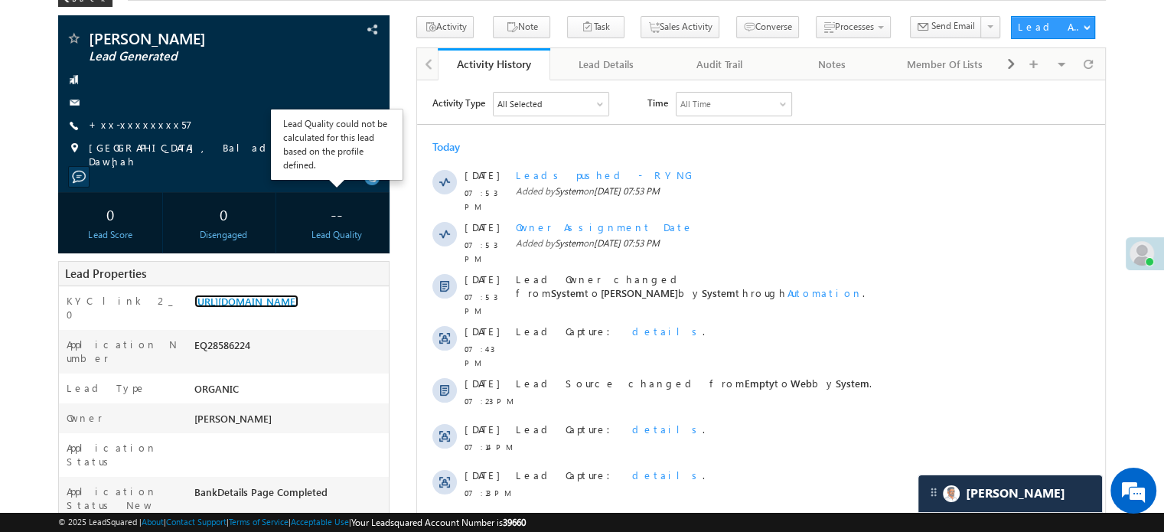
scroll to position [0, 0]
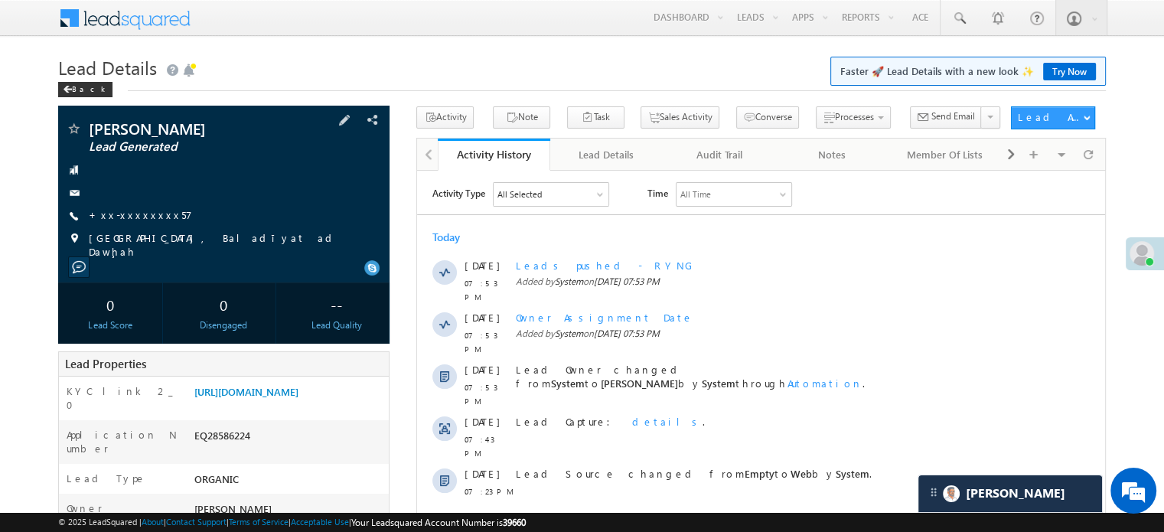
click at [150, 245] on span "Doha, Baladīyat ad Dawḩah" at bounding box center [223, 245] width 269 height 28
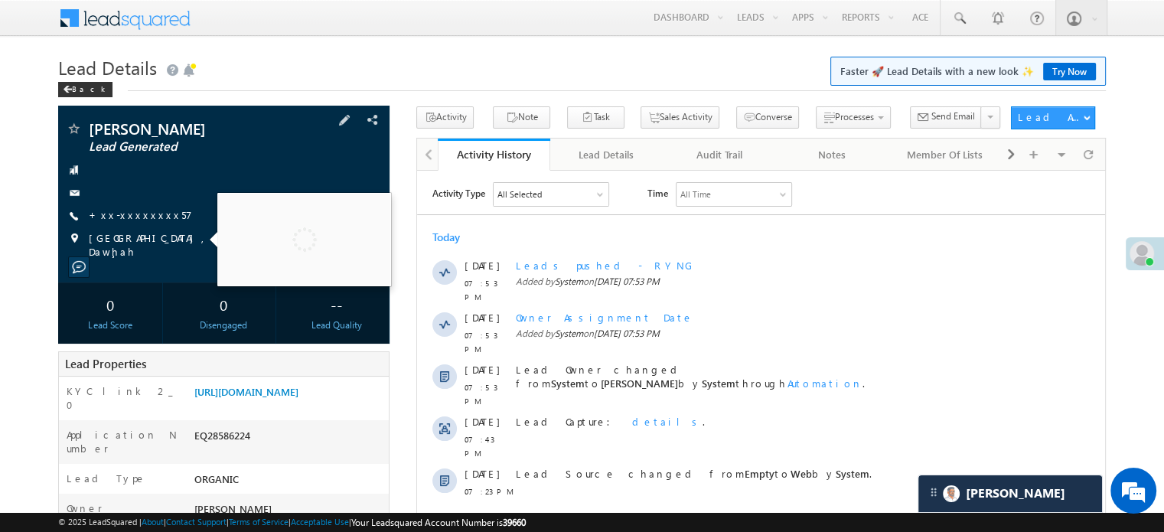
click at [147, 239] on span "Doha, Baladīyat ad Dawḩah" at bounding box center [223, 245] width 269 height 28
click at [159, 244] on span "Doha, Baladīyat ad Dawḩah" at bounding box center [223, 245] width 269 height 28
click at [158, 243] on span "Doha, Baladīyat ad Dawḩah" at bounding box center [223, 245] width 269 height 28
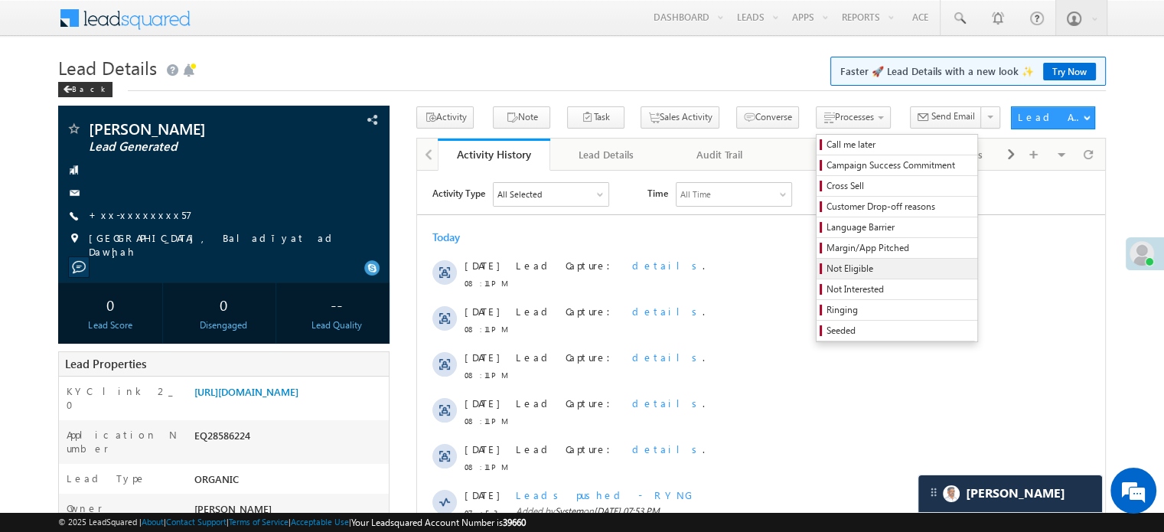
click at [817, 261] on link "Not Eligible" at bounding box center [897, 269] width 161 height 20
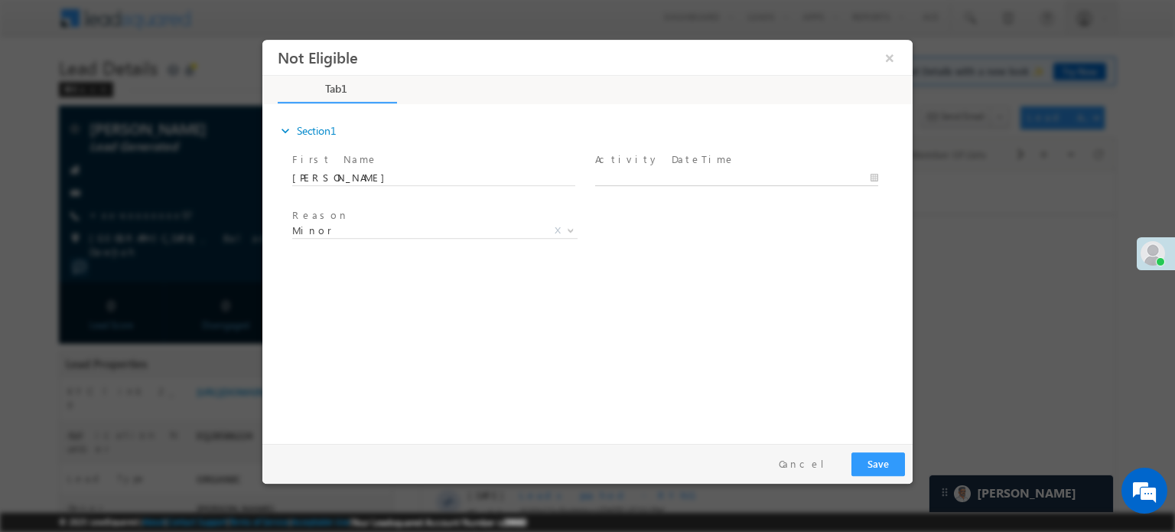
type input "[DATE] 8:16 PM"
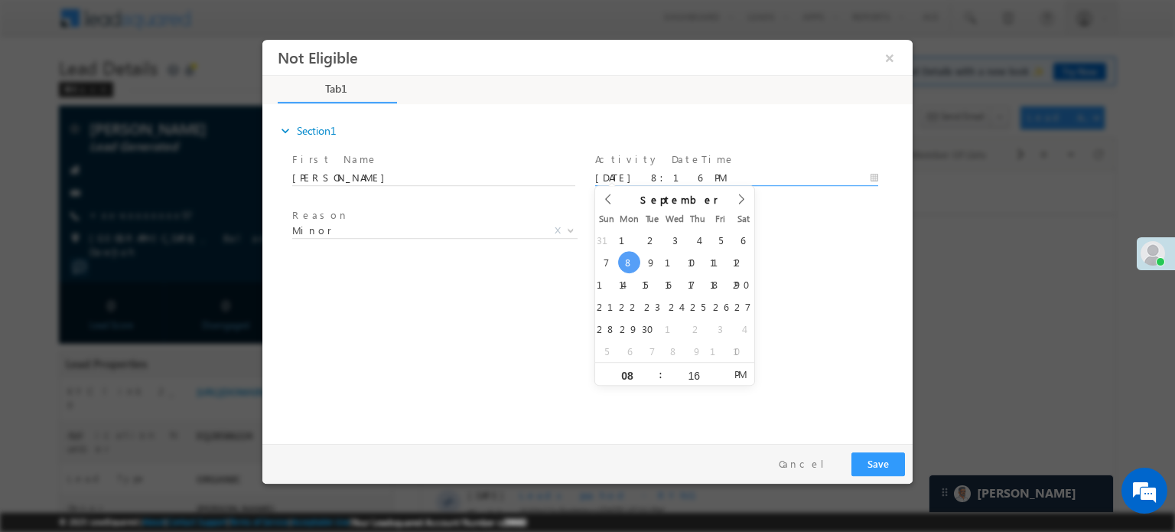
click at [645, 170] on input "09/08/25 8:16 PM" at bounding box center [736, 177] width 283 height 15
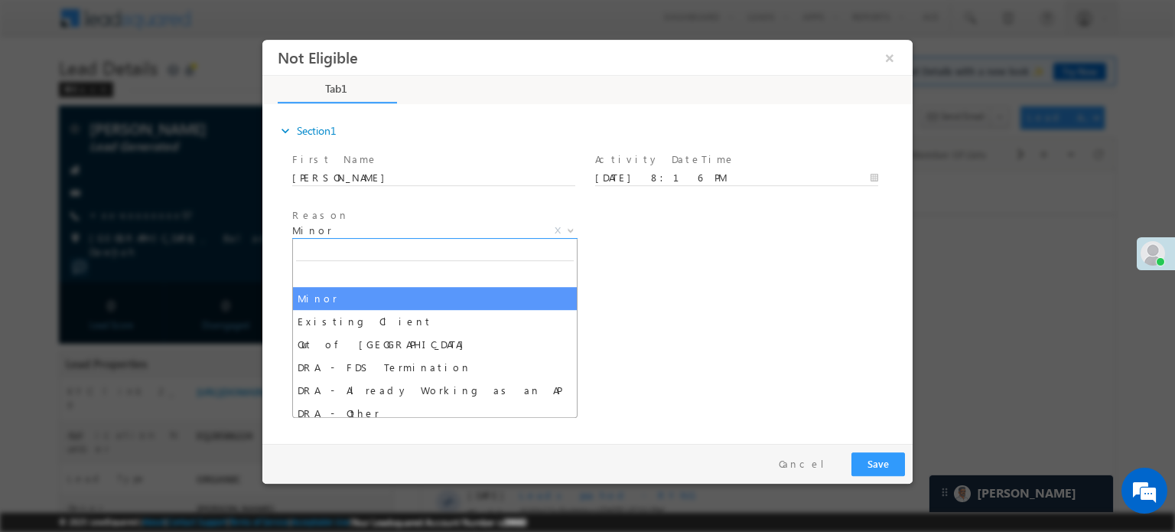
click at [472, 233] on span "Minor" at bounding box center [416, 230] width 249 height 14
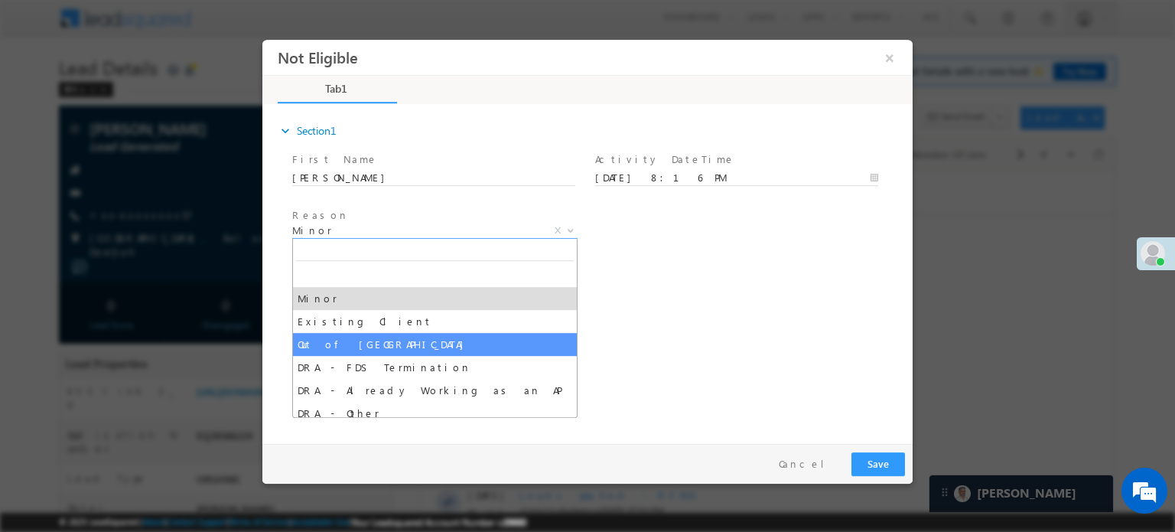
select select "Out of India"
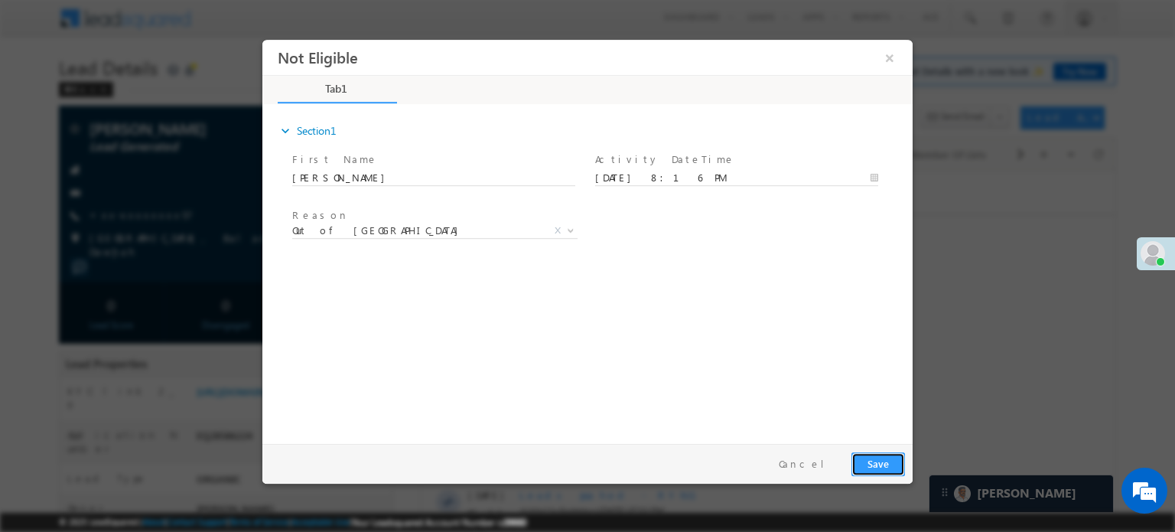
click at [899, 468] on button "Save" at bounding box center [879, 464] width 54 height 24
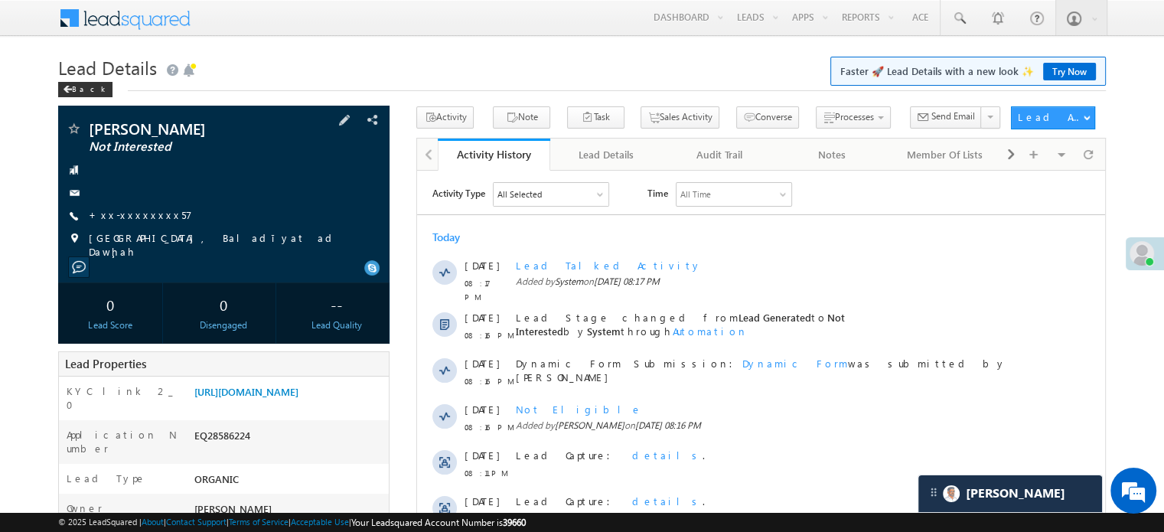
click at [150, 204] on div "[PERSON_NAME] Not Interested +xx-xxxxxxxx57" at bounding box center [224, 190] width 316 height 138
click at [132, 223] on span "+xx-xxxxxxxx57" at bounding box center [140, 215] width 103 height 15
click at [122, 221] on link "+xx-xxxxxxxx57" at bounding box center [140, 214] width 103 height 13
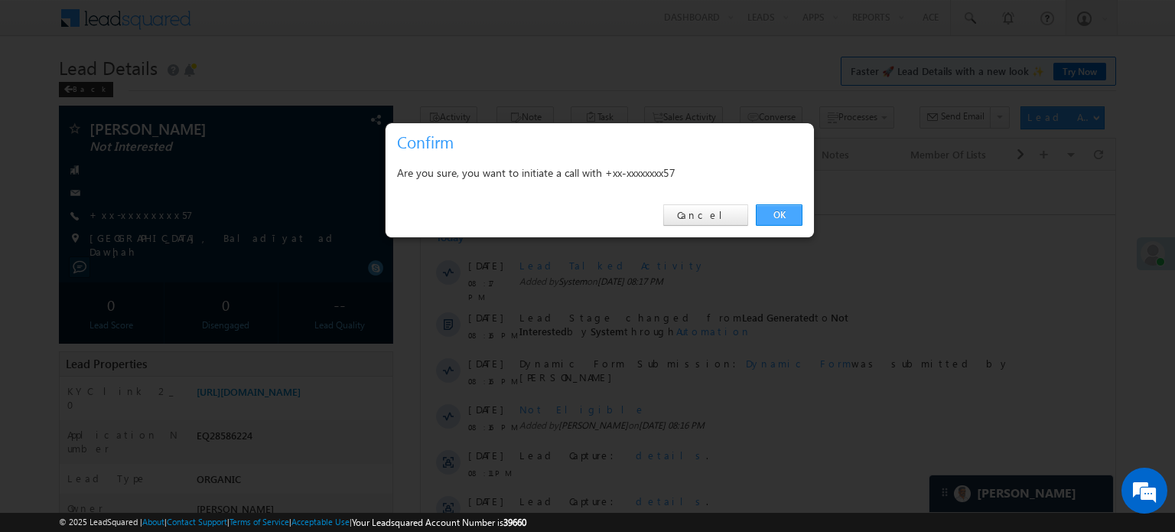
click at [771, 210] on link "OK" at bounding box center [779, 214] width 47 height 21
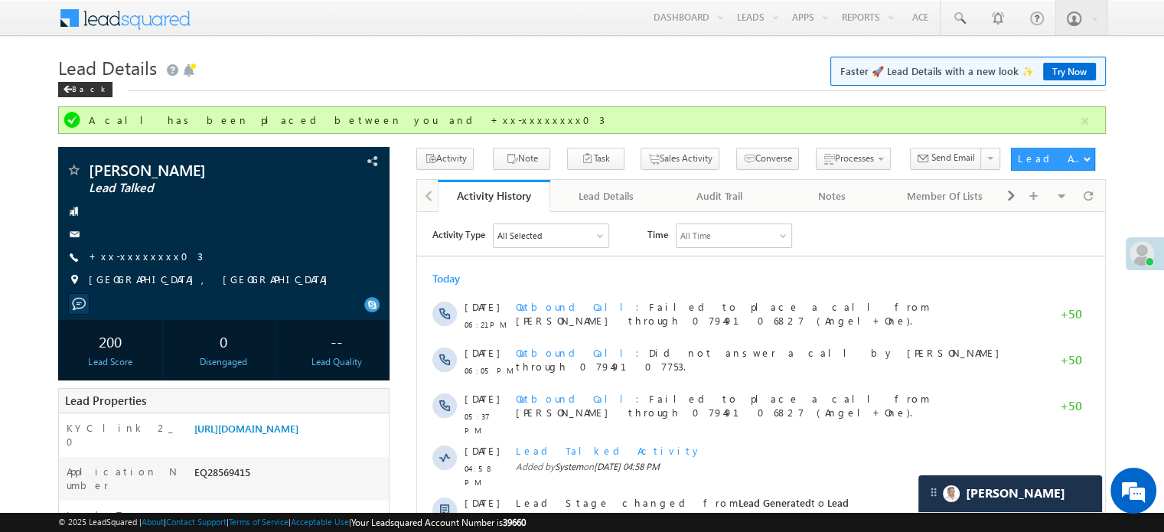
click at [101, 263] on span "+xx-xxxxxxxx03" at bounding box center [146, 256] width 114 height 15
click at [119, 258] on link "+xx-xxxxxxxx03" at bounding box center [146, 255] width 114 height 13
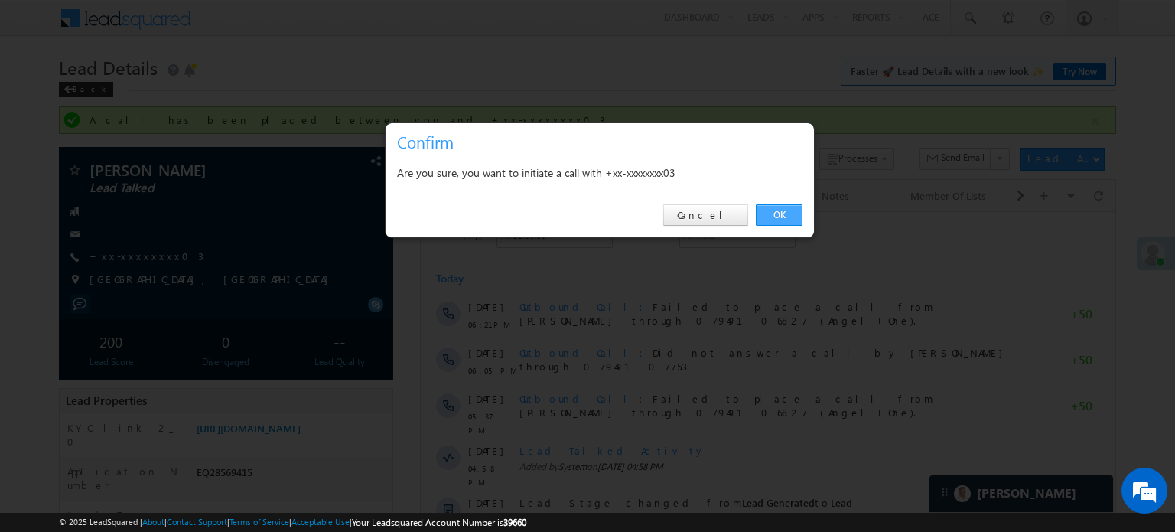
click at [775, 210] on link "OK" at bounding box center [779, 214] width 47 height 21
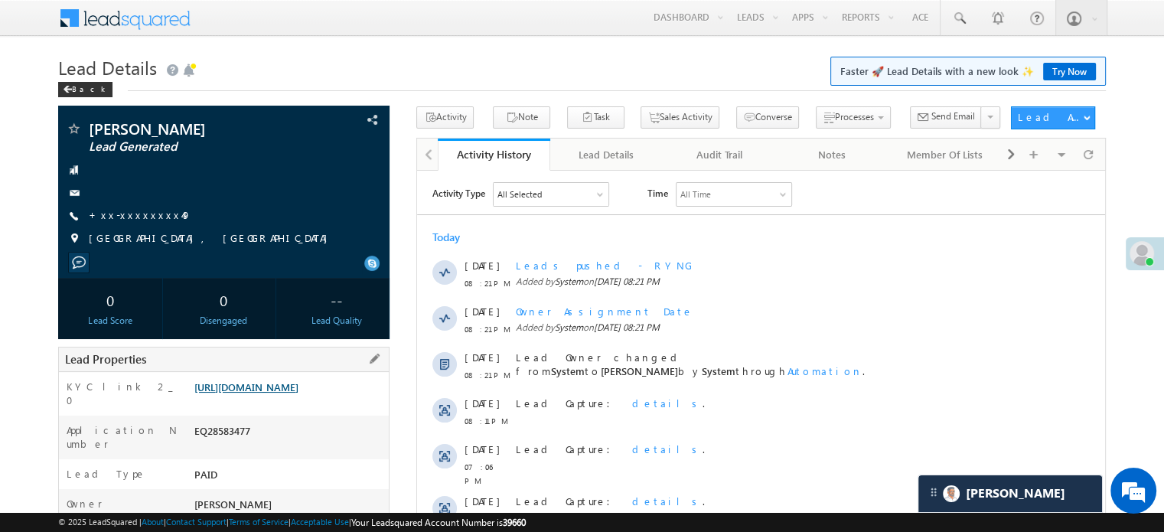
click at [222, 393] on link "[URL][DOMAIN_NAME]" at bounding box center [246, 386] width 104 height 13
click at [142, 217] on link "+xx-xxxxxxxx49" at bounding box center [140, 214] width 103 height 13
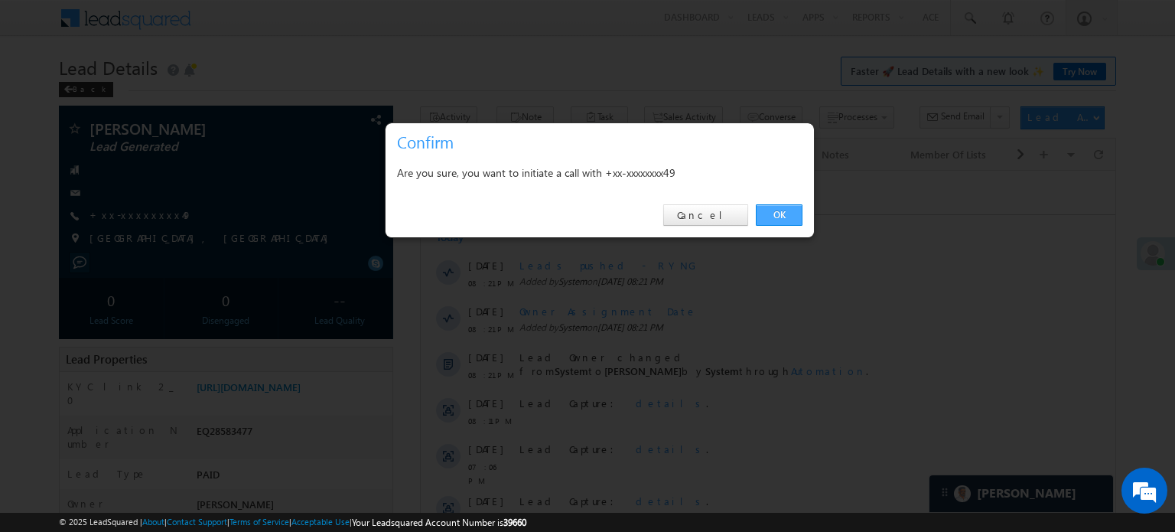
click at [771, 221] on link "OK" at bounding box center [779, 214] width 47 height 21
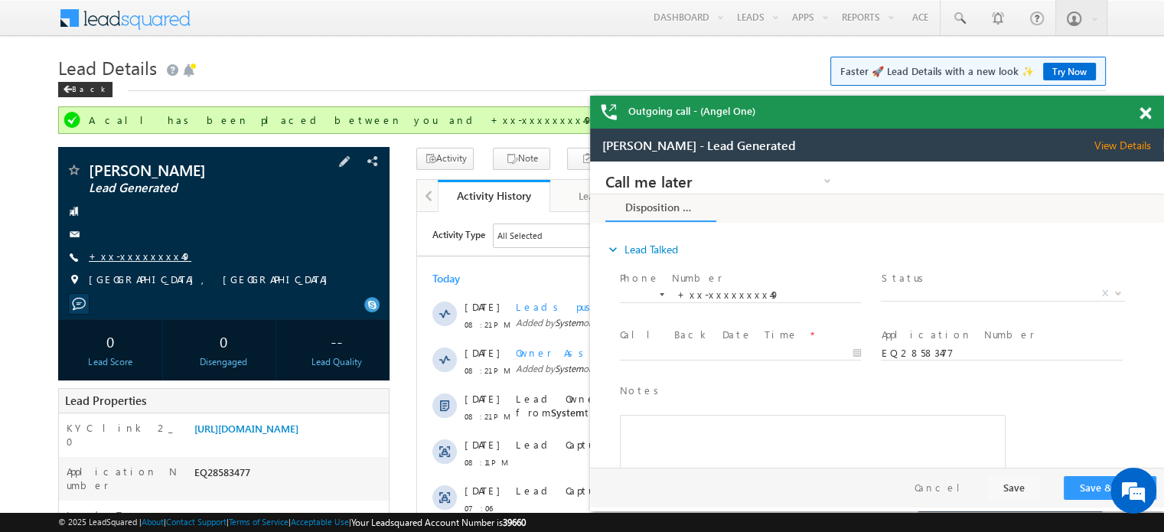
click at [0, 0] on link "+xx-xxxxxxxx49" at bounding box center [0, 0] width 0 height 0
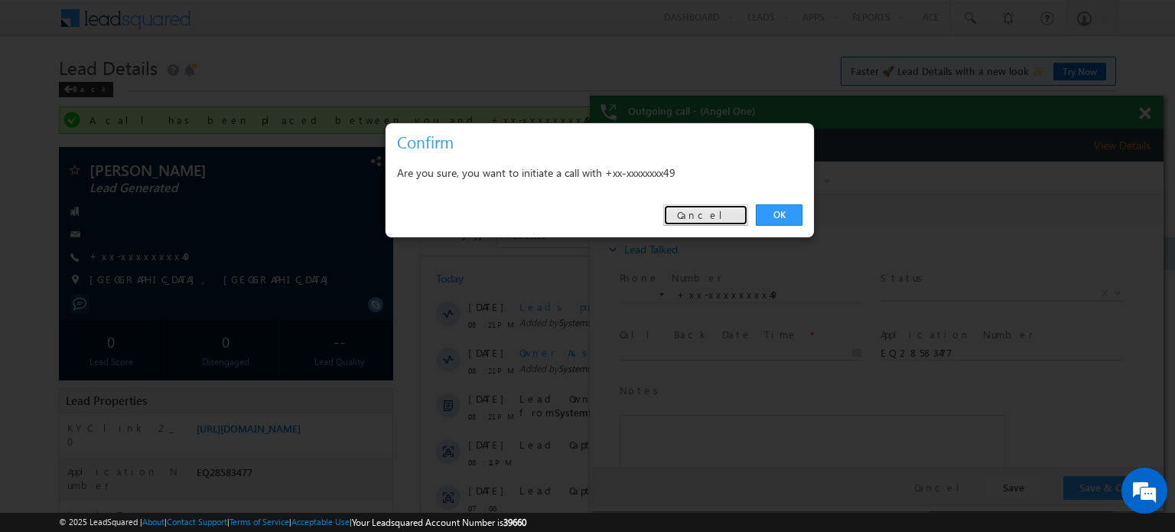
click at [707, 213] on link "Cancel" at bounding box center [705, 214] width 85 height 21
